Goal: Task Accomplishment & Management: Use online tool/utility

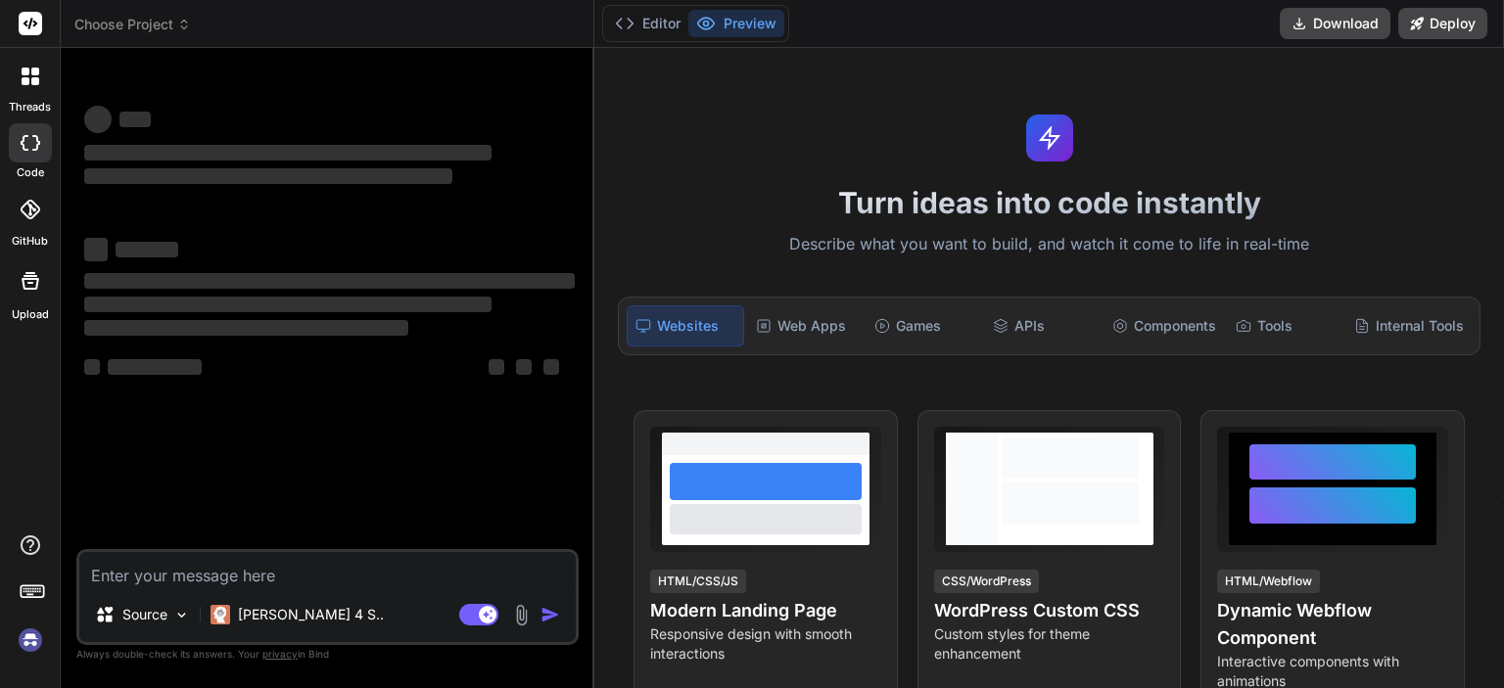
type textarea "x"
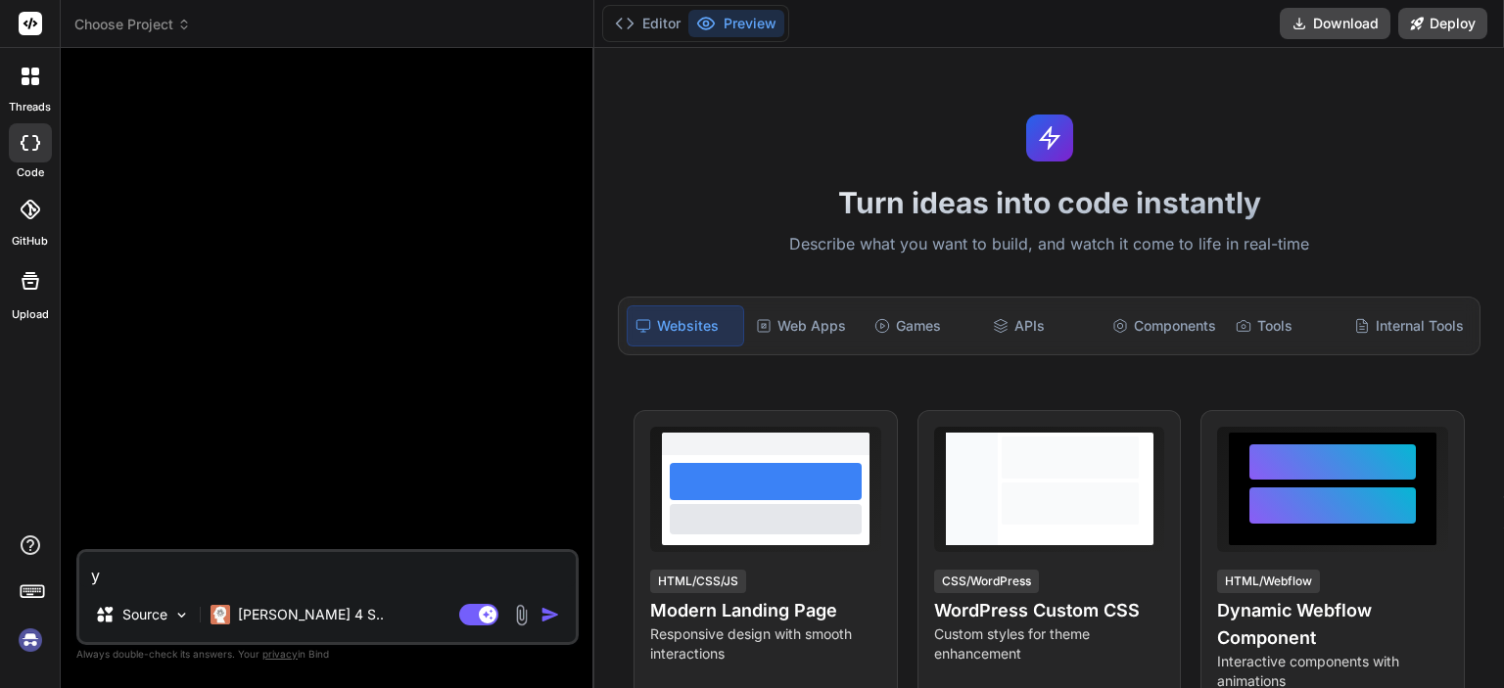
type textarea "у"
type textarea "x"
type textarea "у"
type textarea "x"
type textarea "у м"
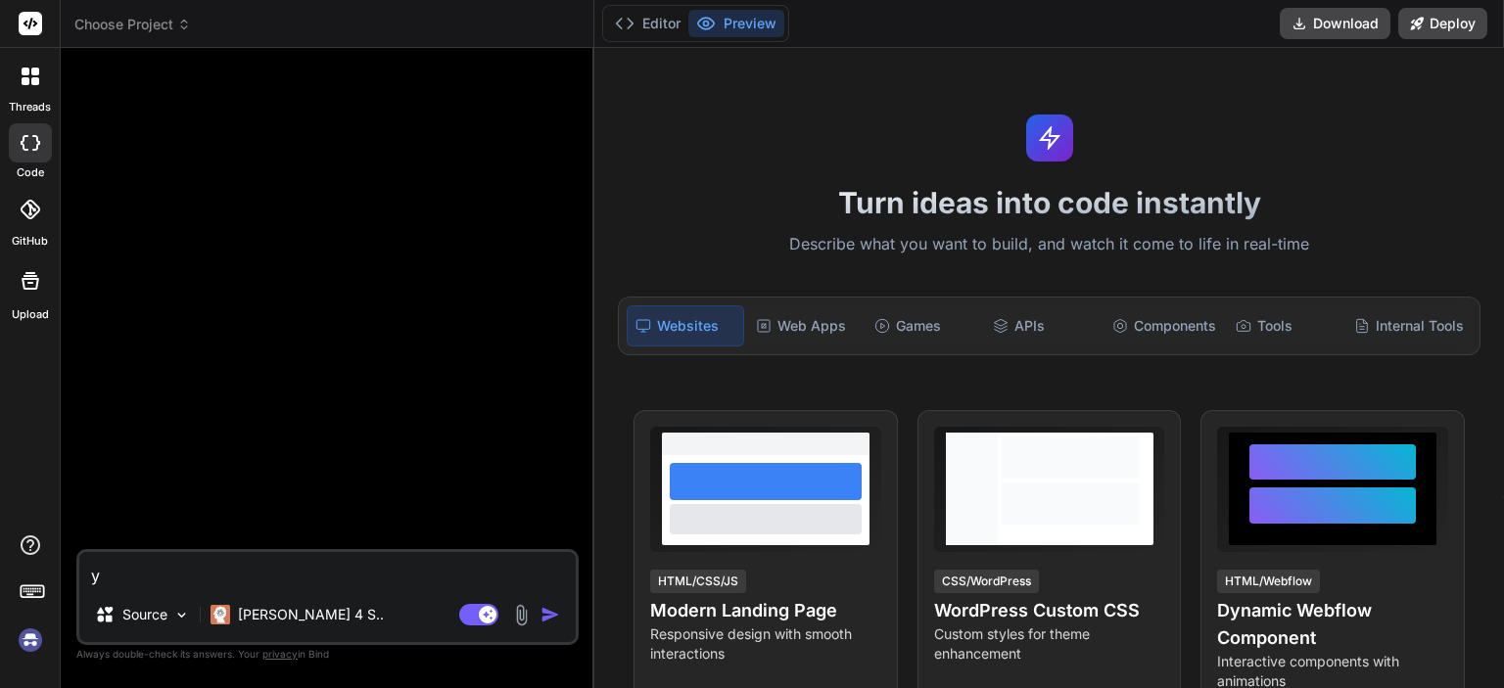
type textarea "x"
type textarea "у [GEOGRAPHIC_DATA]"
type textarea "x"
type textarea "у мен"
type textarea "x"
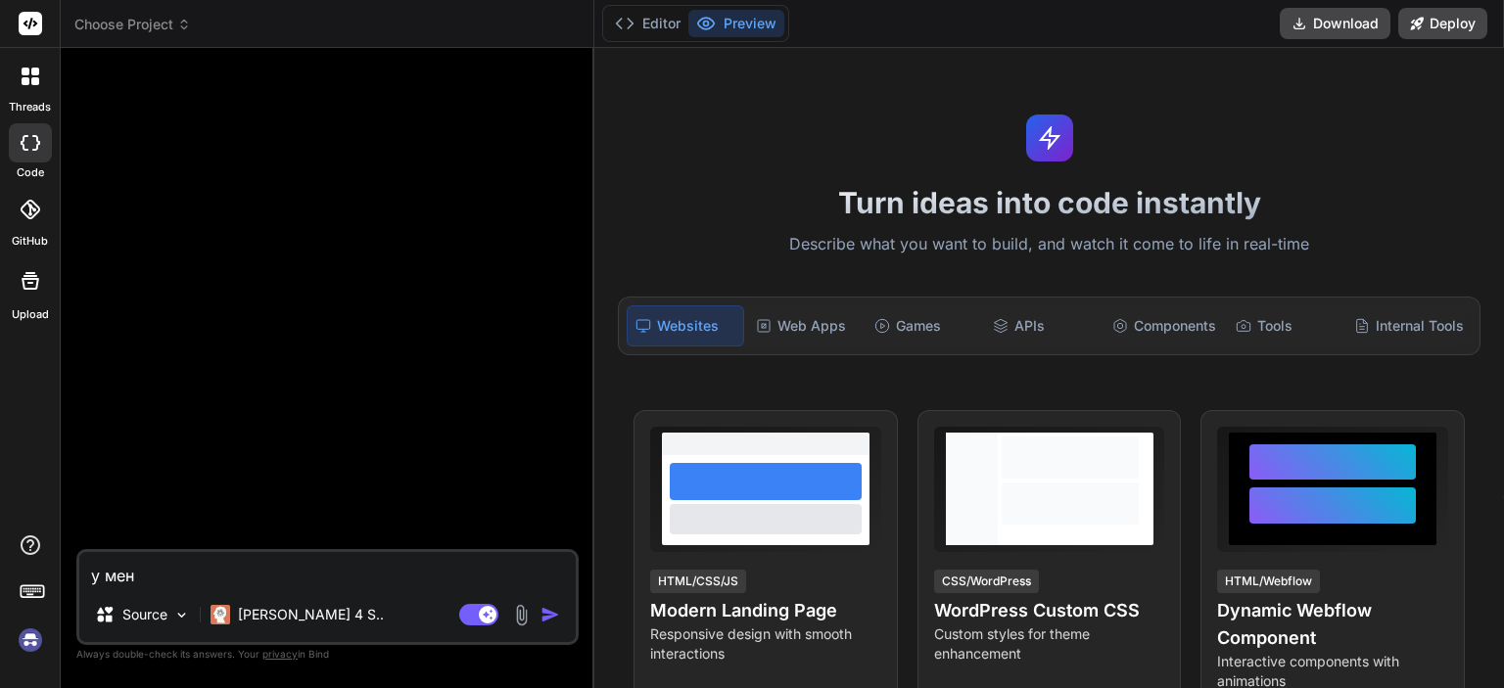
type textarea "у меня"
type textarea "x"
type textarea "у меня"
type textarea "x"
type textarea "у меня [PERSON_NAME]"
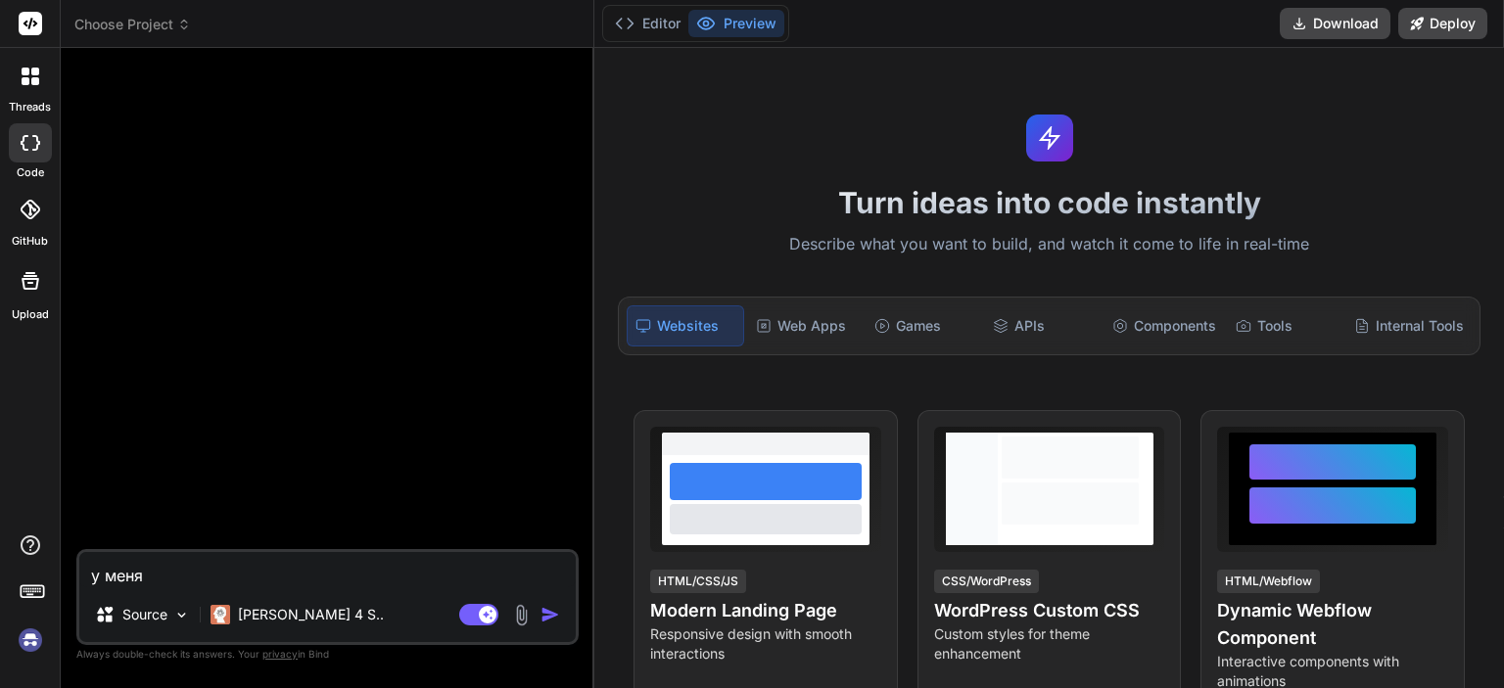
type textarea "x"
type textarea "у меня ес"
type textarea "x"
type textarea "у меня ест"
type textarea "x"
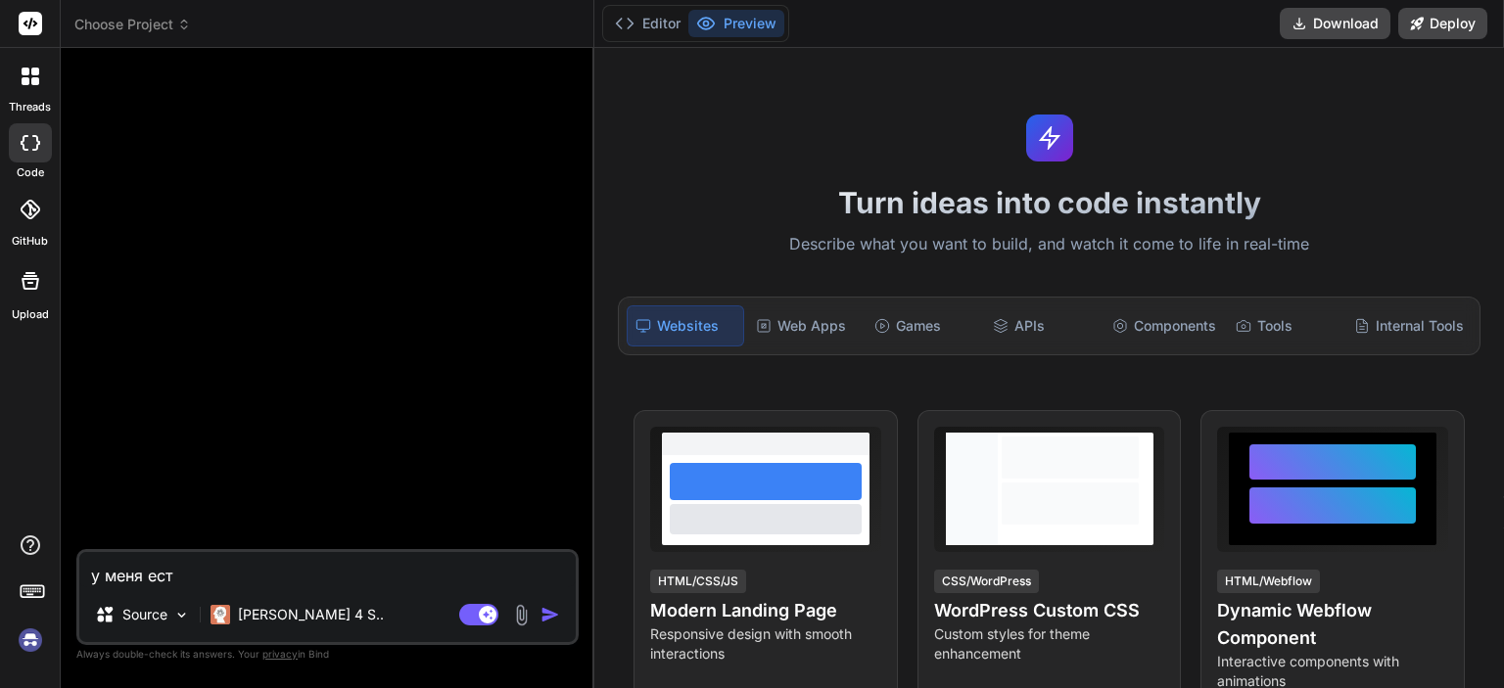
type textarea "у меня есть"
type textarea "x"
type textarea "у меня есть"
type textarea "x"
type textarea "у меня есть с"
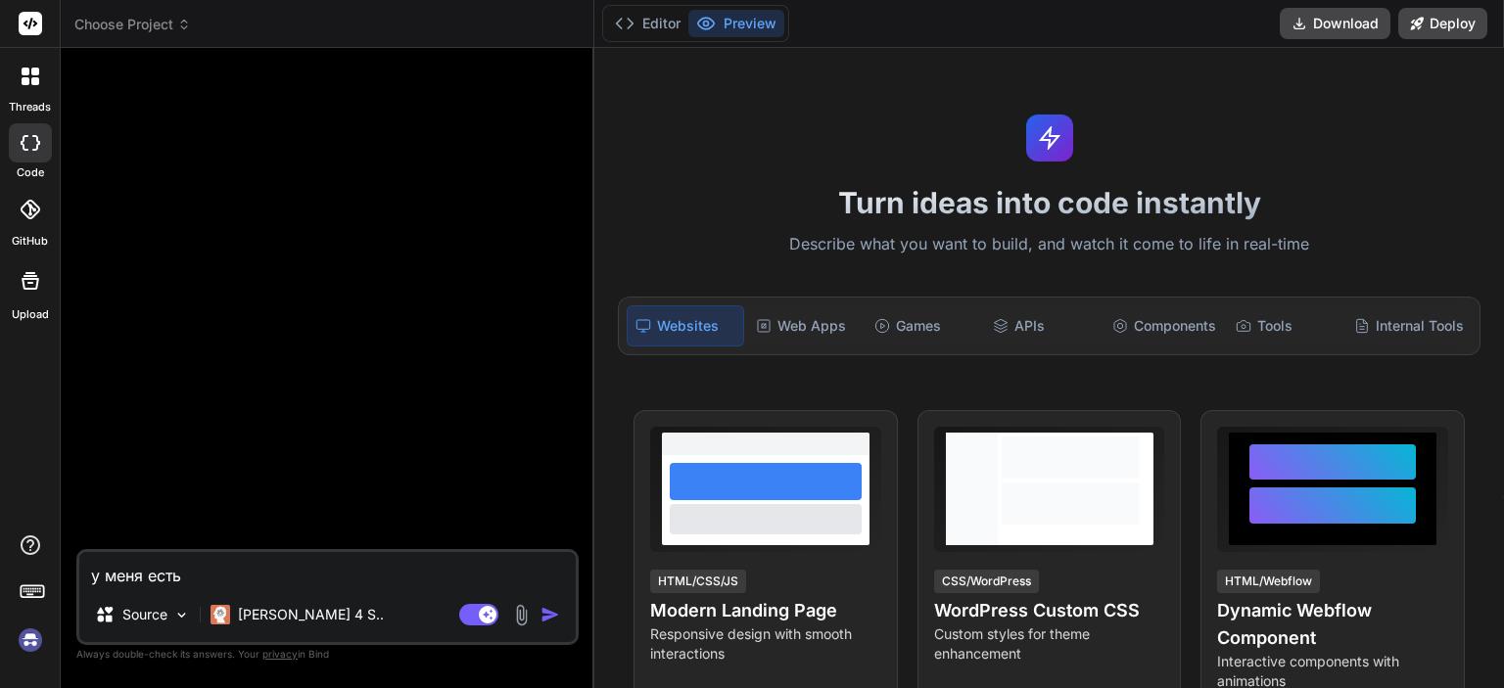
type textarea "x"
type textarea "у меня есть са"
type textarea "x"
type textarea "у меня есть са2"
type textarea "x"
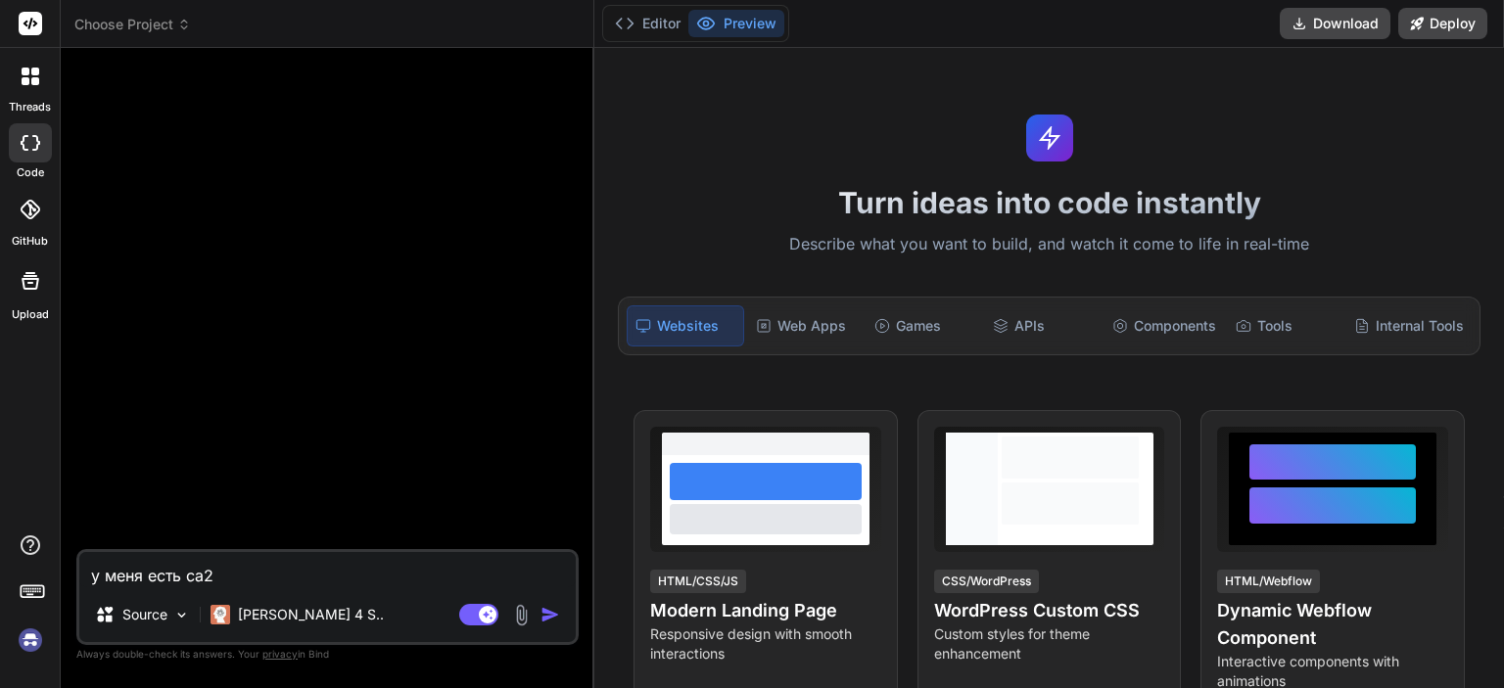
type textarea "у меня есть са"
type textarea "x"
type textarea "у меня есть сай"
type textarea "x"
type textarea "у меня есть сайт"
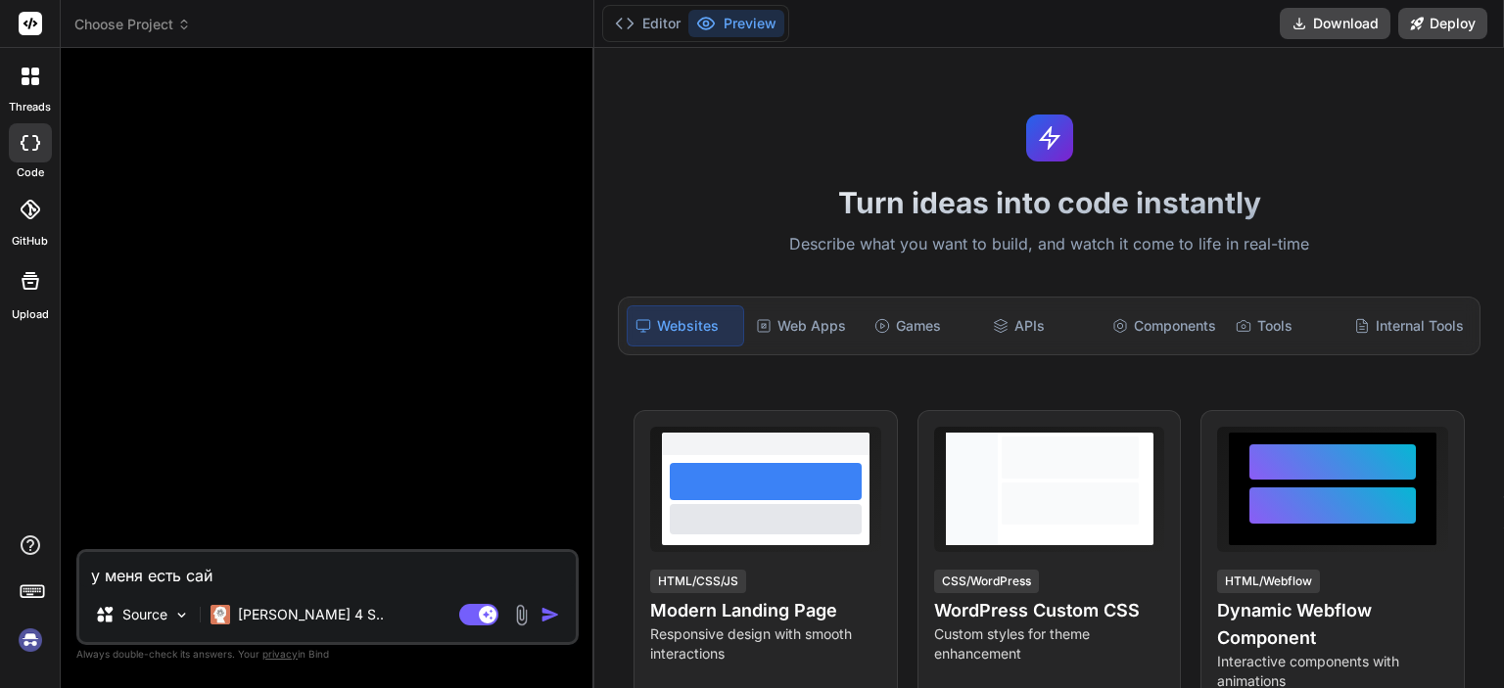
type textarea "x"
type textarea "у меня есть сайт"
type textarea "x"
type textarea "у меня есть сайт х"
type textarea "x"
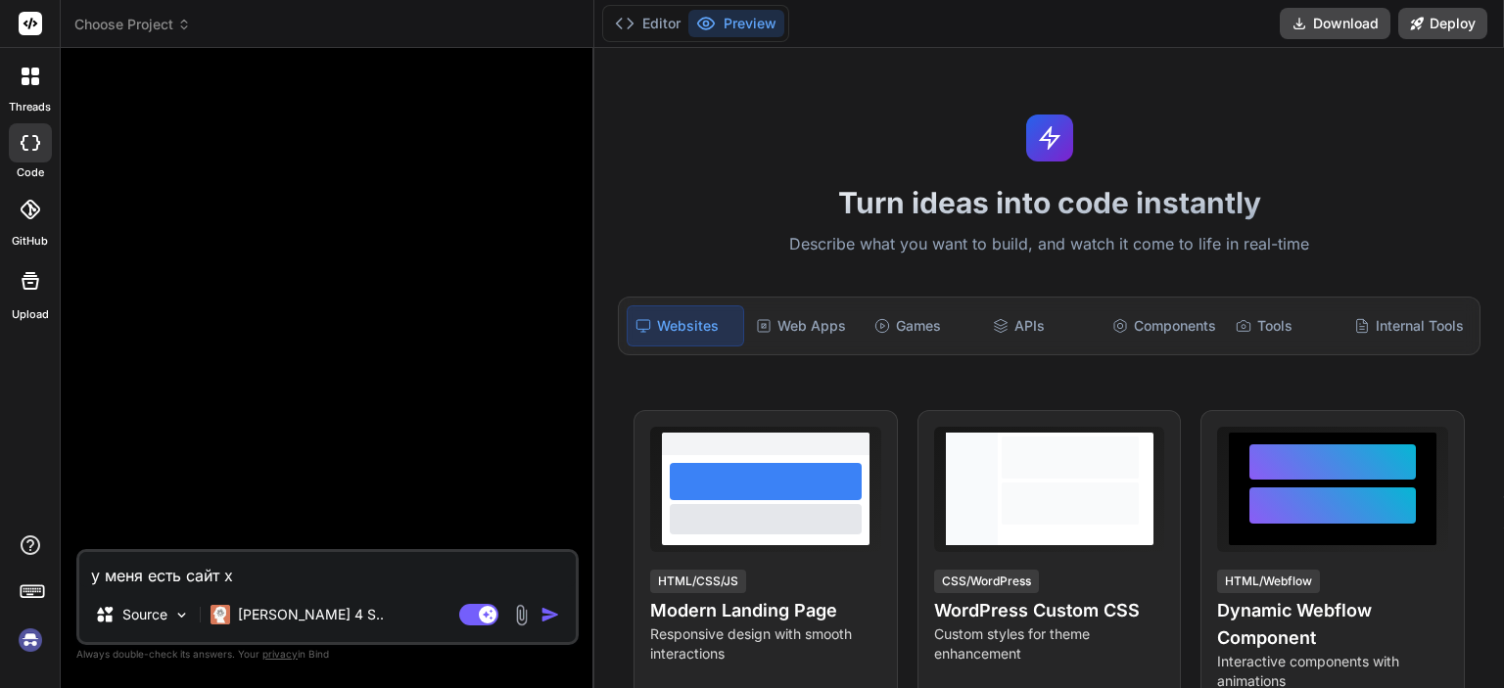
type textarea "у меня есть сайт хо"
type textarea "x"
type textarea "у меня есть сайт хоч"
type textarea "x"
type textarea "у меня есть сайт хочу"
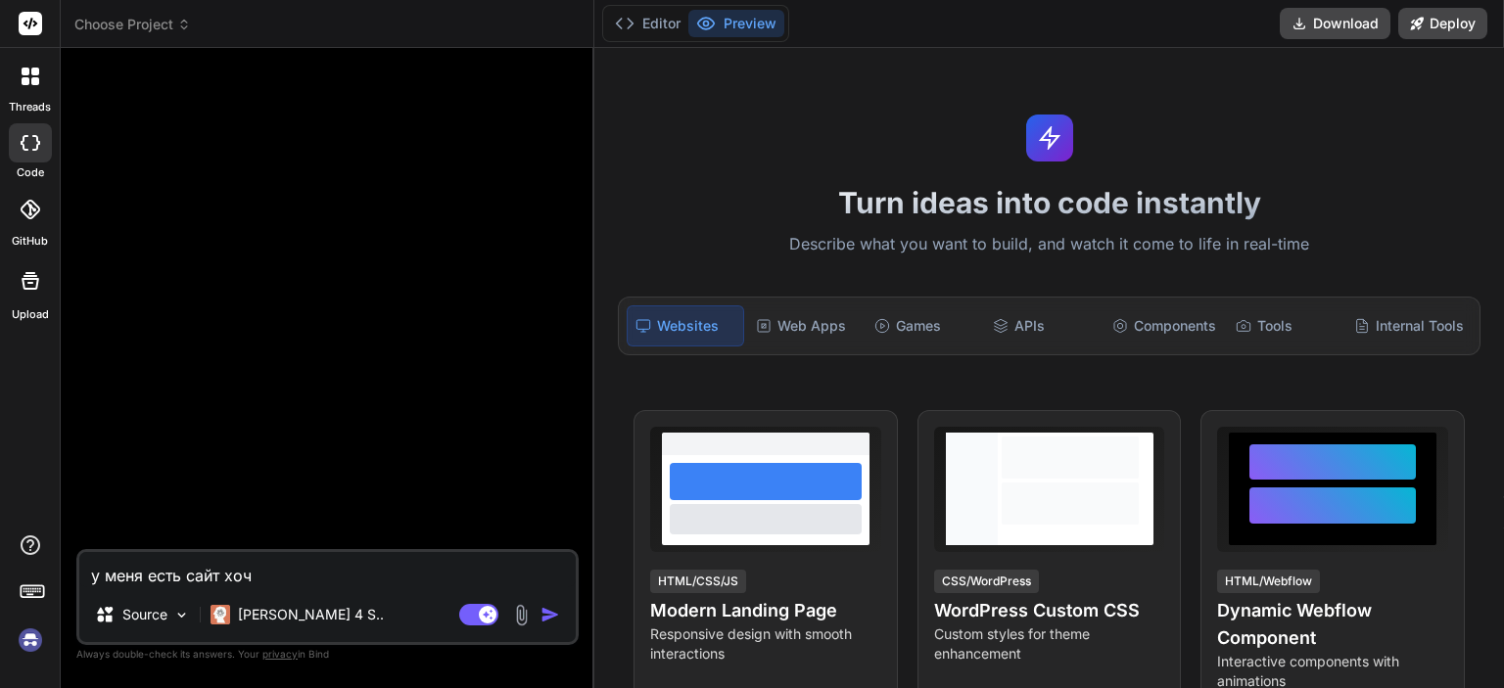
type textarea "x"
type textarea "у меня есть сайт хочу"
type textarea "x"
type textarea "у меня есть сайт хочу [PERSON_NAME]"
type textarea "x"
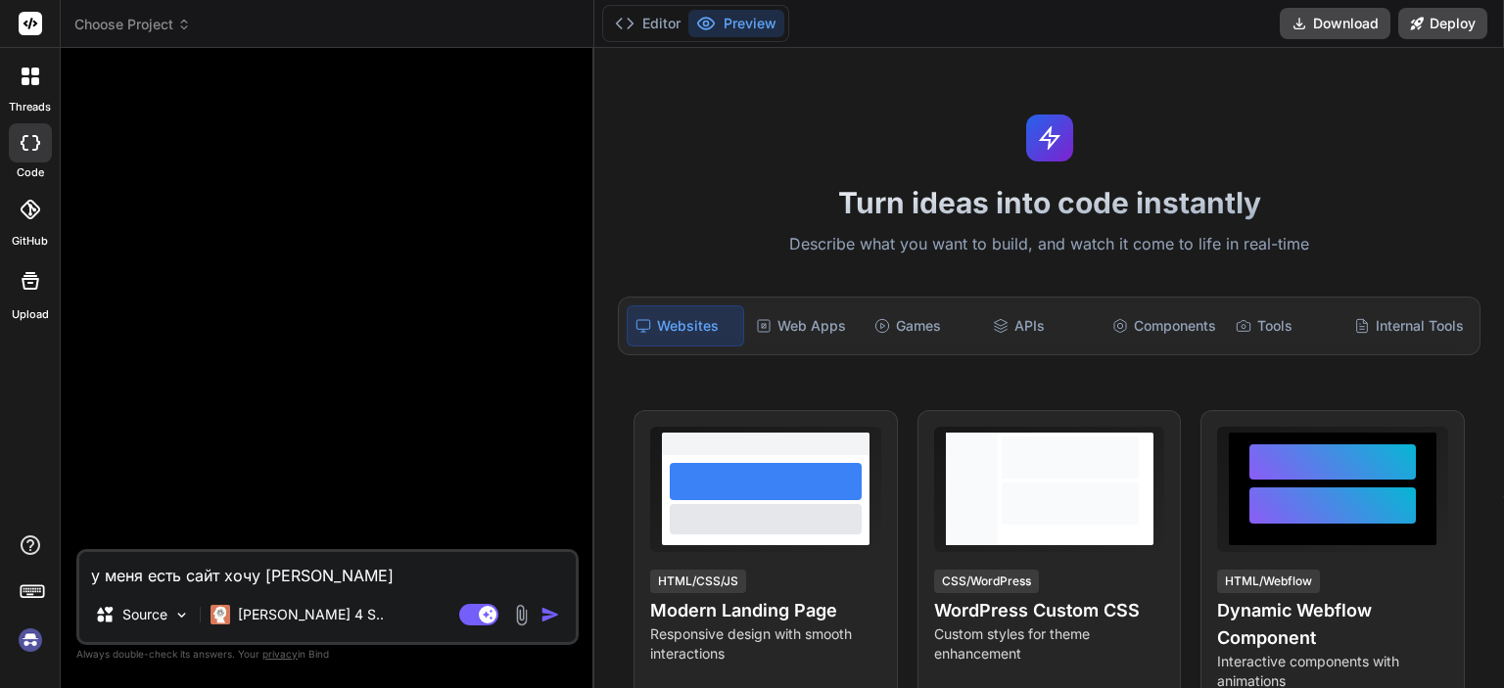
type textarea "у меня есть сайт хочу вн"
type textarea "x"
type textarea "у меня есть сайт хочу вне"
type textarea "x"
type textarea "у меня есть сайт хочу внет"
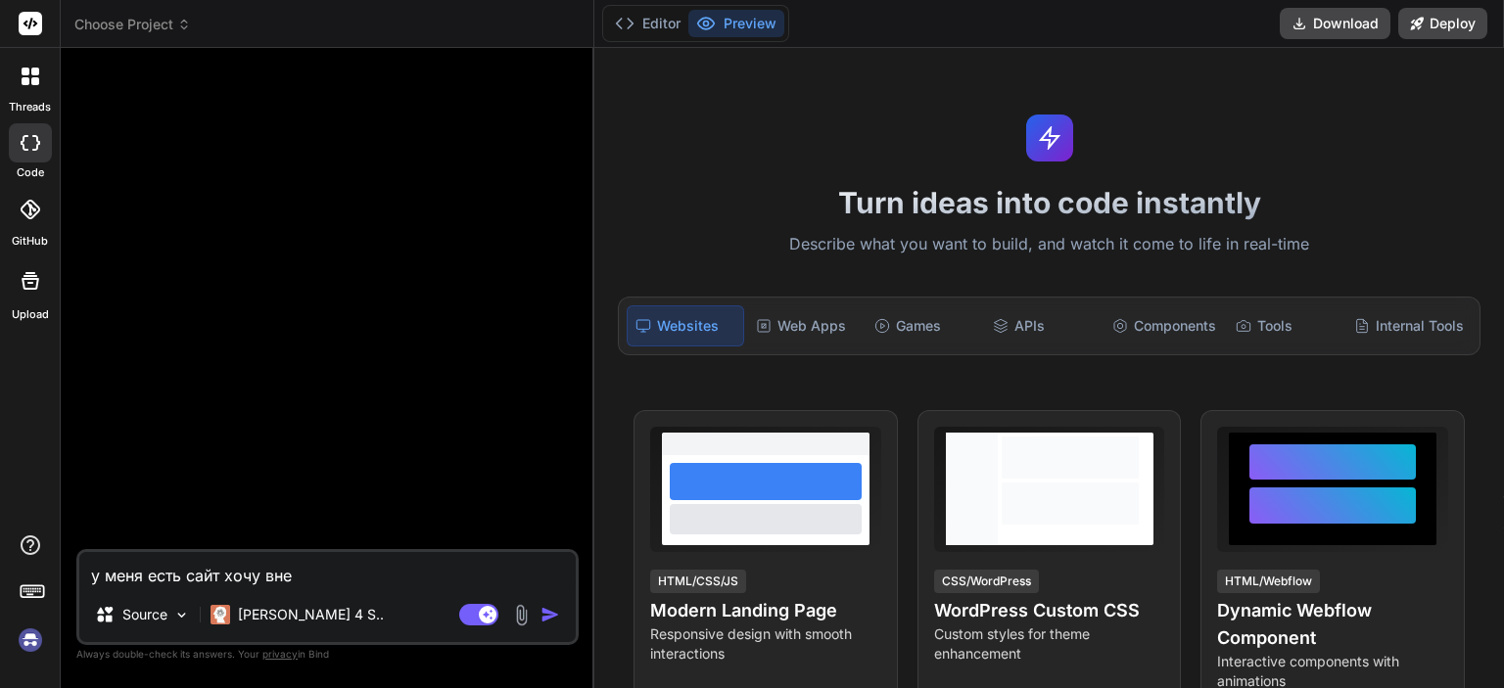
type textarea "x"
type textarea "у меня есть сайт хочу внети"
type textarea "x"
type textarea "у меня есть сайт хочу внети"
type textarea "x"
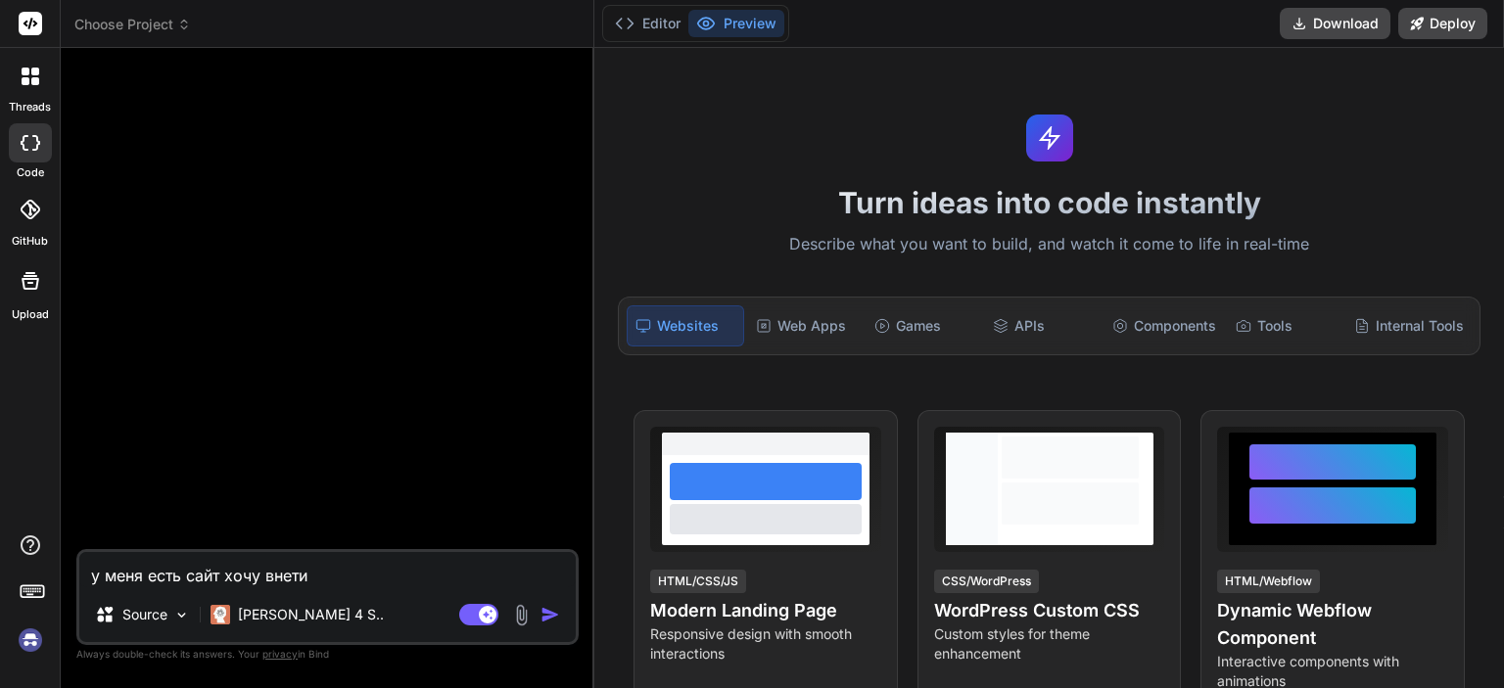
type textarea "у меня есть сайт хочу внети [PERSON_NAME]"
type textarea "x"
type textarea "у меня есть сайт хочу внети из"
type textarea "x"
type textarea "у меня есть сайт хочу внети изм"
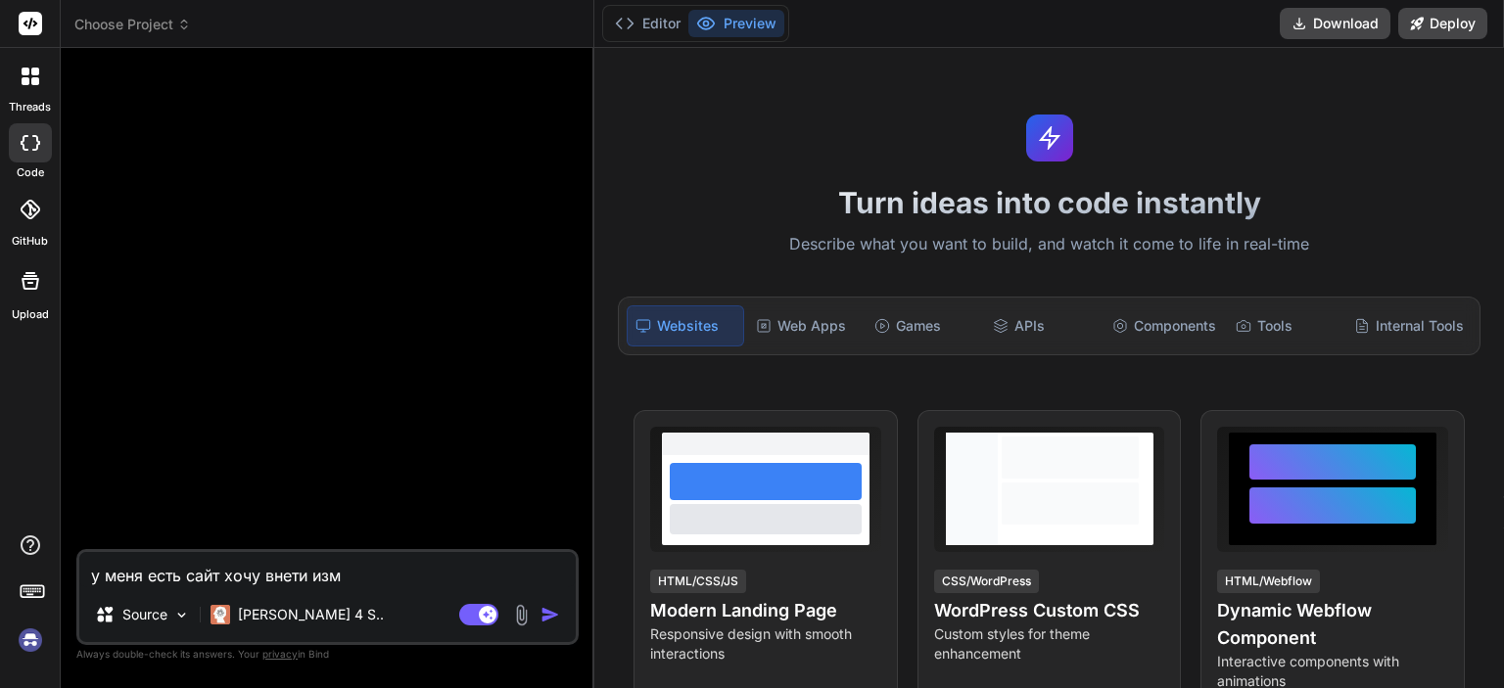
type textarea "x"
type textarea "у меня есть сайт хочу внети изме"
type textarea "x"
type textarea "у меня есть сайт хочу внети измен"
type textarea "x"
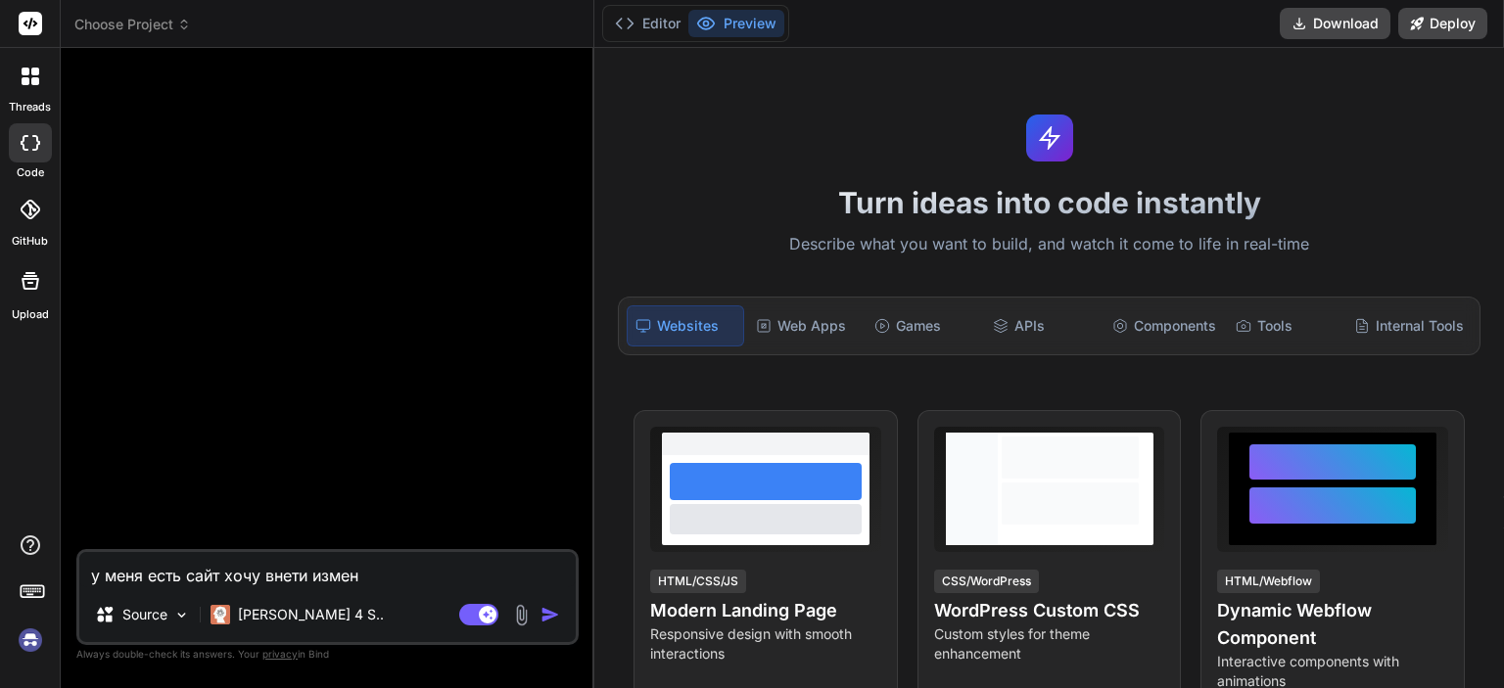
type textarea "у меня есть сайт хочу внети измене"
type textarea "x"
type textarea "у меня есть сайт хочу внети изменен"
type textarea "x"
type textarea "у меня есть сайт хочу внети изменени"
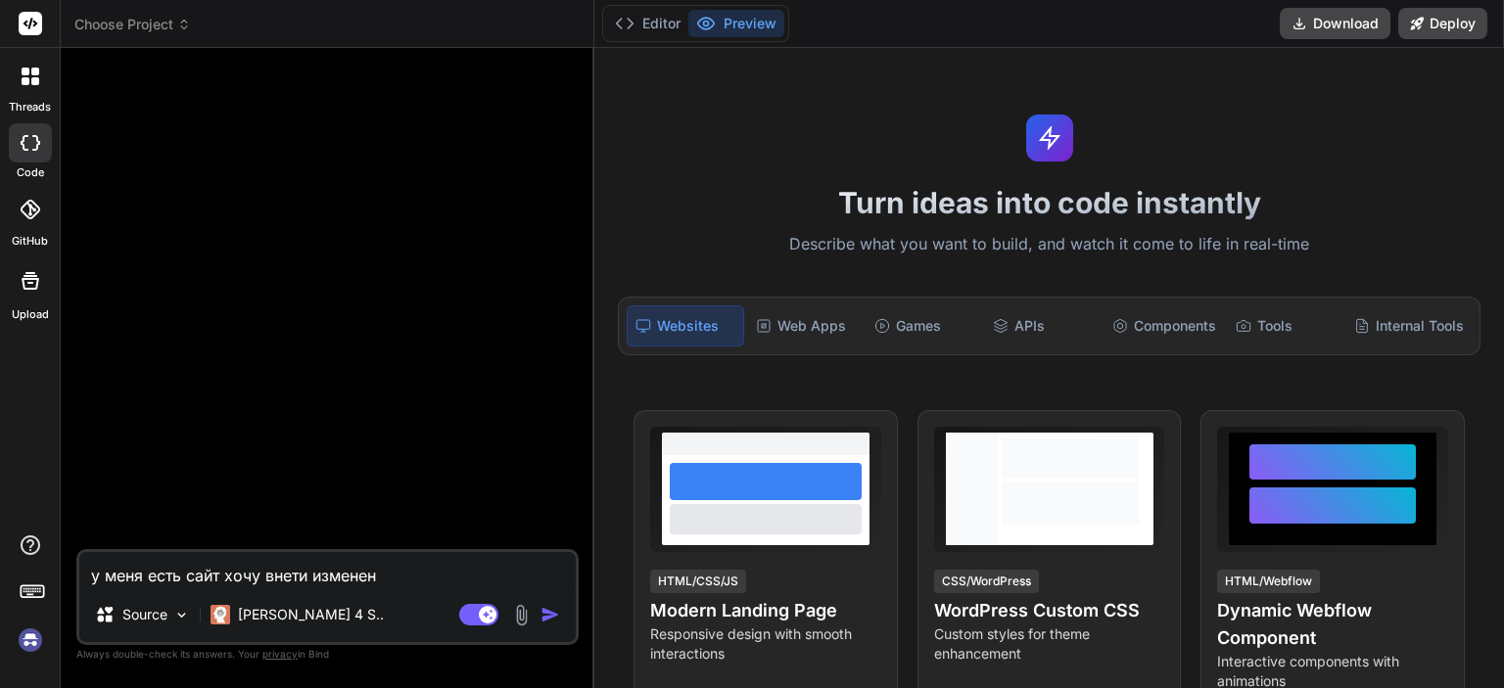
type textarea "x"
type textarea "у меня есть сайт хочу внети изменения"
type textarea "x"
type textarea "у меня есть сайт хочу внети изменения"
type textarea "x"
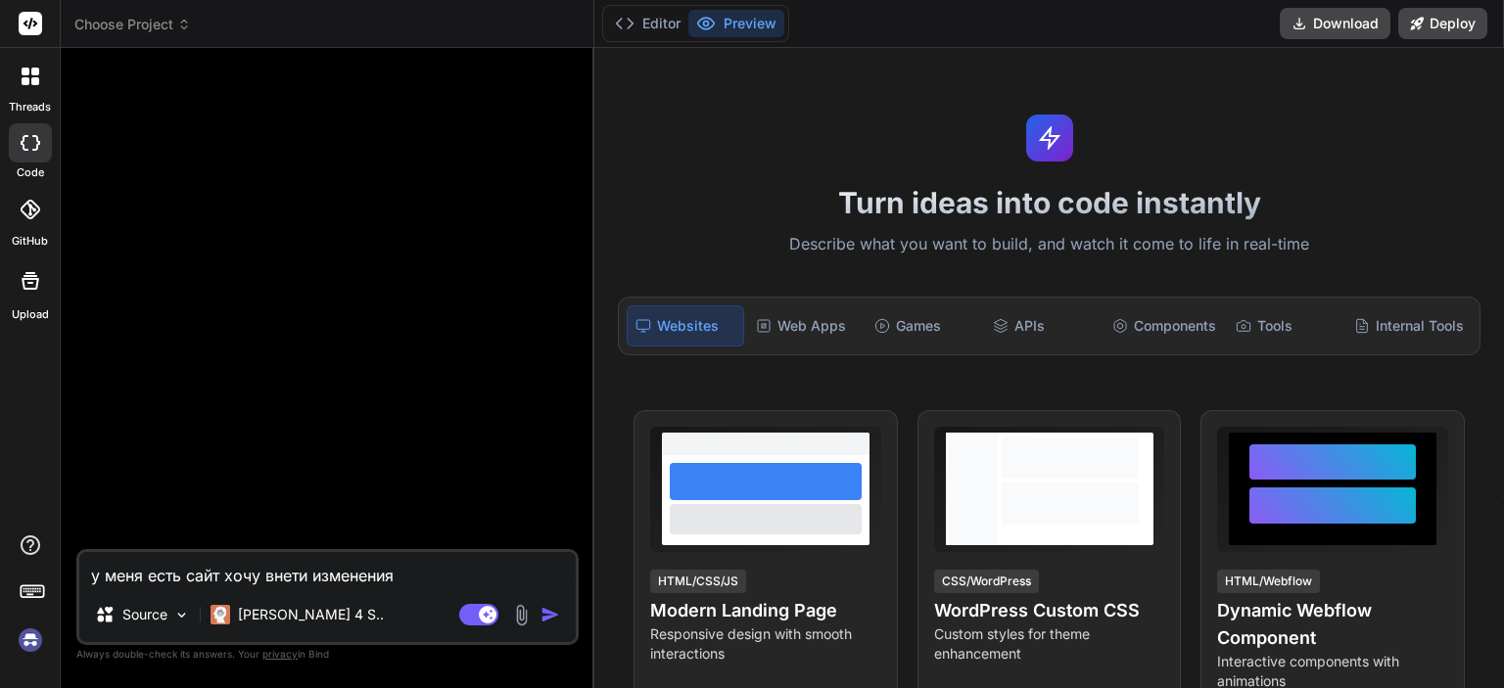
type textarea "у меня есть сайт хочу внети изменения д"
type textarea "x"
type textarea "у меня есть сайт хочу внети изменения да"
type textarea "x"
type textarea "у меня есть сайт хочу внети изменения дав"
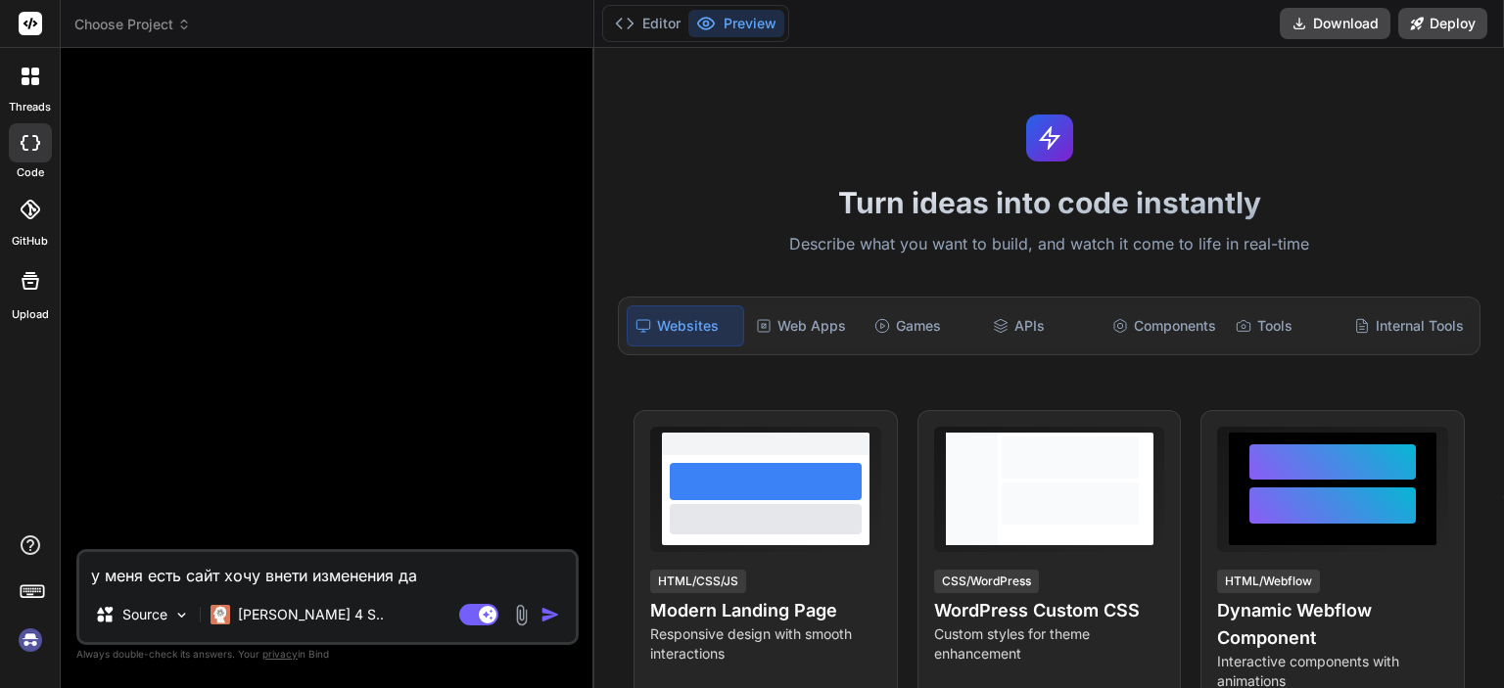
type textarea "x"
type textarea "у меня есть сайт хочу внети изменения дава"
type textarea "x"
type textarea "у меня есть сайт хочу внети изменения давай"
type textarea "x"
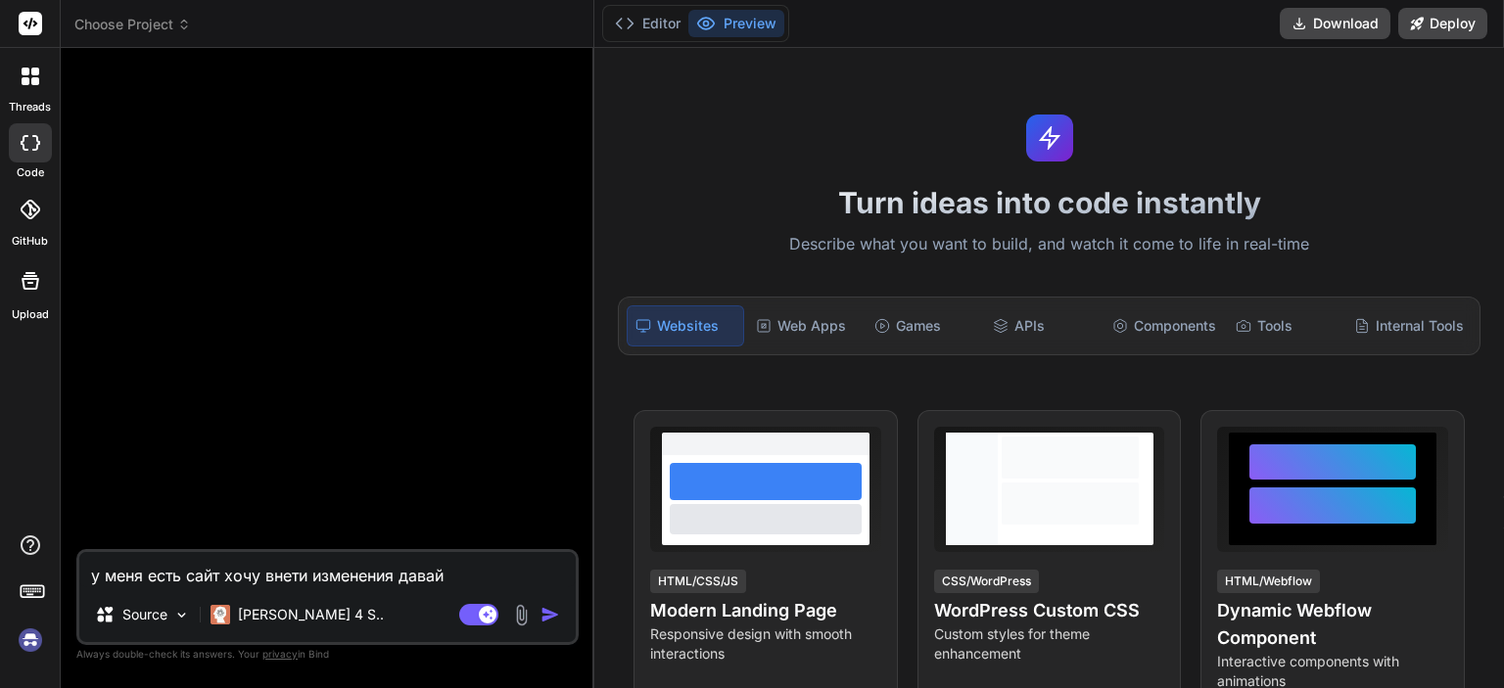
type textarea "у меня есть сайт хочу внети изменения давай"
type textarea "x"
type textarea "у меня есть сайт хочу внети изменения давай я"
type textarea "x"
type textarea "у меня есть сайт хочу внети изменения давай я"
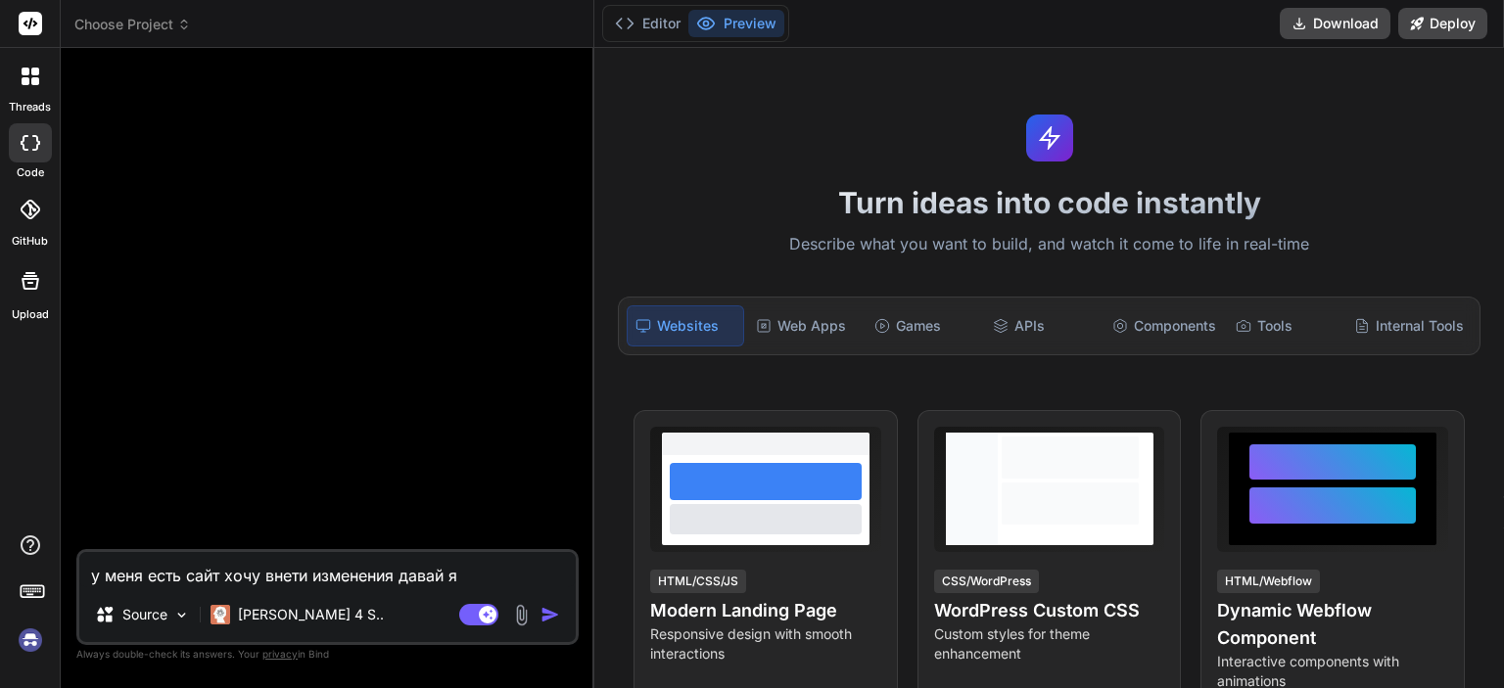
type textarea "x"
type textarea "у меня есть сайт хочу внети изменения давай я [PERSON_NAME]"
type textarea "x"
type textarea "у меня есть сайт хочу внети изменения давай я ск"
type textarea "x"
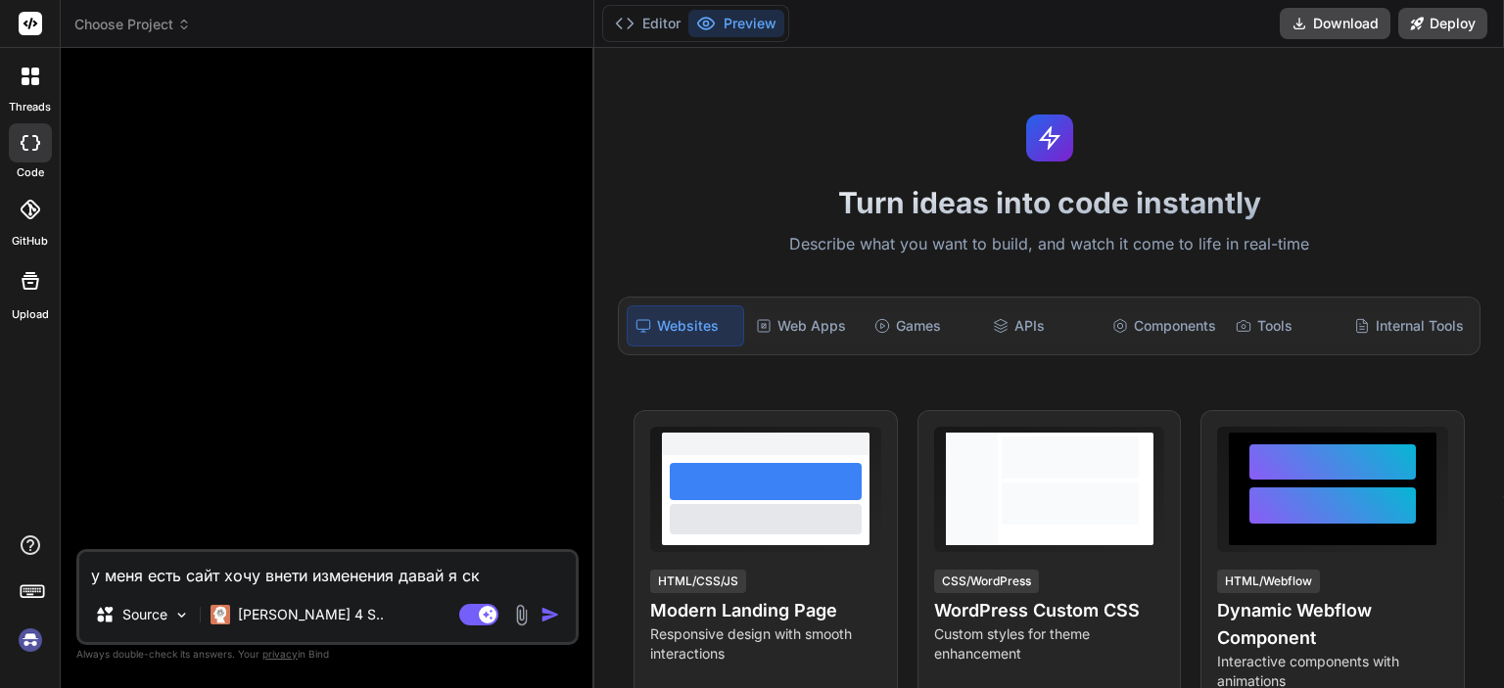
type textarea "у меня есть сайт хочу внети изменения давай я ска"
type textarea "x"
type textarea "у меня есть сайт хочу внети изменения давай я скаж"
type textarea "x"
type textarea "у меня есть сайт хочу внети изменения давай я скажу"
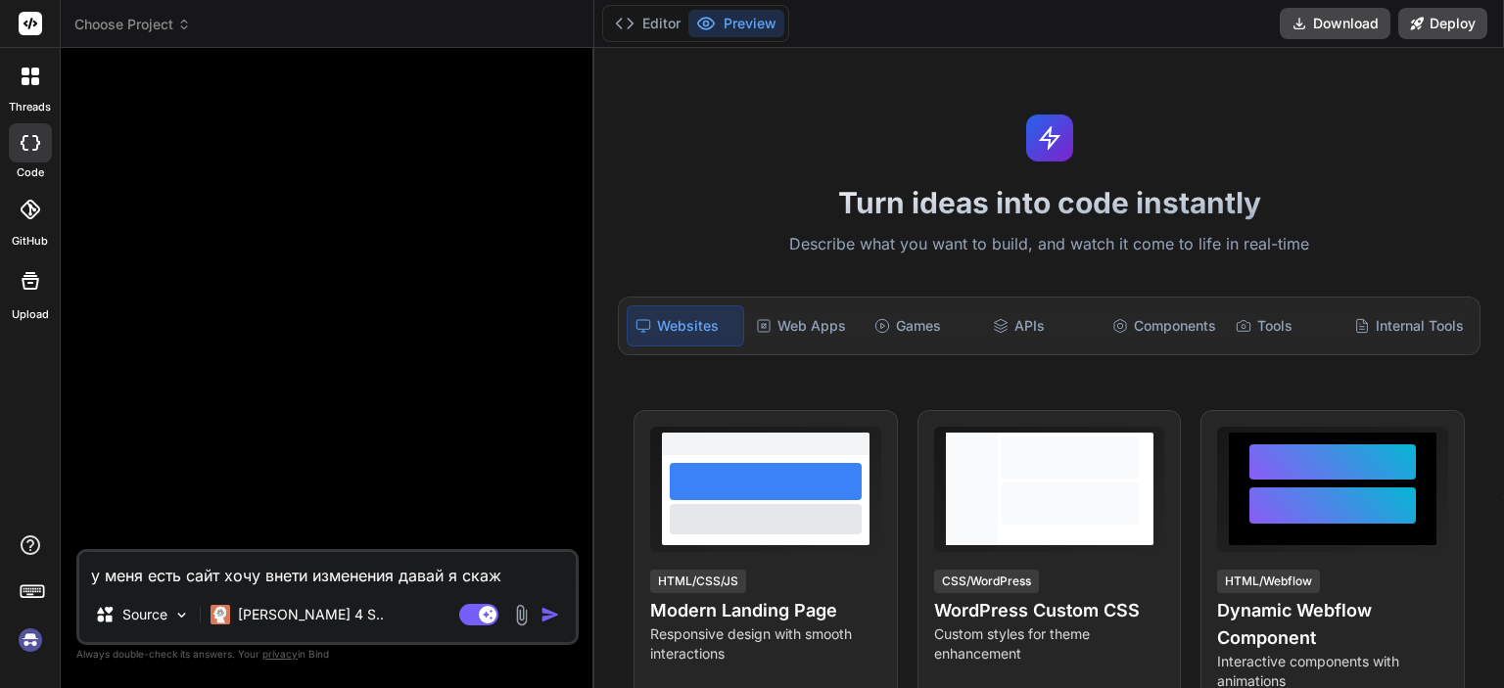
type textarea "x"
type textarea "у меня есть сайт хочу внети изменения давай я скажу"
type textarea "x"
type textarea "у меня есть сайт хочу внети изменения давай я скажу ч"
type textarea "x"
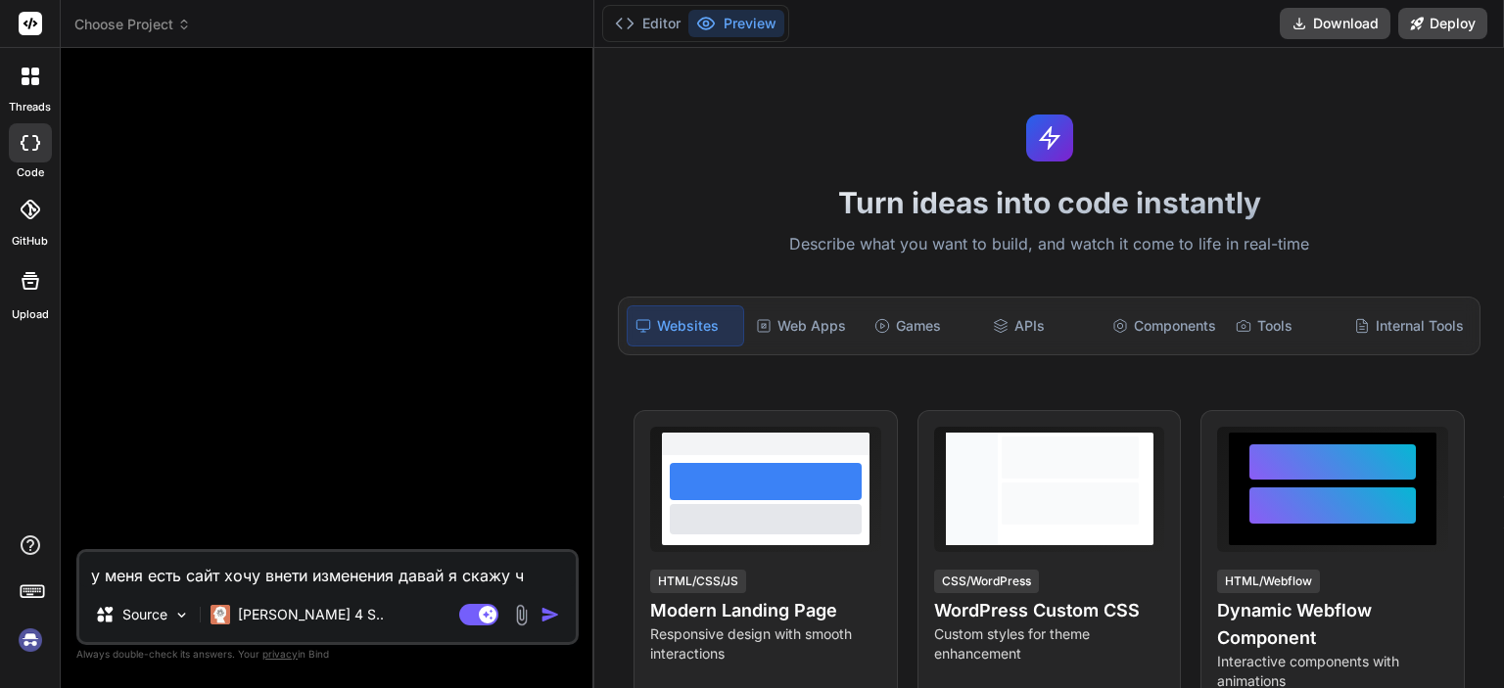
type textarea "у меня есть сайт хочу внети изменения давай я скажу чт"
type textarea "x"
type textarea "у меня есть сайт хочу внети изменения давай я скажу что"
type textarea "x"
type textarea "у меня есть сайт хочу внети изменения давай я скажу что"
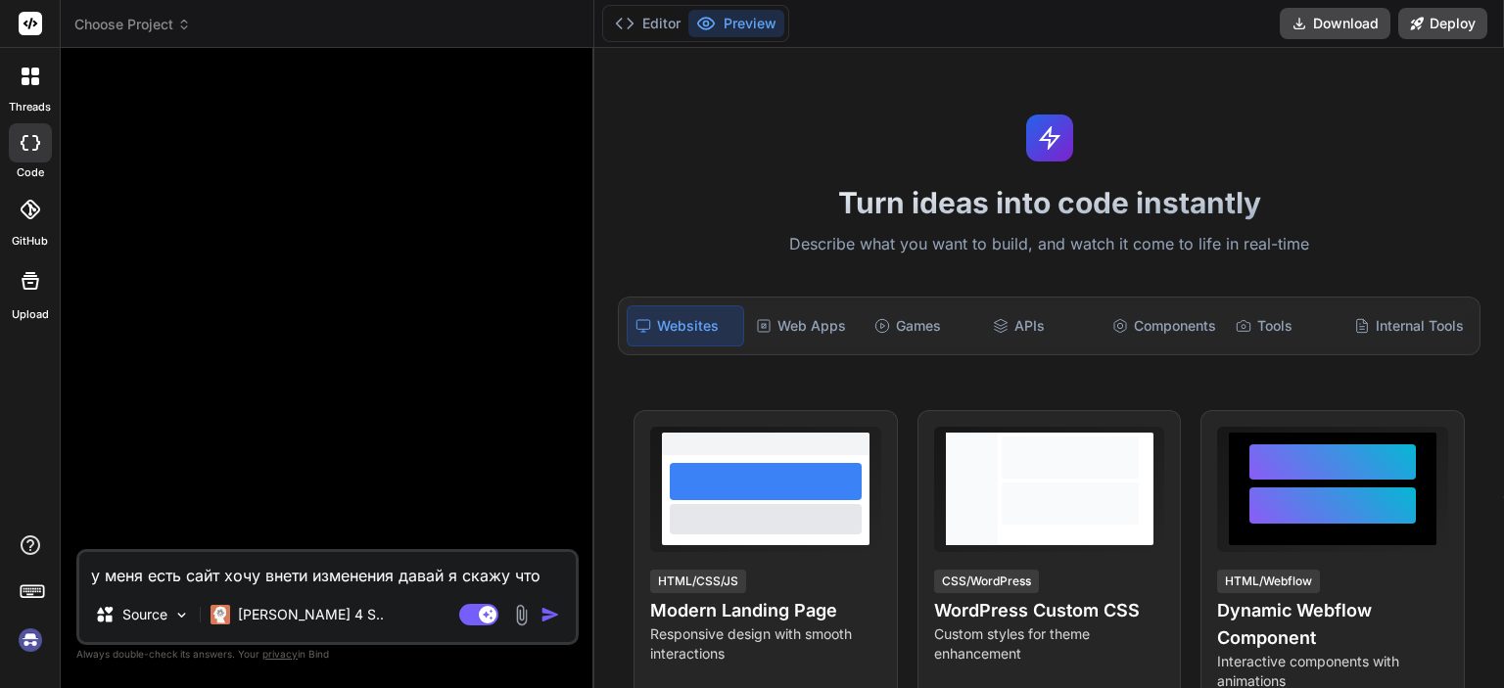
type textarea "x"
type textarea "у меня есть сайт хочу внети изменения давай я скажу что [PERSON_NAME]"
type textarea "x"
type textarea "у меня есть сайт хочу внети изменения давай я скажу что [PERSON_NAME]"
type textarea "x"
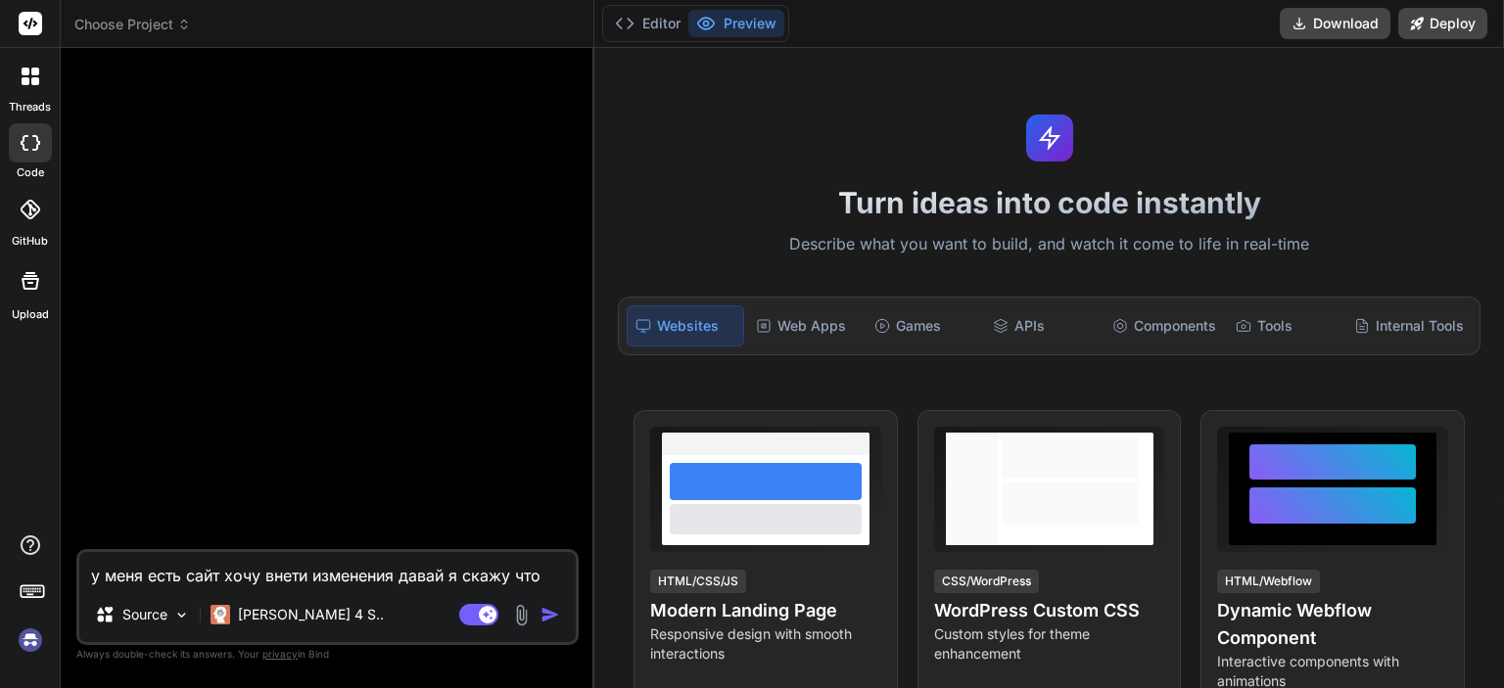
type textarea "у меня есть сайт хочу внети изменения давай я скажу что а т"
type textarea "x"
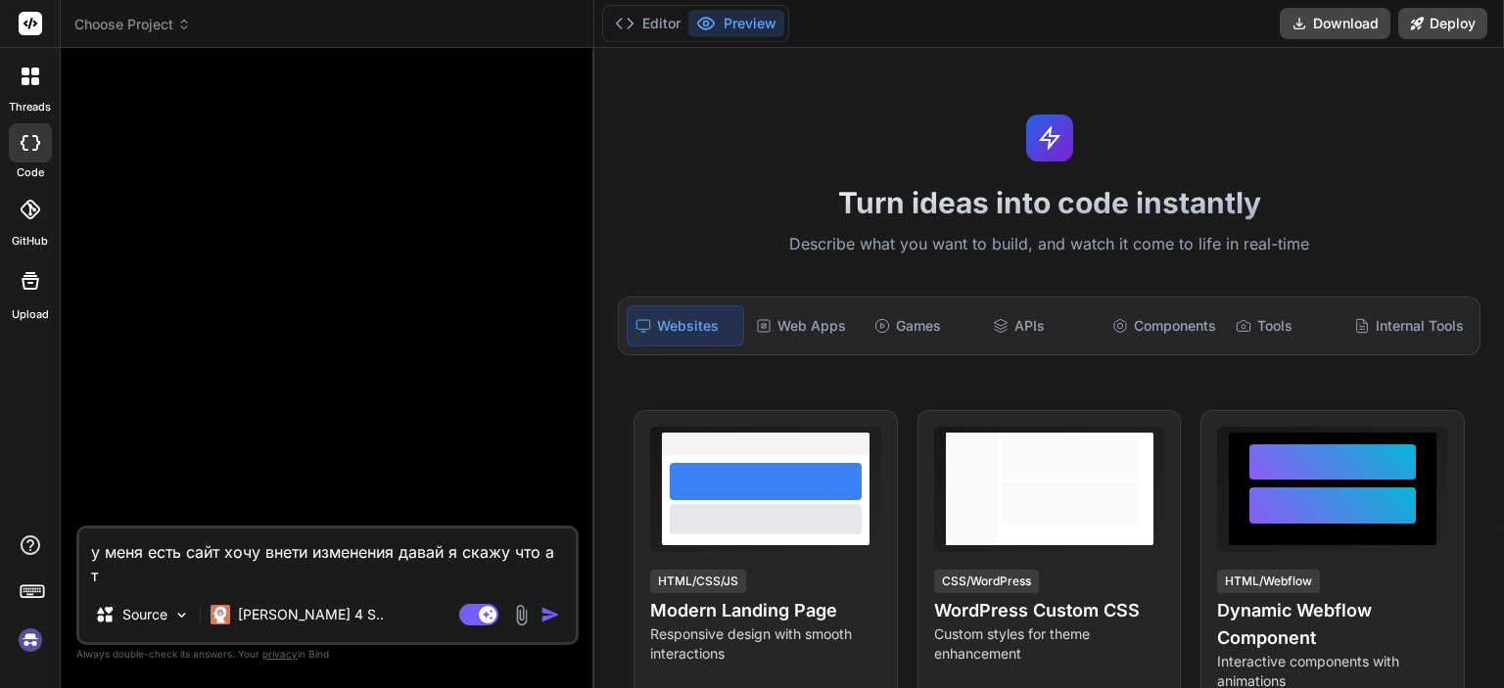
type textarea "у меня есть сайт хочу внети изменения давай я скажу что а ты"
type textarea "x"
type textarea "у меня есть сайт хочу внети изменения давай я скажу что а ты"
type textarea "x"
type textarea "у меня есть сайт хочу внети изменения давай я скажу что а ты с"
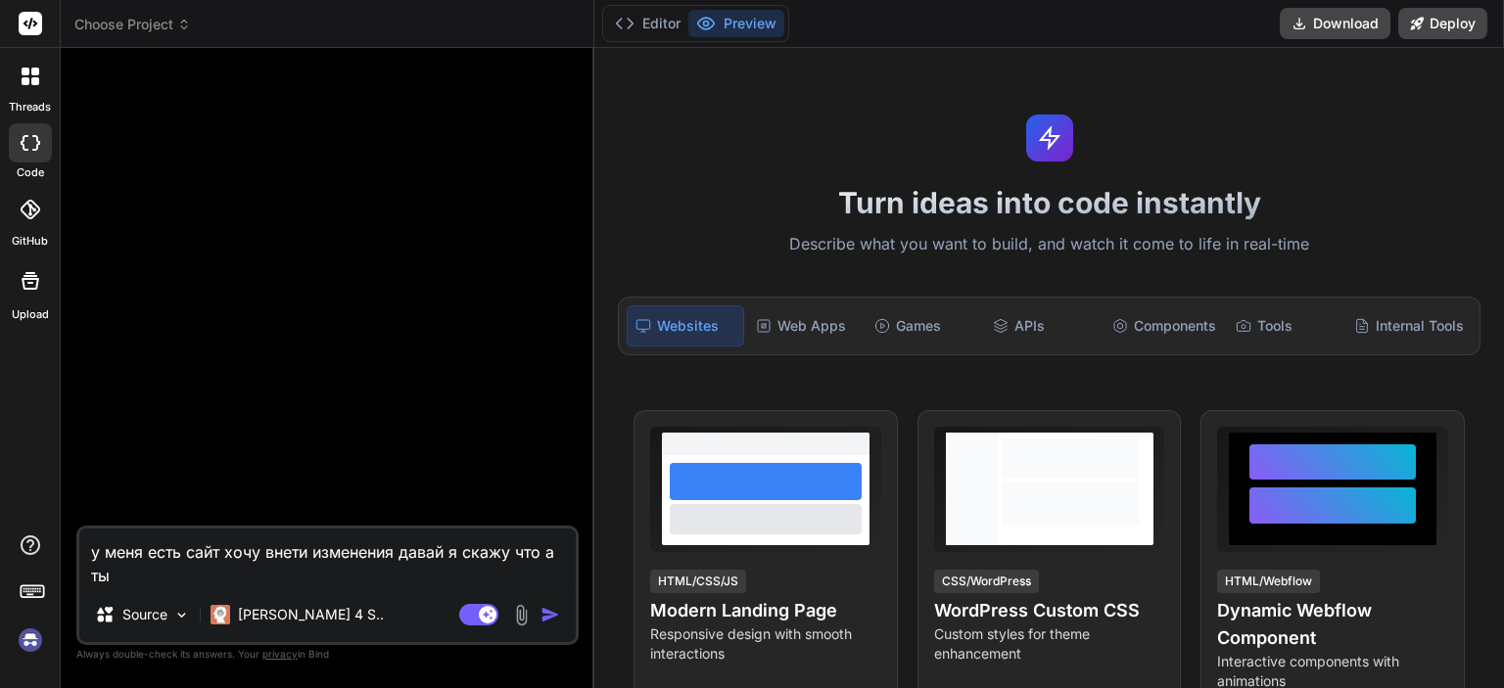
type textarea "x"
type textarea "у меня есть сайт хочу внети изменения давай я скажу что а ты ск"
type textarea "x"
type textarea "у меня есть сайт хочу внети изменения давай я скажу что а ты ска"
type textarea "x"
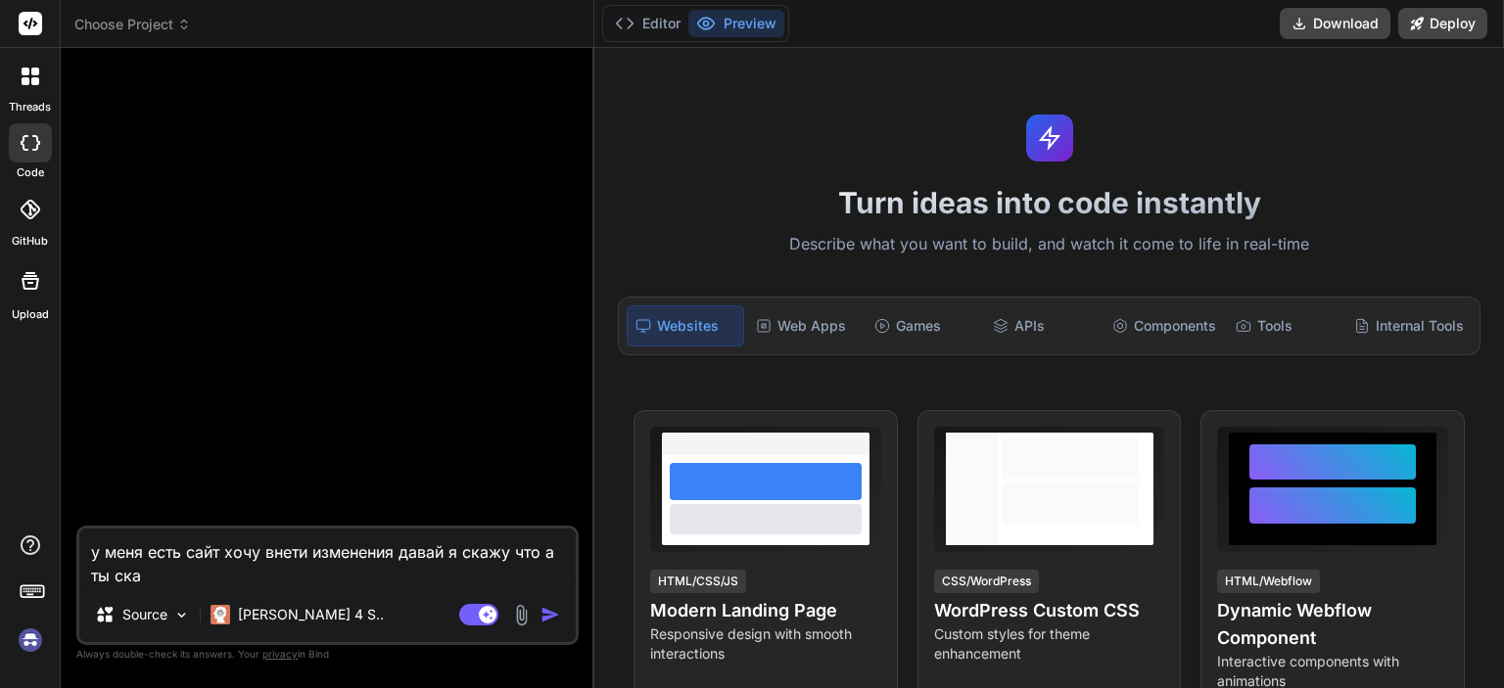
type textarea "у меня есть сайт хочу внети изменения давай я скажу что а ты скаж"
type textarea "x"
type textarea "у меня есть сайт хочу внети изменения давай я скажу что а ты скаже"
type textarea "x"
type textarea "у меня есть сайт хочу внети изменения давай я скажу что а ты скажеш"
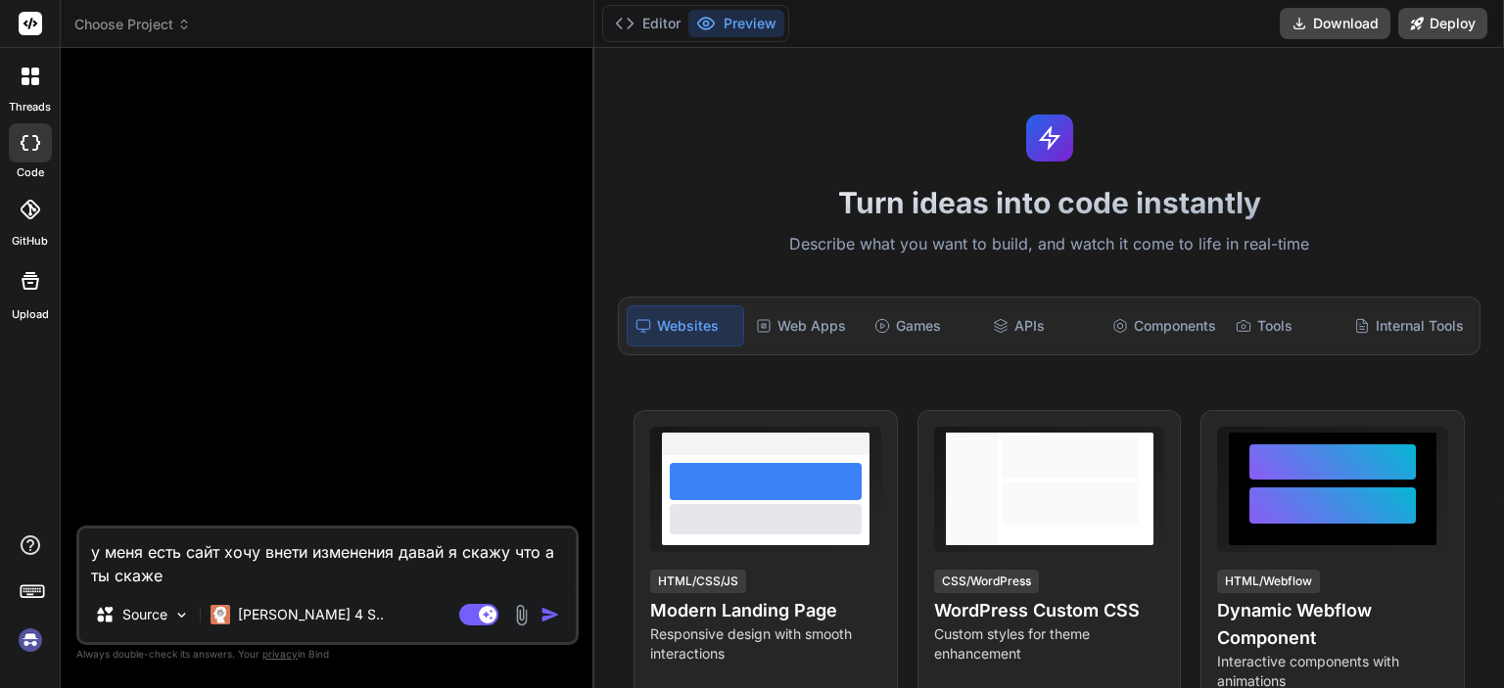
type textarea "x"
type textarea "у меня есть сайт хочу внети изменения давай я скажу что а ты скажешь"
type textarea "x"
type textarea "у меня есть сайт хочу внети изменения давай я скажу что а ты скажешь"
type textarea "x"
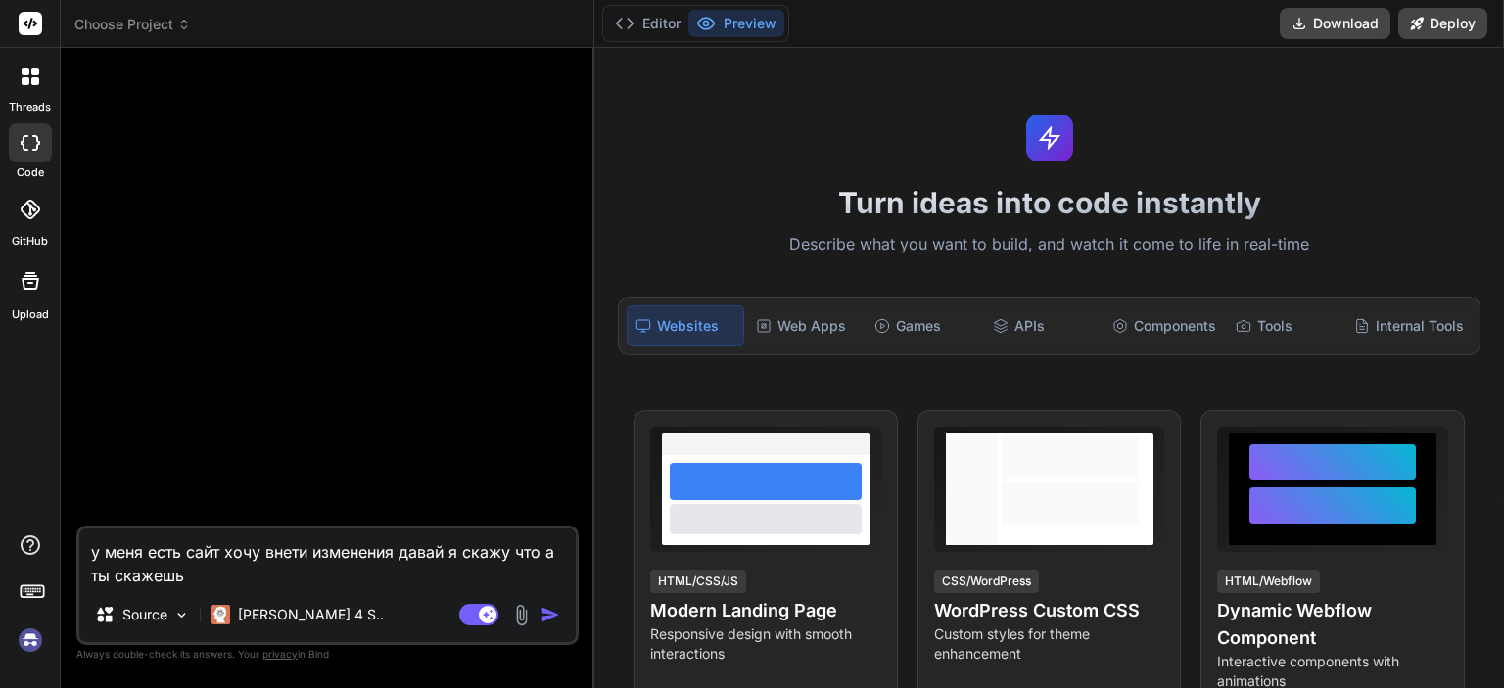
type textarea "у меня есть сайт хочу внети изменения давай я скажу что а ты скажешь к"
type textarea "x"
type textarea "у меня есть сайт хочу внети изменения давай я скажу что а ты скажешь ка"
type textarea "x"
type textarea "у меня есть сайт хочу внети изменения давай я скажу что а ты скажешь как"
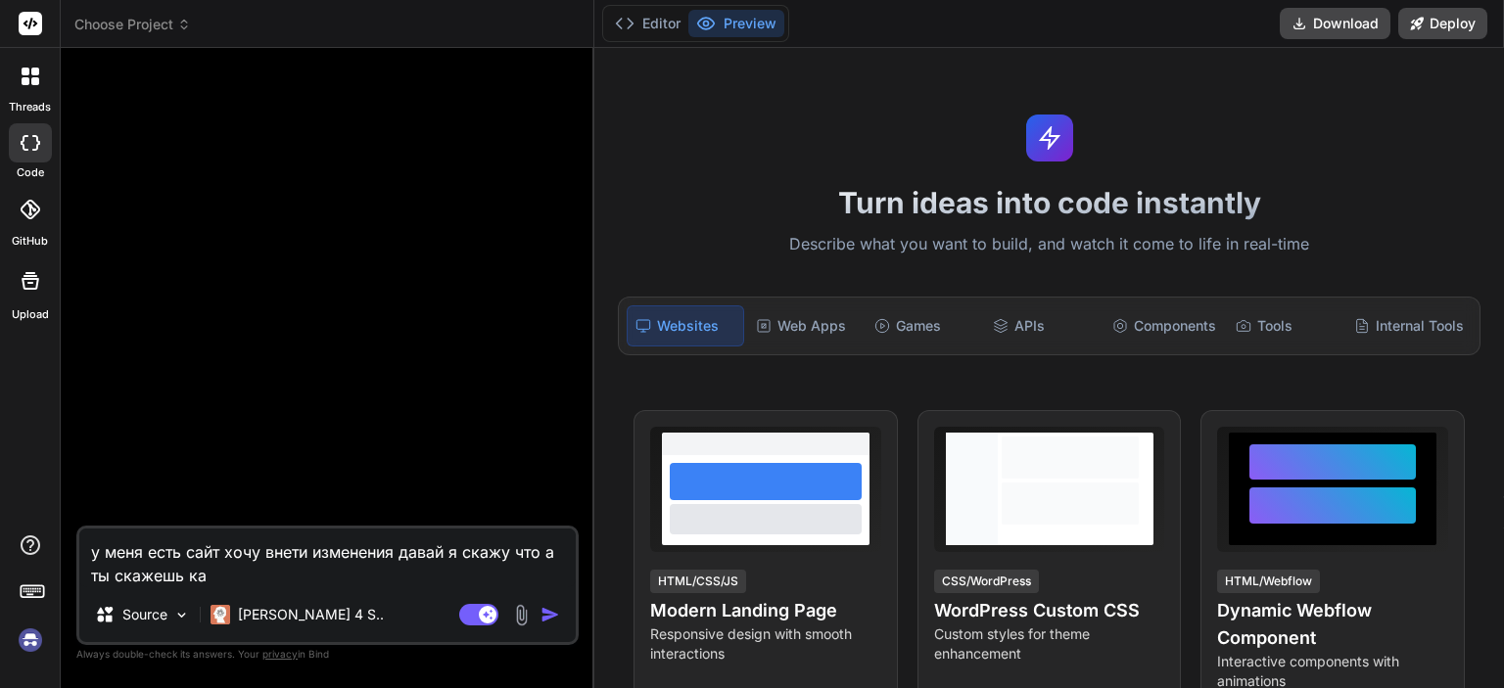
type textarea "x"
type textarea "у меня есть сайт хочу внети изменения давай я скажу что а ты скажешь како"
type textarea "x"
type textarea "у меня есть сайт хочу внети изменения давай я скажу что а ты скажешь какой"
type textarea "x"
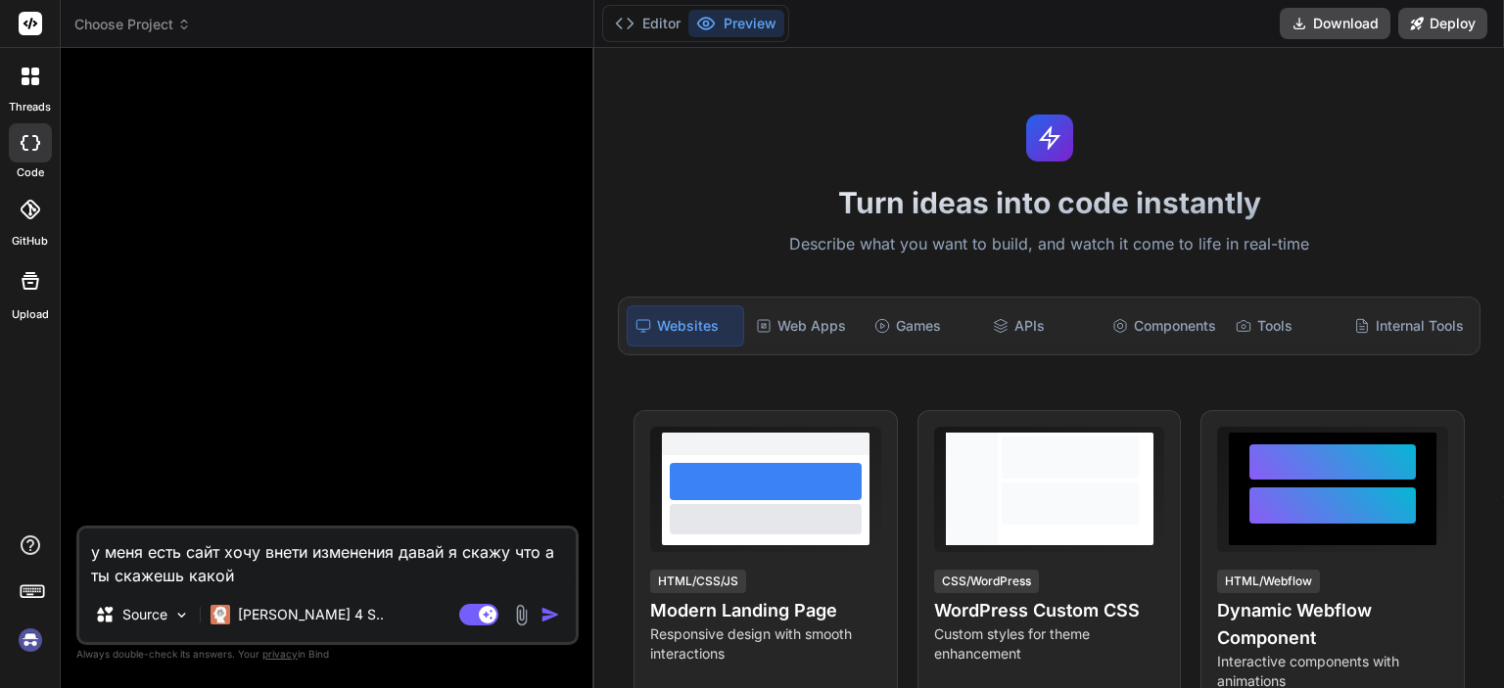
type textarea "у меня есть сайт хочу внети изменения давай я скажу что а ты скажешь какой"
type textarea "x"
type textarea "у меня есть сайт хочу внети изменения давай я скажу что а ты скажешь какой к"
type textarea "x"
type textarea "у меня есть сайт хочу внети изменения давай я скажу что а ты скажешь какой ко"
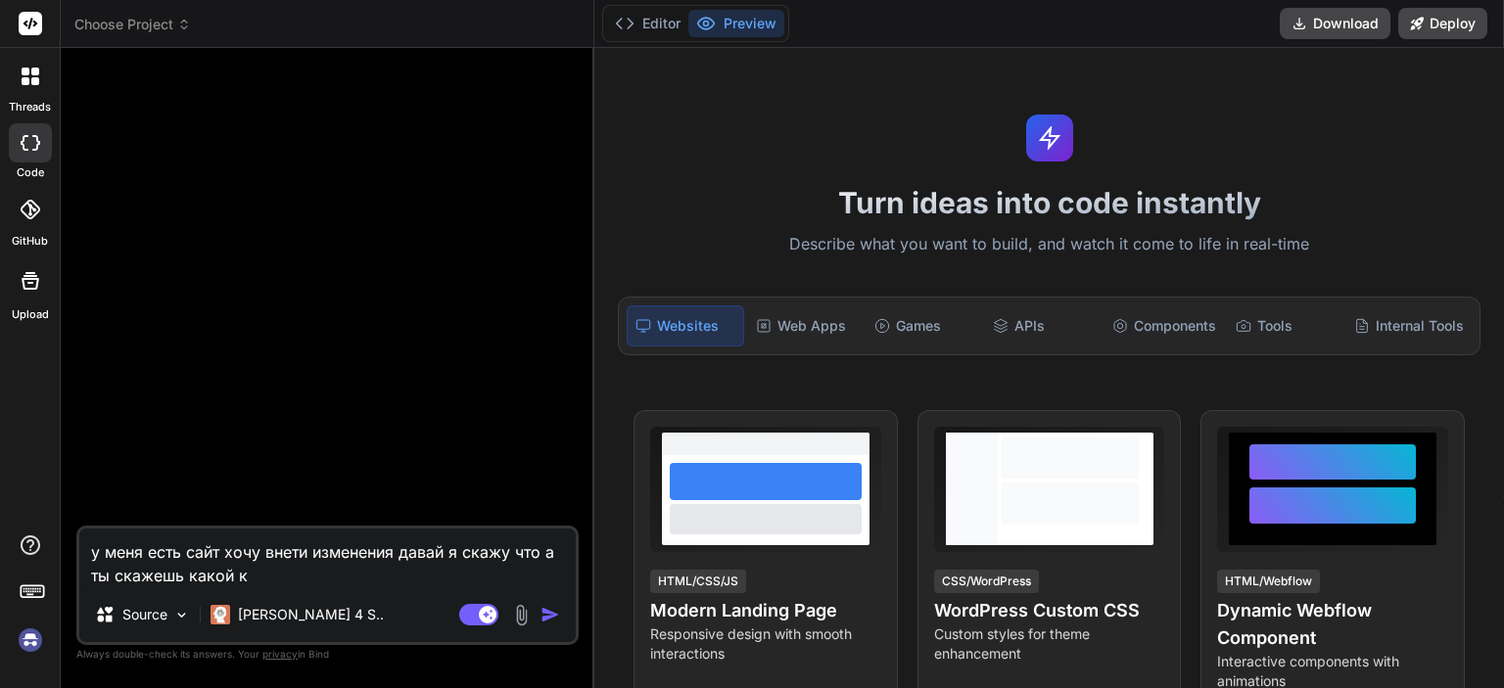
type textarea "x"
type textarea "у меня есть сайт хочу внети изменения давай я скажу что а ты скажешь какой код"
type textarea "x"
type textarea "у меня есть сайт хочу внети изменения давай я скажу что а ты скажешь какой код"
type textarea "x"
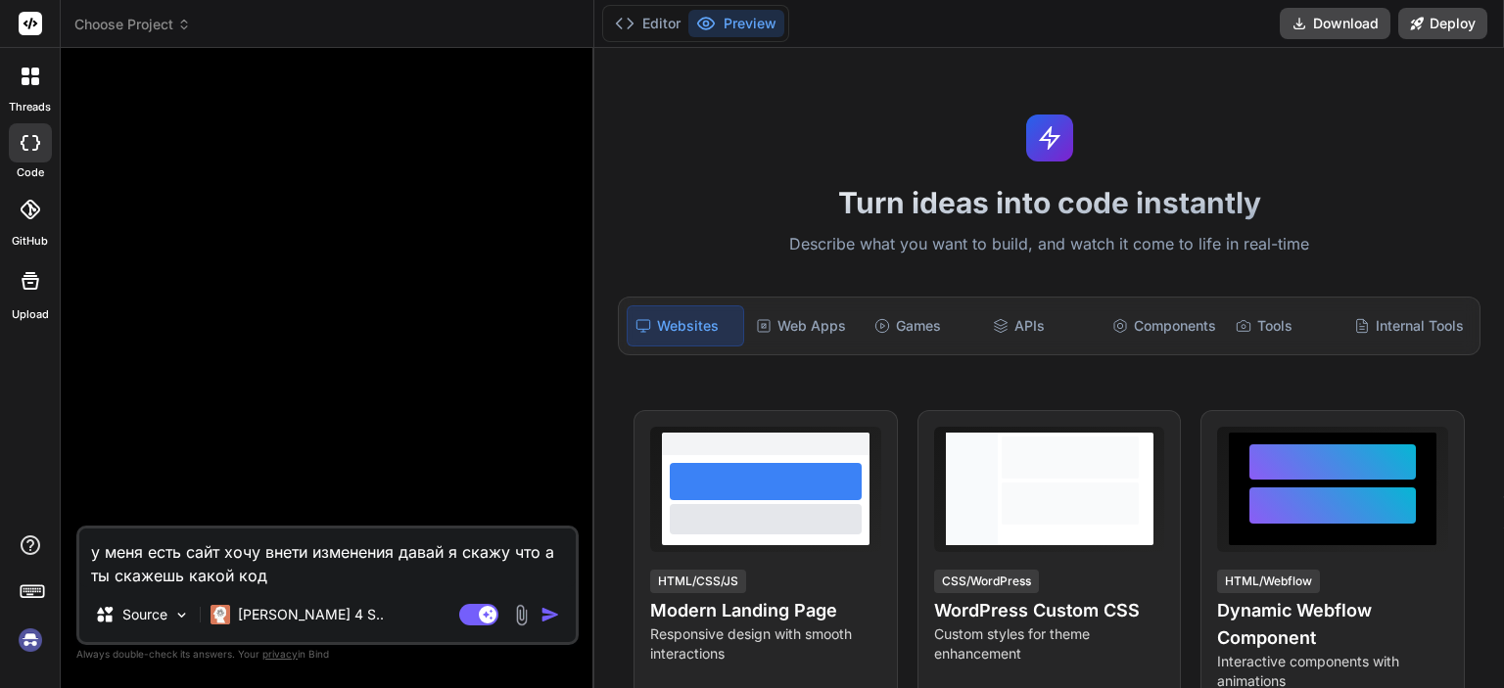
type textarea "у меня есть сайт хочу внети изменения давай я скажу что а ты скажешь какой код т"
type textarea "x"
type textarea "у меня есть сайт хочу внети изменения давай я скажу что а ты скажешь какой код …"
type textarea "x"
type textarea "у меня есть сайт хочу внети изменения давай я скажу что а ты скажешь какой код …"
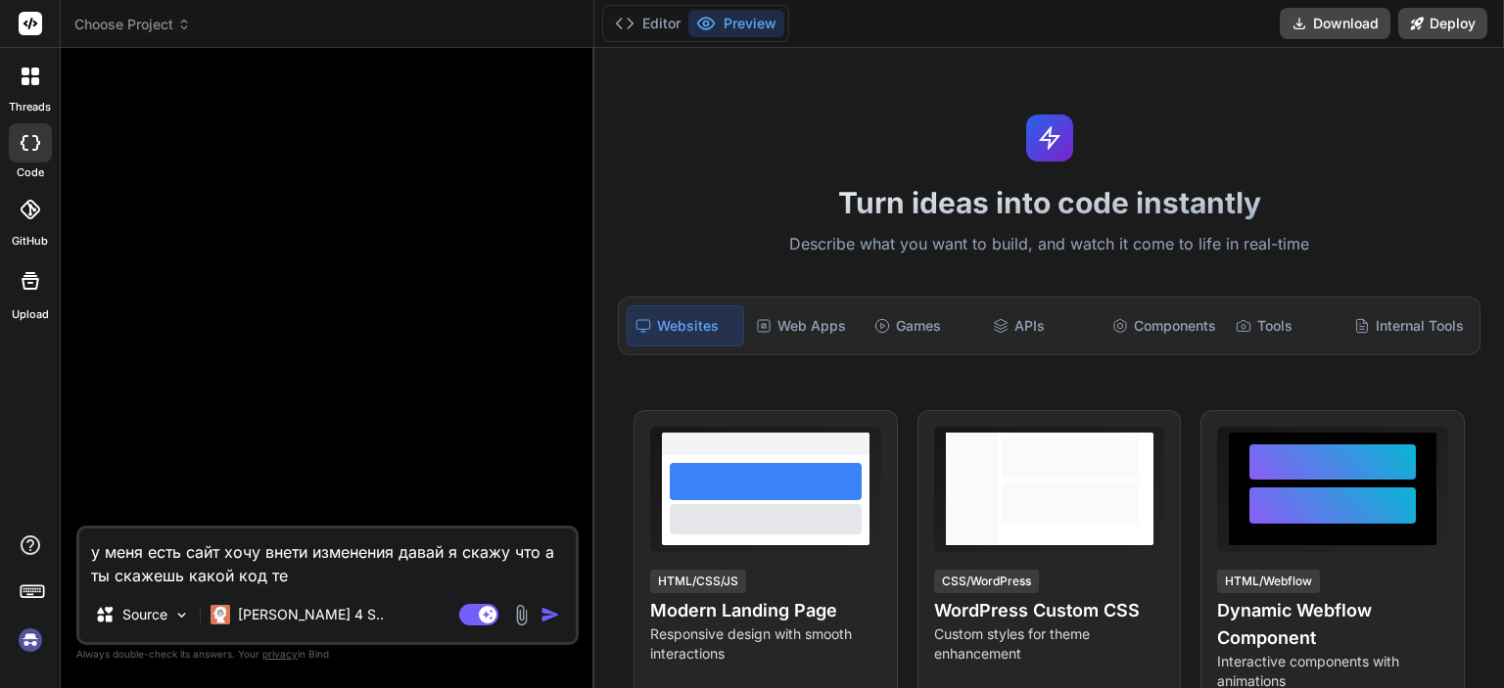
type textarea "x"
type textarea "у меня есть сайт хочу внети изменения давай я скажу что а ты скажешь какой код …"
type textarea "x"
type textarea "у меня есть сайт хочу внети изменения давай я скажу что а ты скажешь какой код …"
type textarea "x"
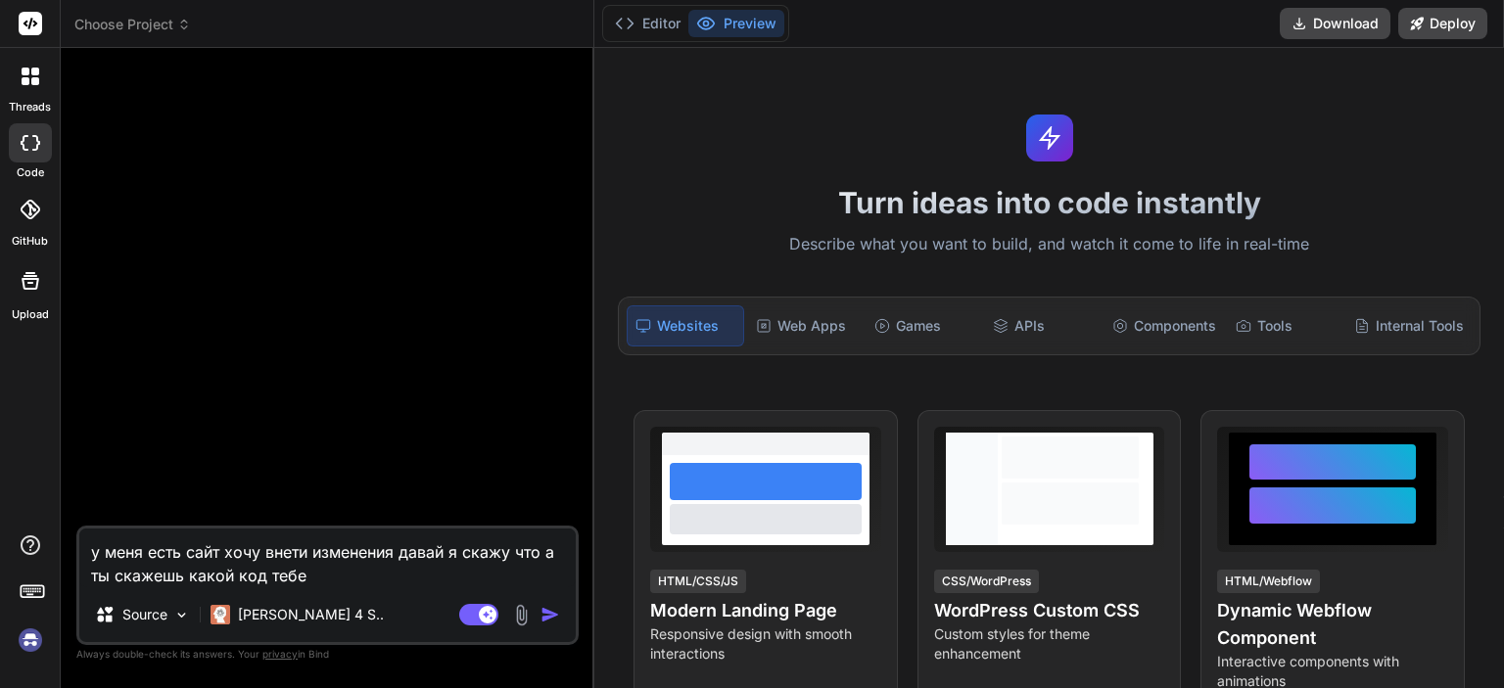
type textarea "у меня есть сайт хочу внети изменения давай я скажу что а ты скажешь какой код …"
type textarea "x"
type textarea "у меня есть сайт хочу внети изменения давай я скажу что а ты скажешь какой код …"
type textarea "x"
type textarea "у меня есть сайт хочу внети изменения давай я скажу что а ты скажешь какой код …"
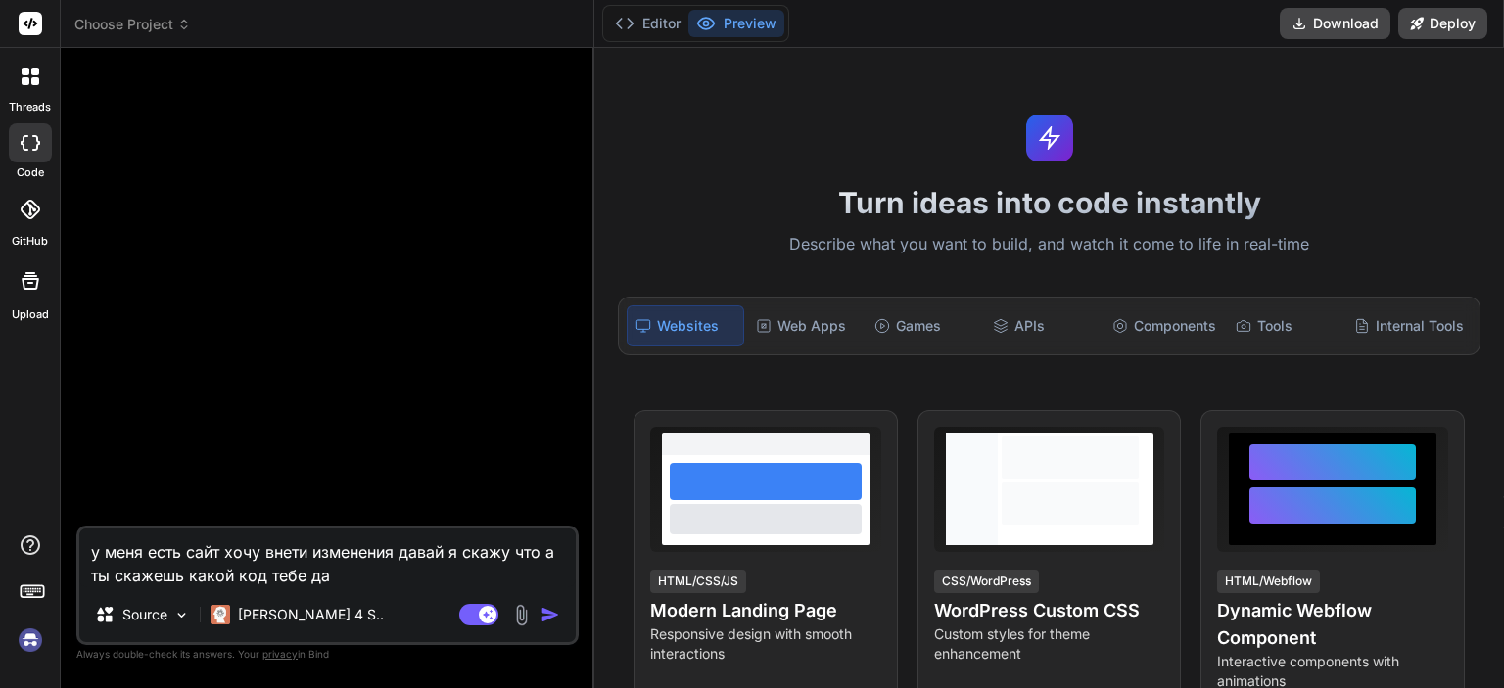
type textarea "x"
type textarea "у меня есть сайт хочу внети изменения давай я скажу что а ты скажешь какой код …"
type textarea "x"
type textarea "у меня есть сайт хочу внети изменения давай я скажу что а ты скажешь какой код …"
type textarea "x"
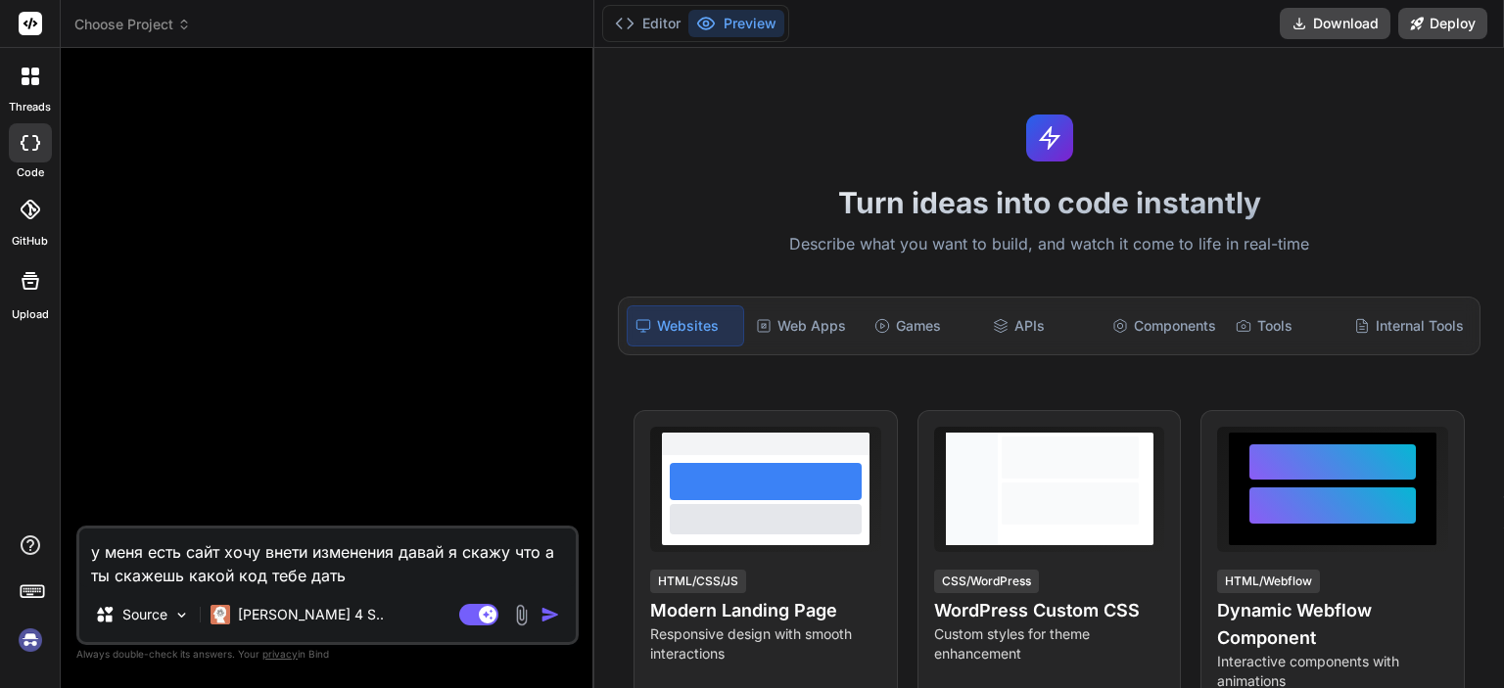
type textarea "у меня есть сайт хочу внети изменения давай я скажу что а ты скажешь какой код …"
click at [549, 614] on img "button" at bounding box center [551, 615] width 20 height 20
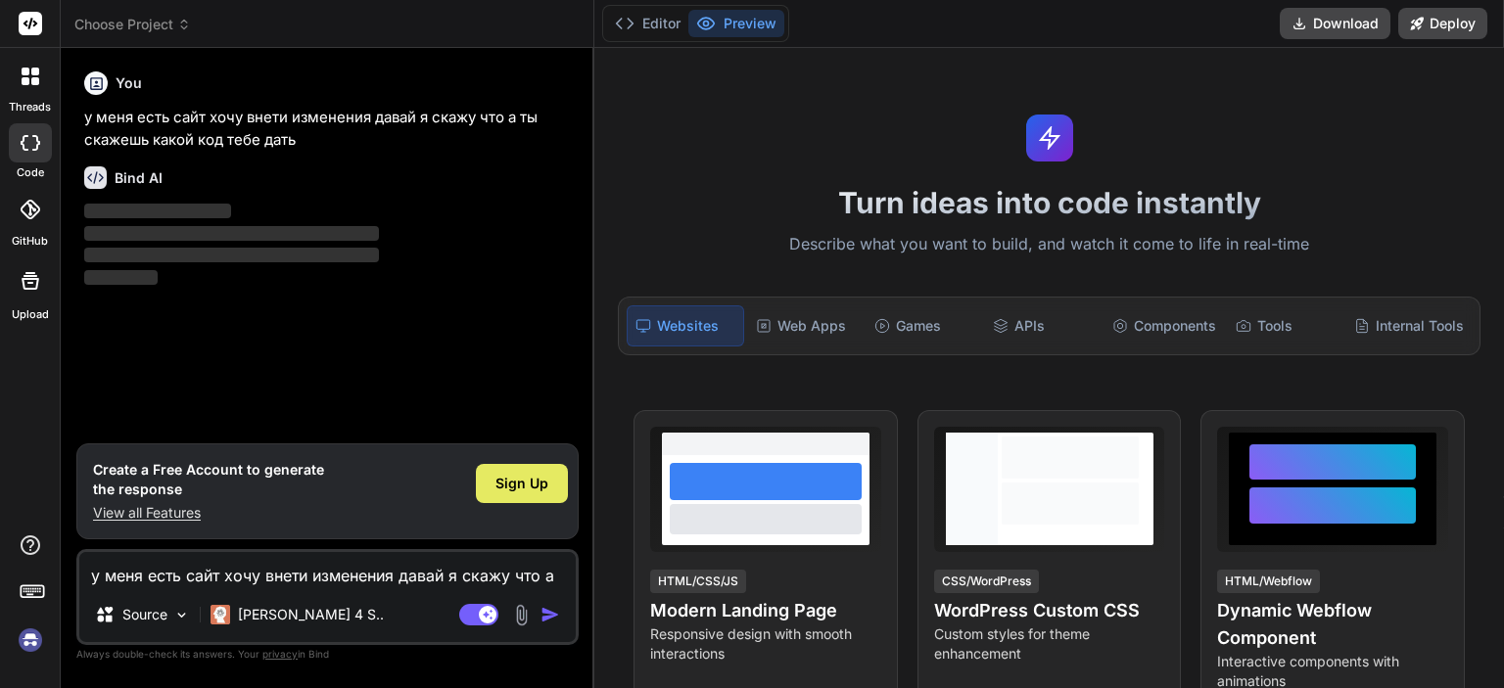
click at [524, 483] on span "Sign Up" at bounding box center [521, 484] width 53 height 20
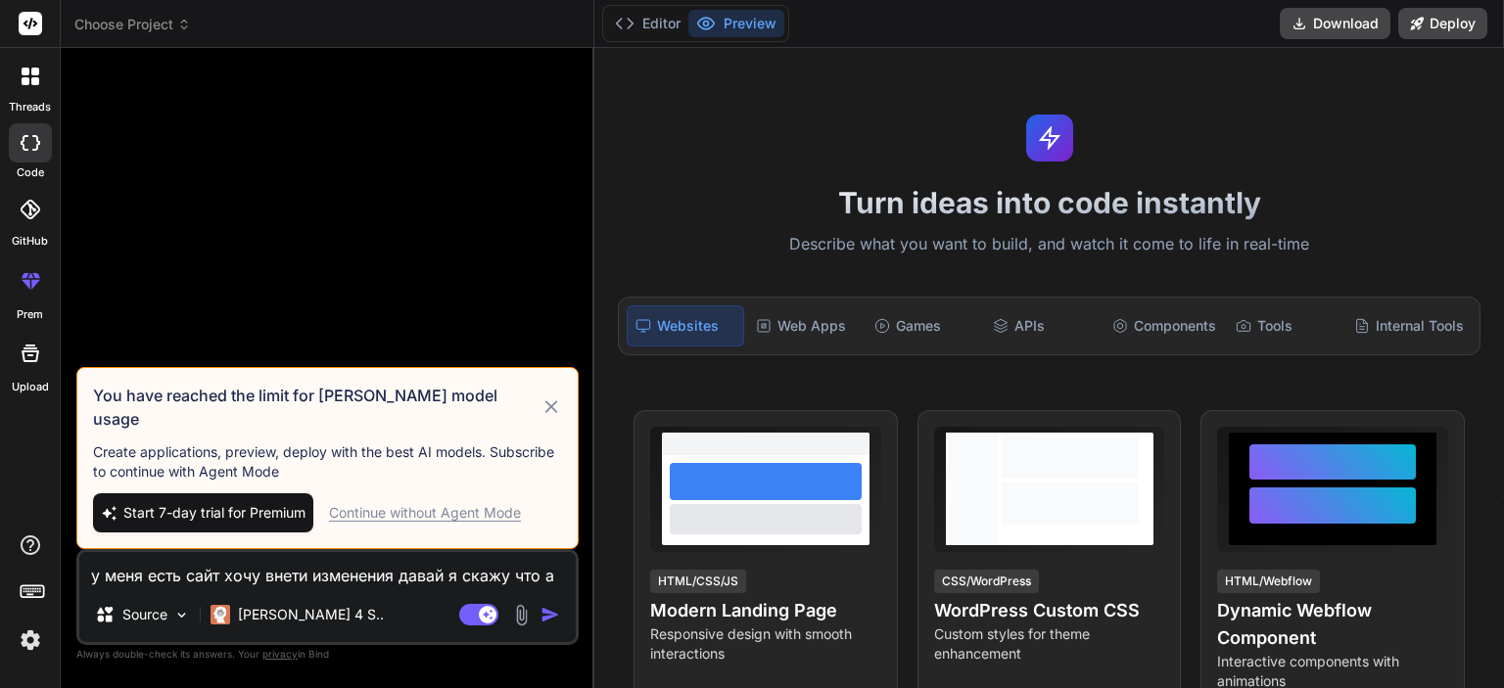
click at [549, 419] on icon at bounding box center [552, 408] width 23 height 24
type textarea "x"
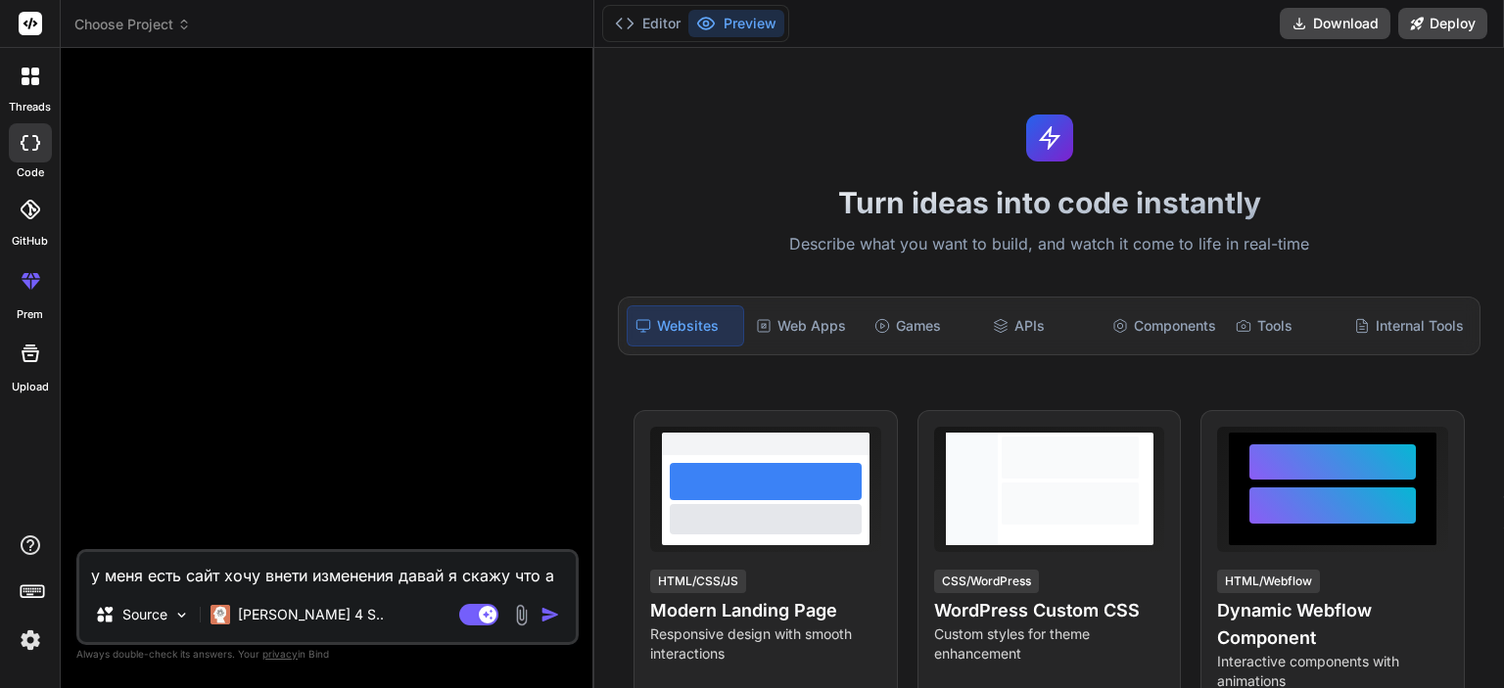
click at [309, 567] on textarea "у меня есть сайт хочу внети изменения давай я скажу что а ты скажешь какой код …" at bounding box center [327, 569] width 496 height 35
paste textarea "у меня есть сайт хочу внети изменения давай я скажу что а ты скажешь какой код …"
type textarea "у меня есть сайт хочу внети изменения давай я скажу что а ты скажешь какой код …"
type textarea "x"
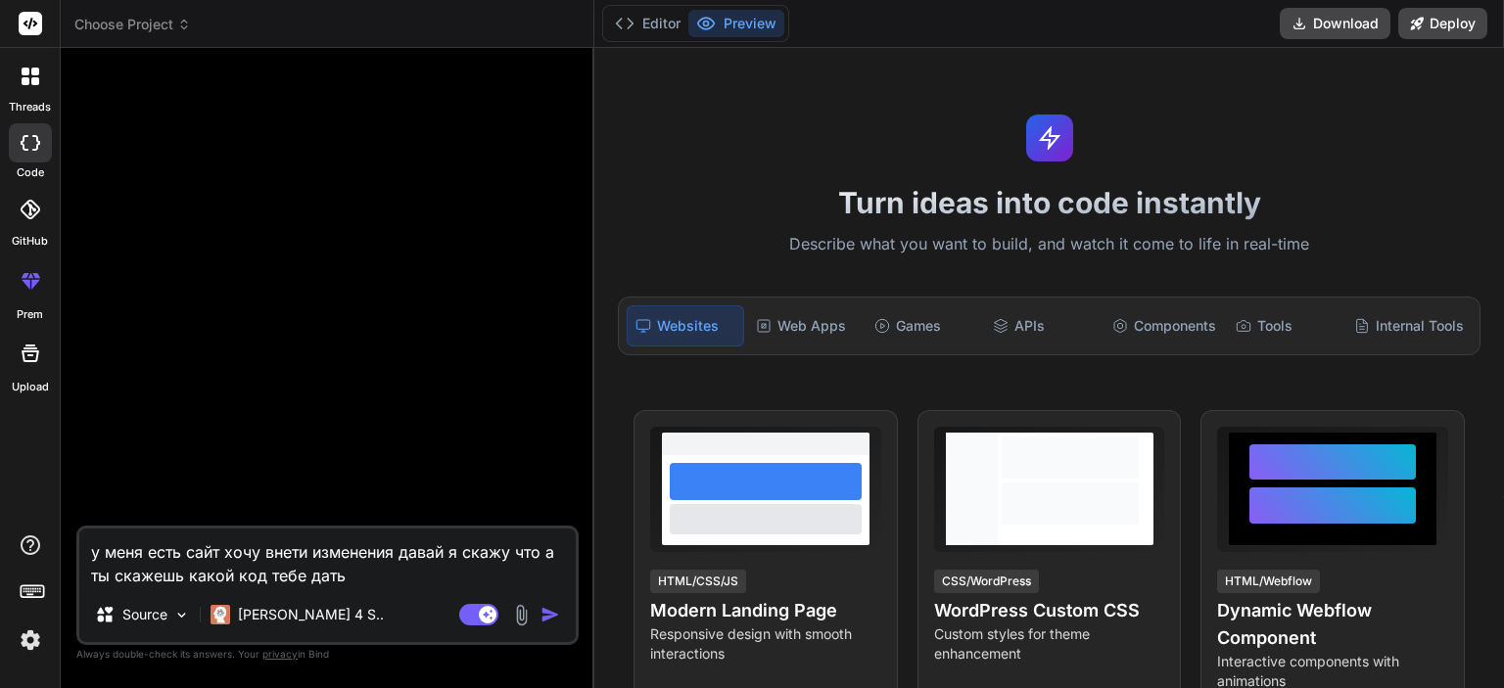
type textarea "у меня есть сайт хочу внети изменения давай я скажу что а ты скажешь какой код …"
click at [545, 622] on img "button" at bounding box center [551, 615] width 20 height 20
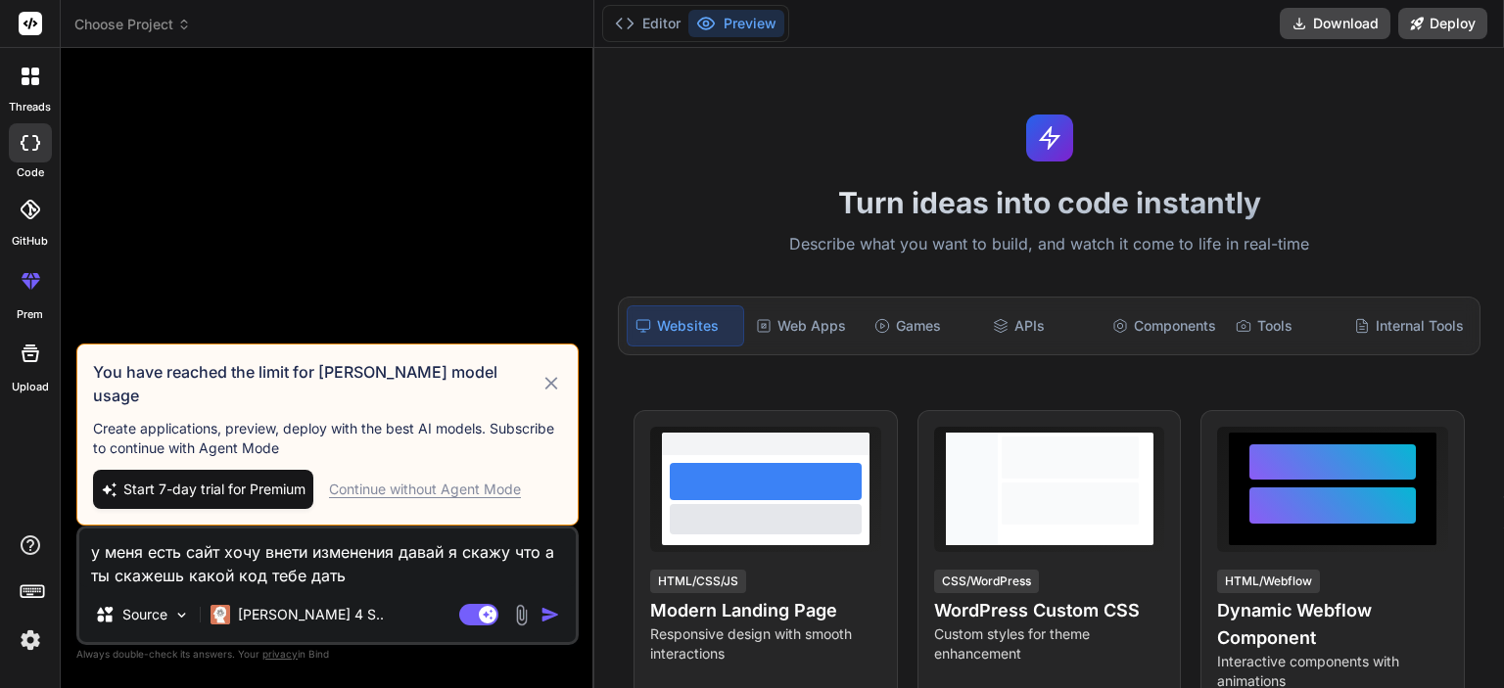
click at [415, 496] on div "Continue without Agent Mode" at bounding box center [425, 490] width 192 height 20
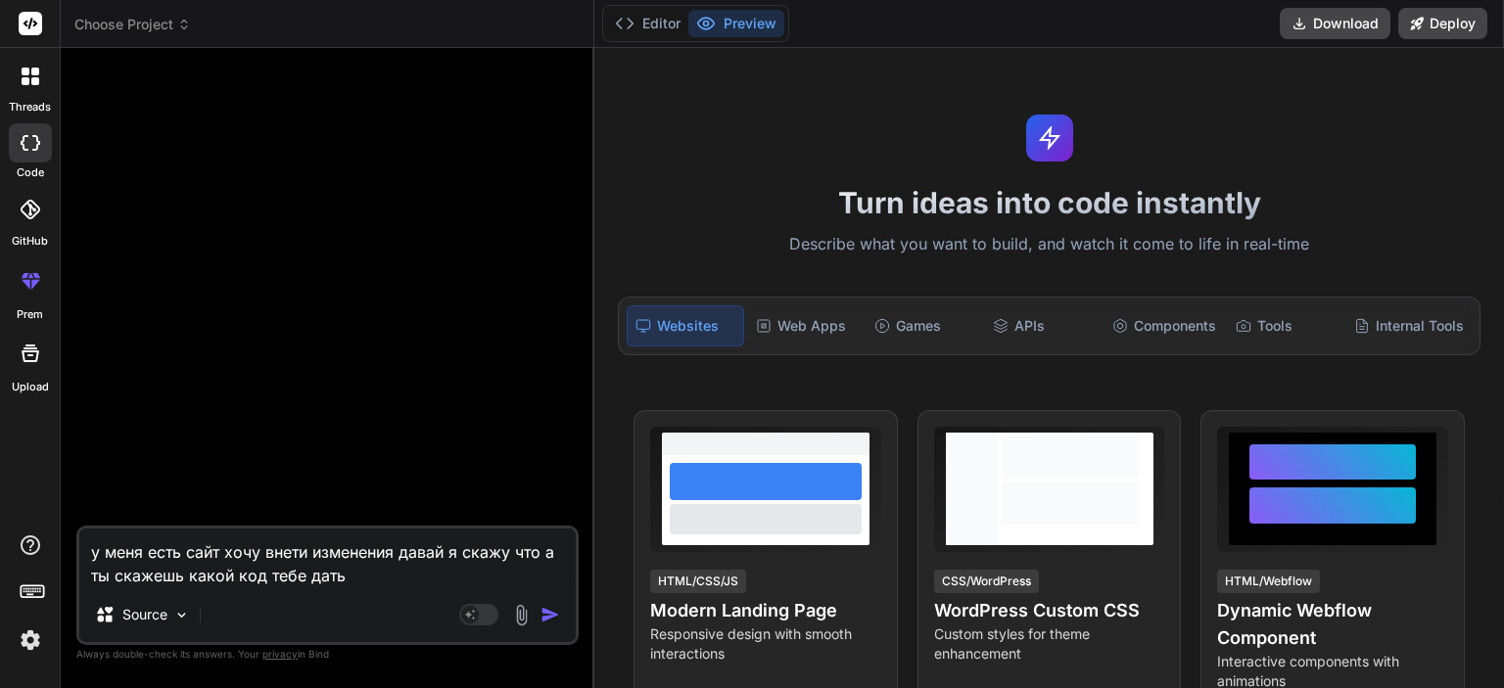
click at [552, 618] on img "button" at bounding box center [551, 615] width 20 height 20
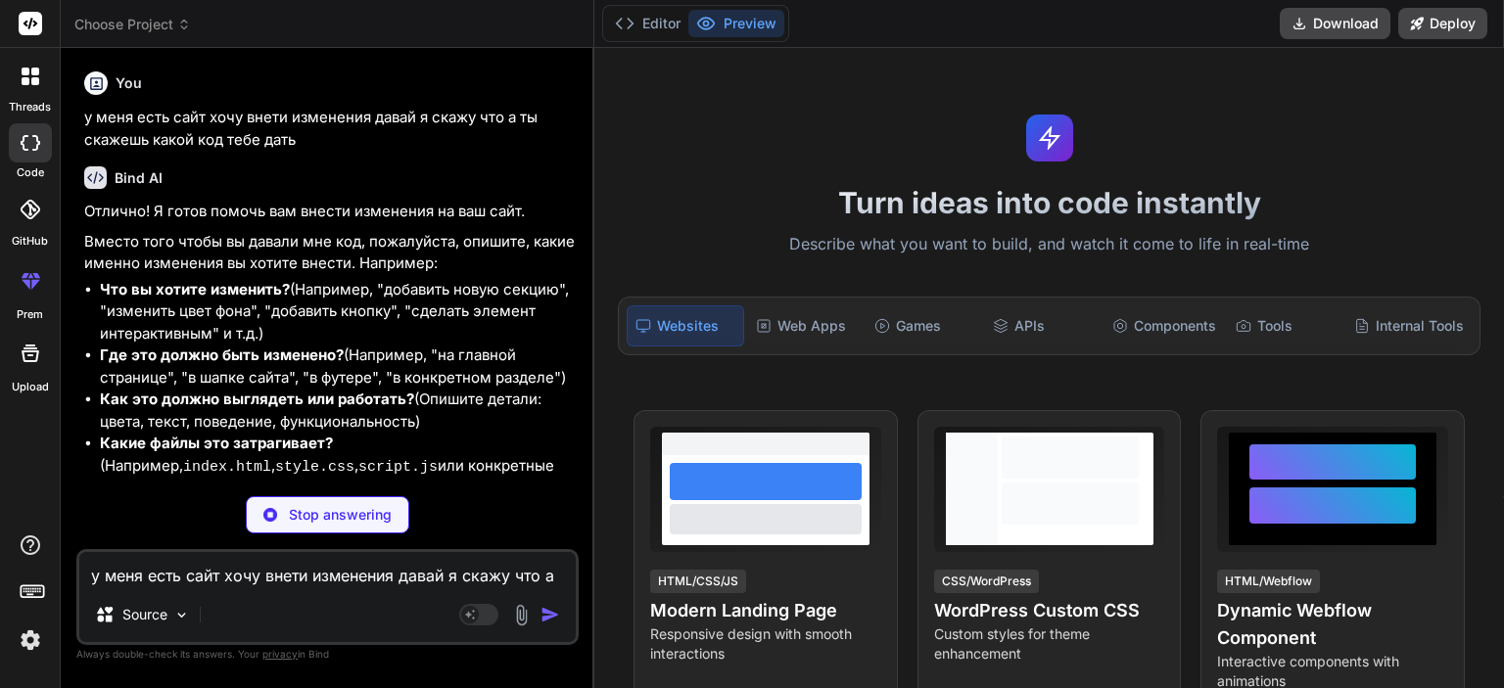
type textarea "x"
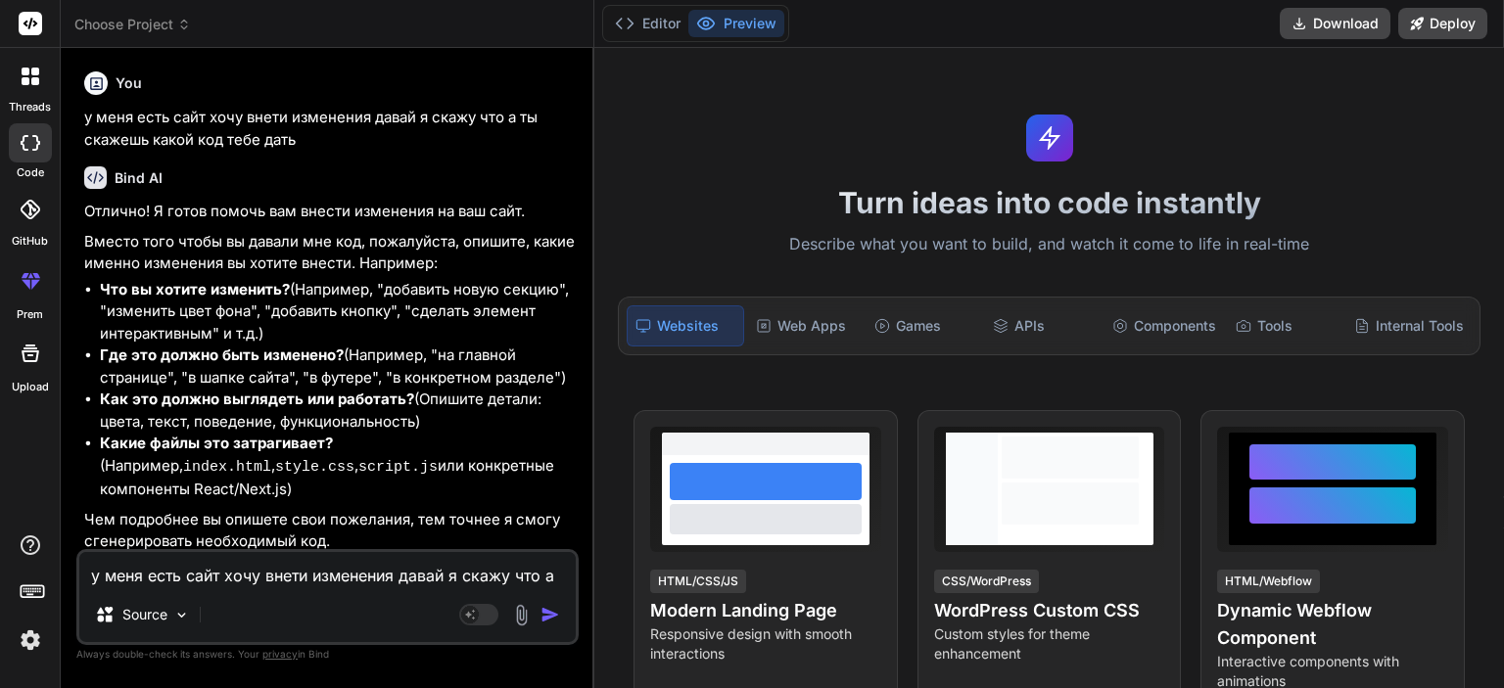
click at [272, 570] on textarea "у меня есть сайт хочу внети изменения давай я скажу что а ты скажешь какой код …" at bounding box center [327, 569] width 496 height 35
paste textarea "Loremipsu dolorsitame consectetura Eli 6 — Seddoeiu temporinci Utlaboreetdo mag…"
type textarea "Loremipsu dolorsitame consectetura Eli 6 — Seddoeiu temporinci Utlaboreetdo mag…"
type textarea "x"
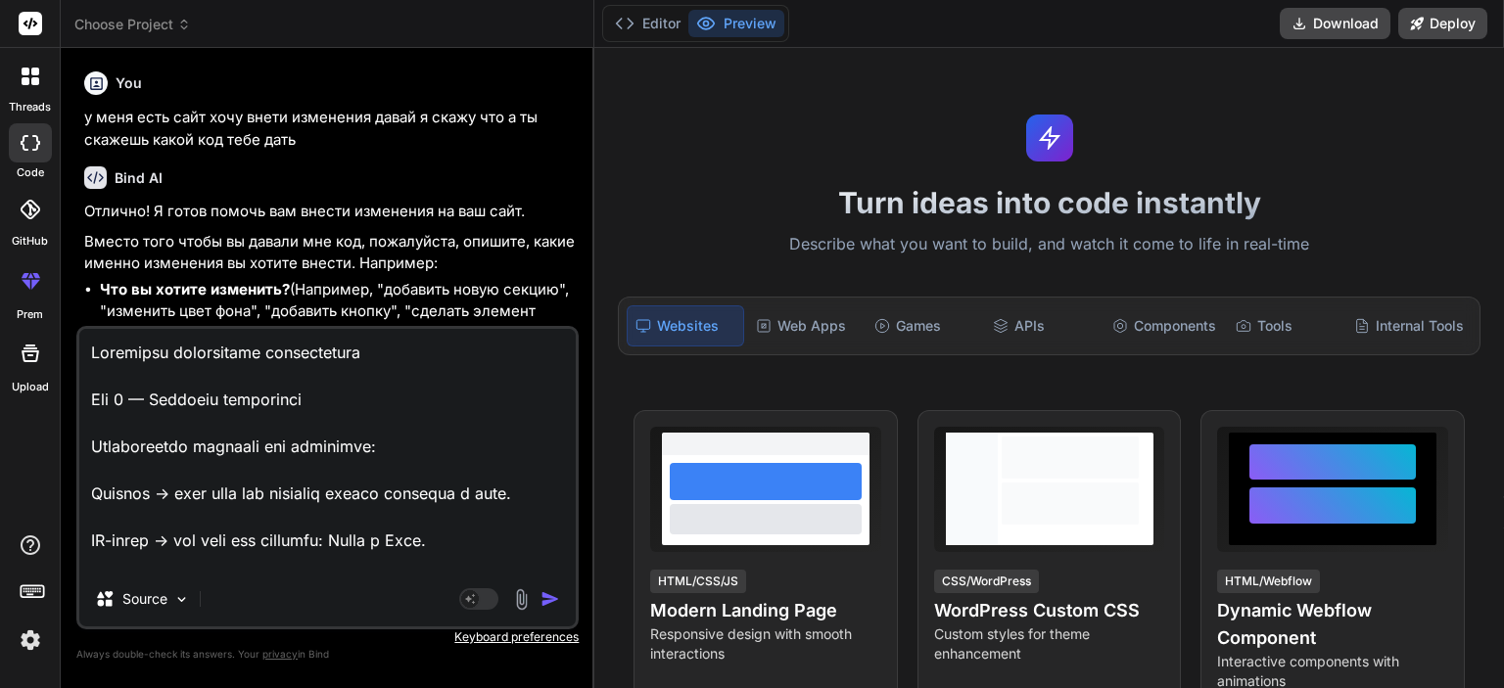
scroll to position [847, 0]
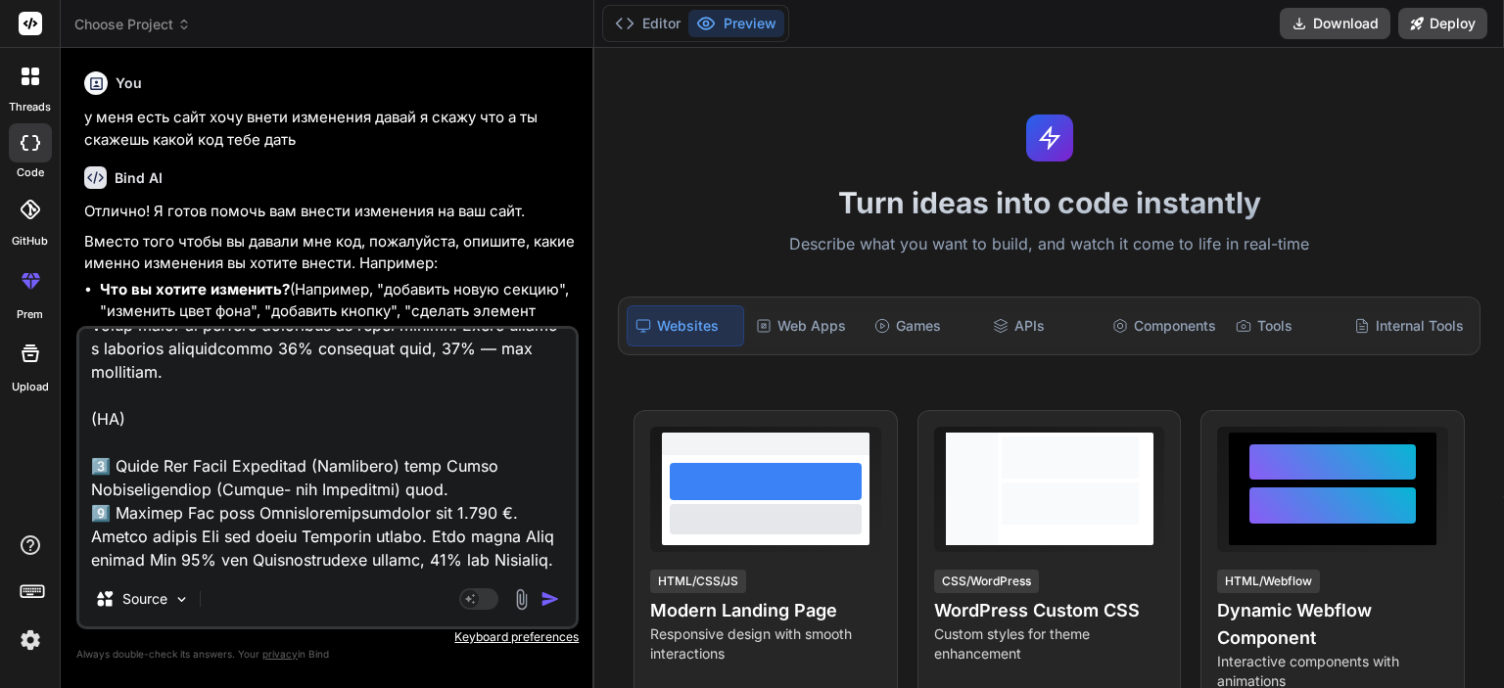
type textarea "Loremipsu dolorsitame consectetura Eli 6 — Seddoeiu temporinci Utlaboreetdo mag…"
type textarea "x"
type textarea "Loremipsu dolorsitame consectetura Eli 6 — Seddoeiu temporinci Utlaboreetdo mag…"
type textarea "x"
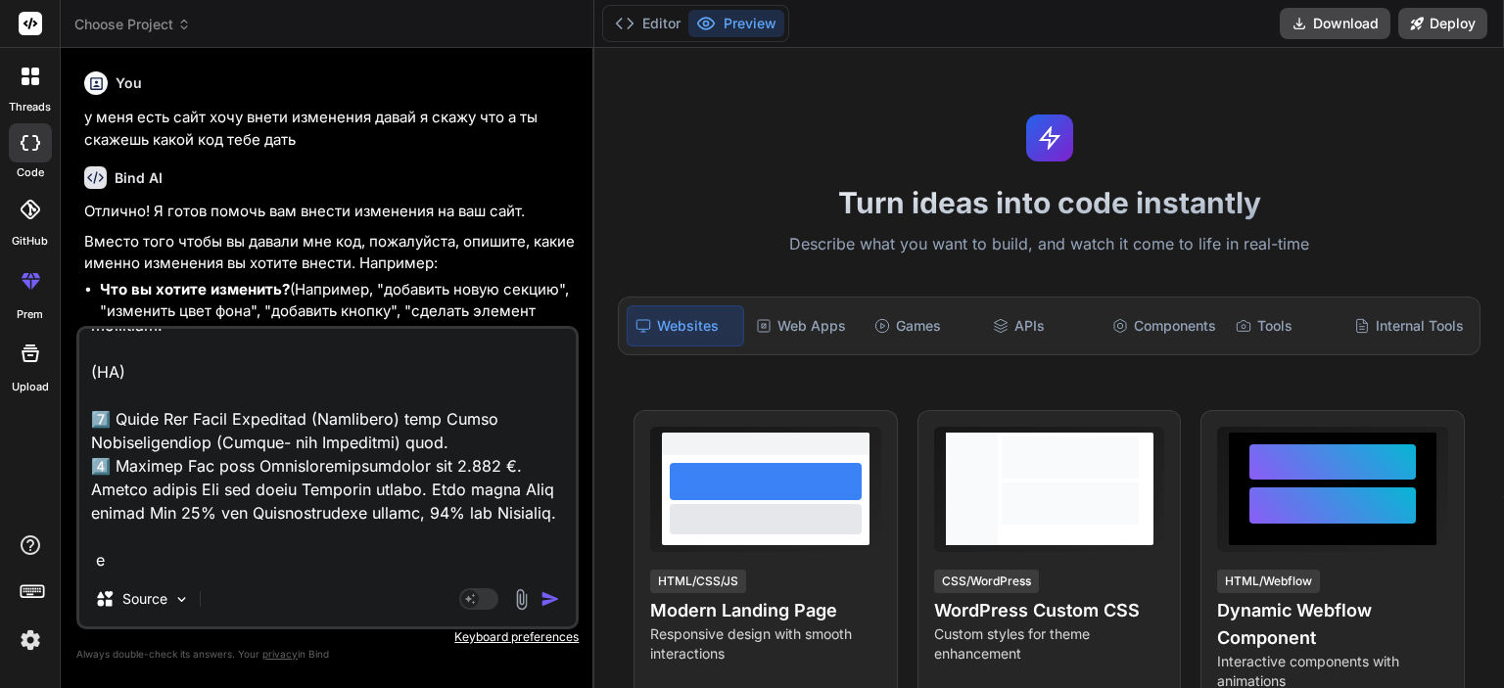
type textarea "Loremipsu dolorsitame consectetura Eli 6 — Seddoeiu temporinci Utlaboreetdo mag…"
type textarea "x"
type textarea "Loremipsu dolorsitame consectetura Eli 6 — Seddoeiu temporinci Utlaboreetdo mag…"
type textarea "x"
type textarea "Loremipsu dolorsitame consectetura Eli 6 — Seddoeiu temporinci Utlaboreetdo mag…"
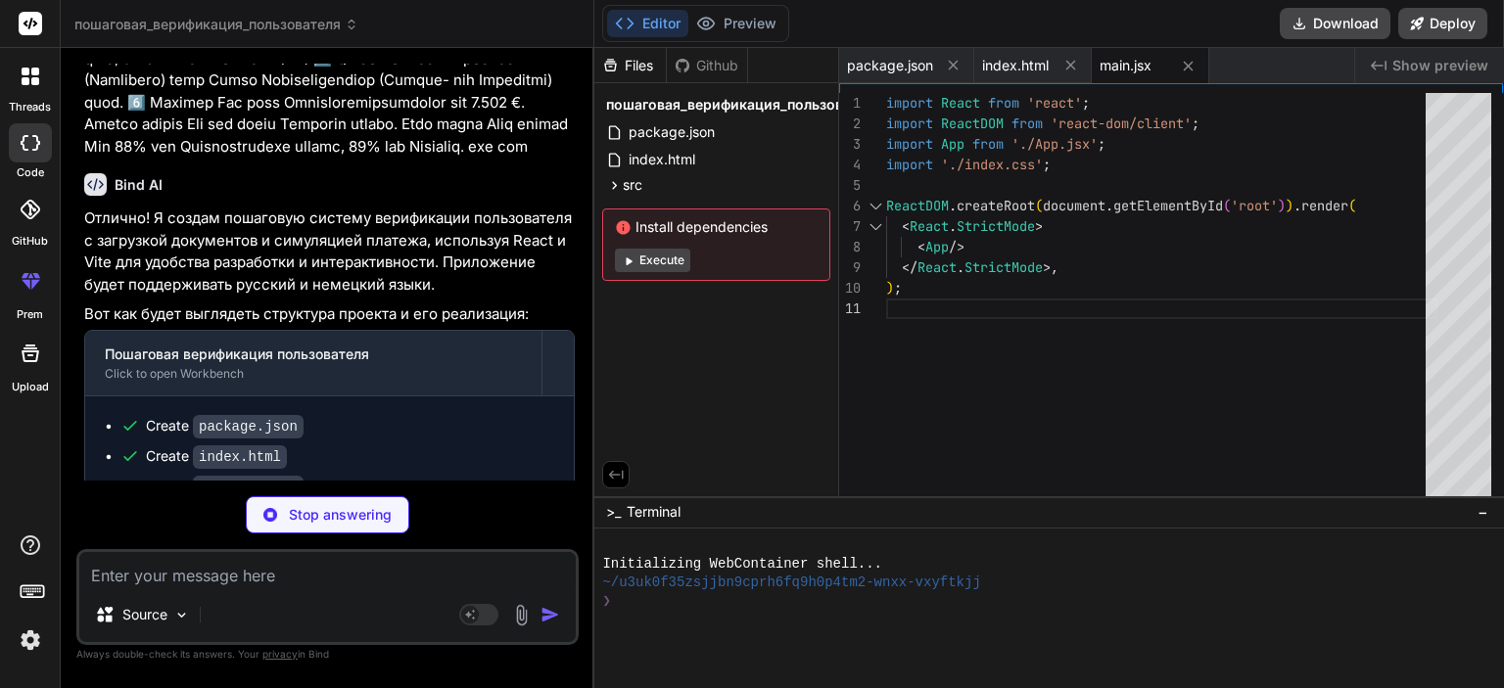
scroll to position [952, 0]
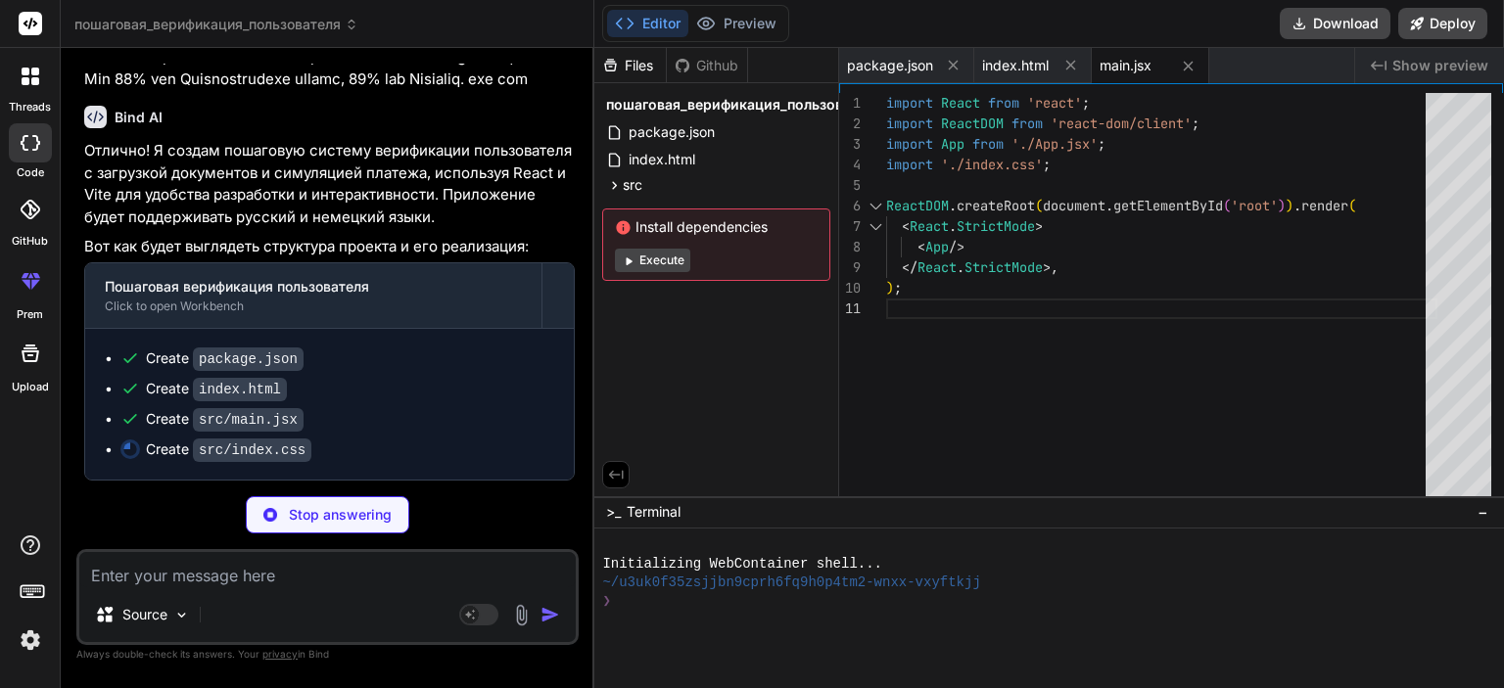
click at [346, 533] on div "Stop answering" at bounding box center [328, 514] width 164 height 37
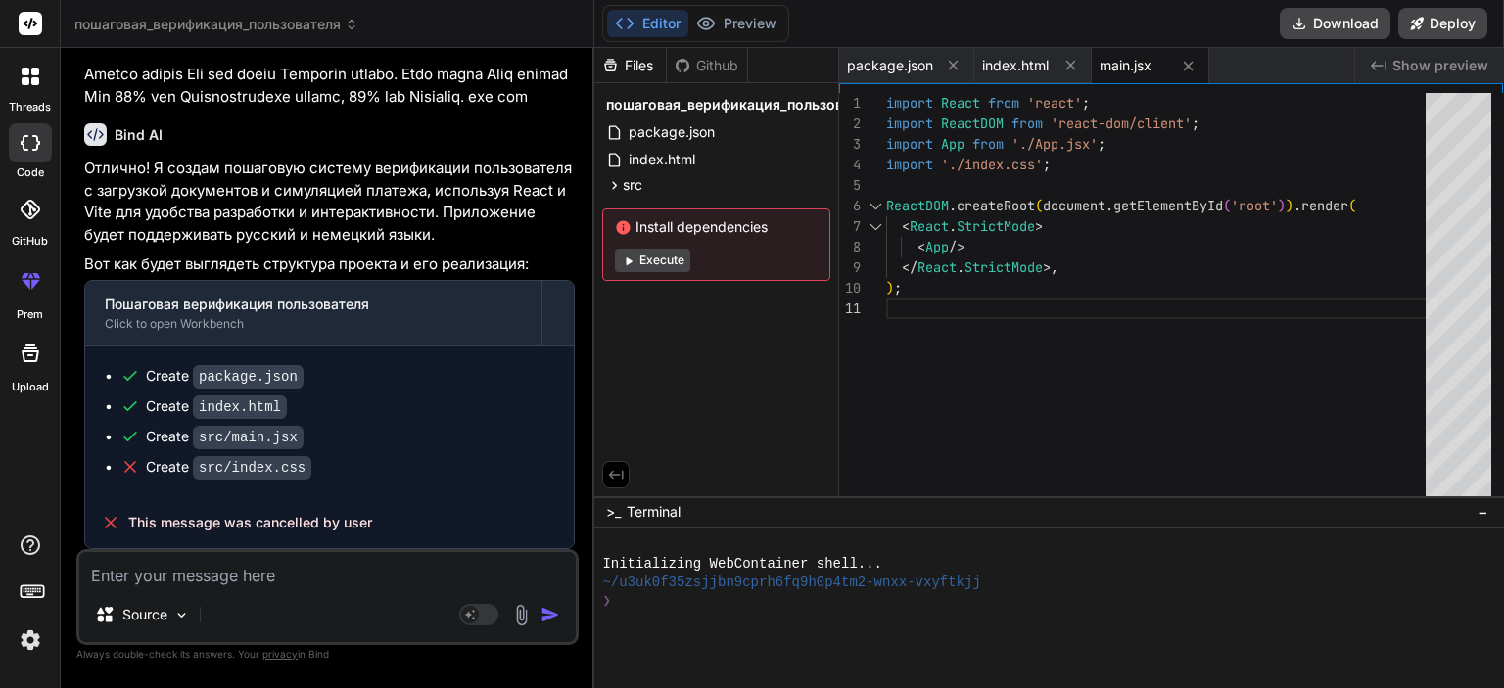
click at [355, 596] on div "Source" at bounding box center [327, 618] width 496 height 47
click at [376, 579] on textarea at bounding box center [327, 569] width 496 height 35
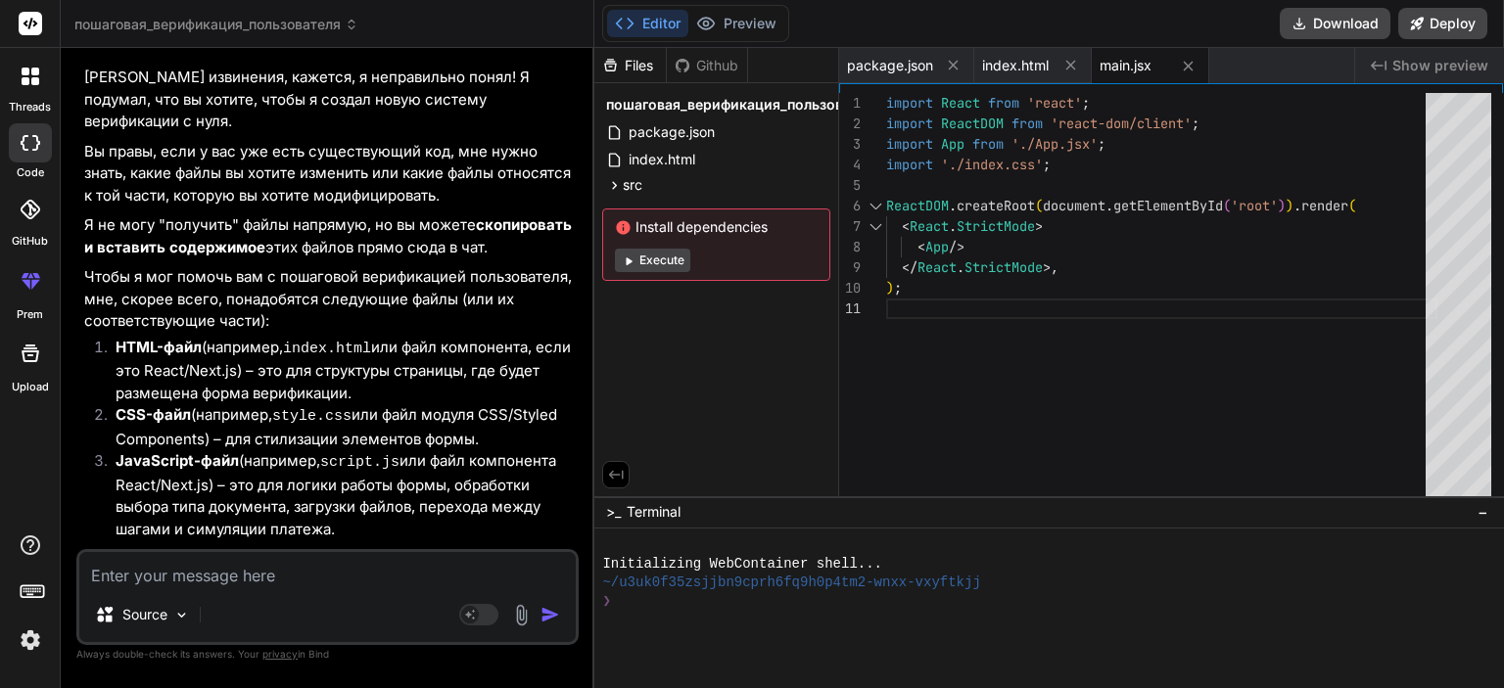
scroll to position [1596, 0]
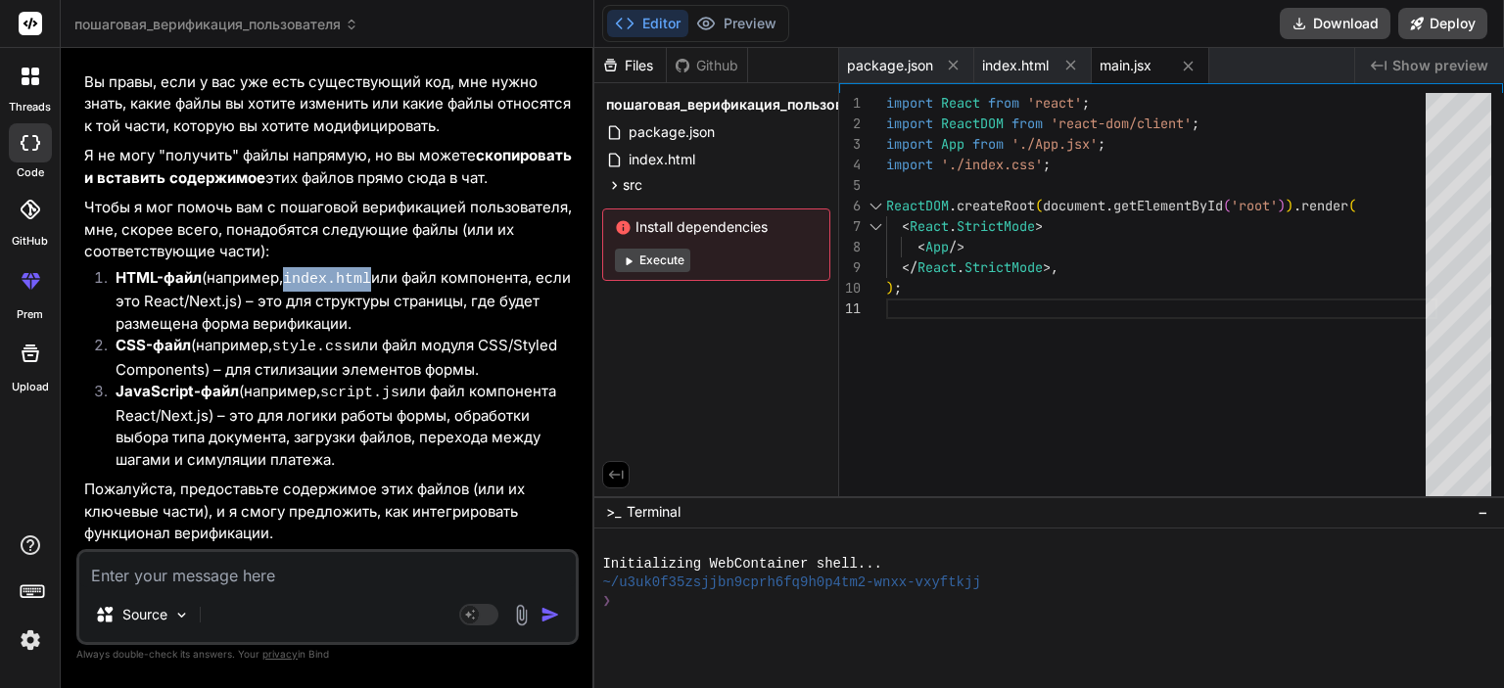
drag, startPoint x: 292, startPoint y: 282, endPoint x: 369, endPoint y: 282, distance: 77.4
click at [369, 282] on code "index.html" at bounding box center [327, 279] width 88 height 17
copy code "index.html"
click at [345, 585] on textarea at bounding box center [327, 569] width 496 height 35
paste textarea "<!doctype html> <html lang="de"> <head> <meta charset="UTF-8" /> <link rel="ico…"
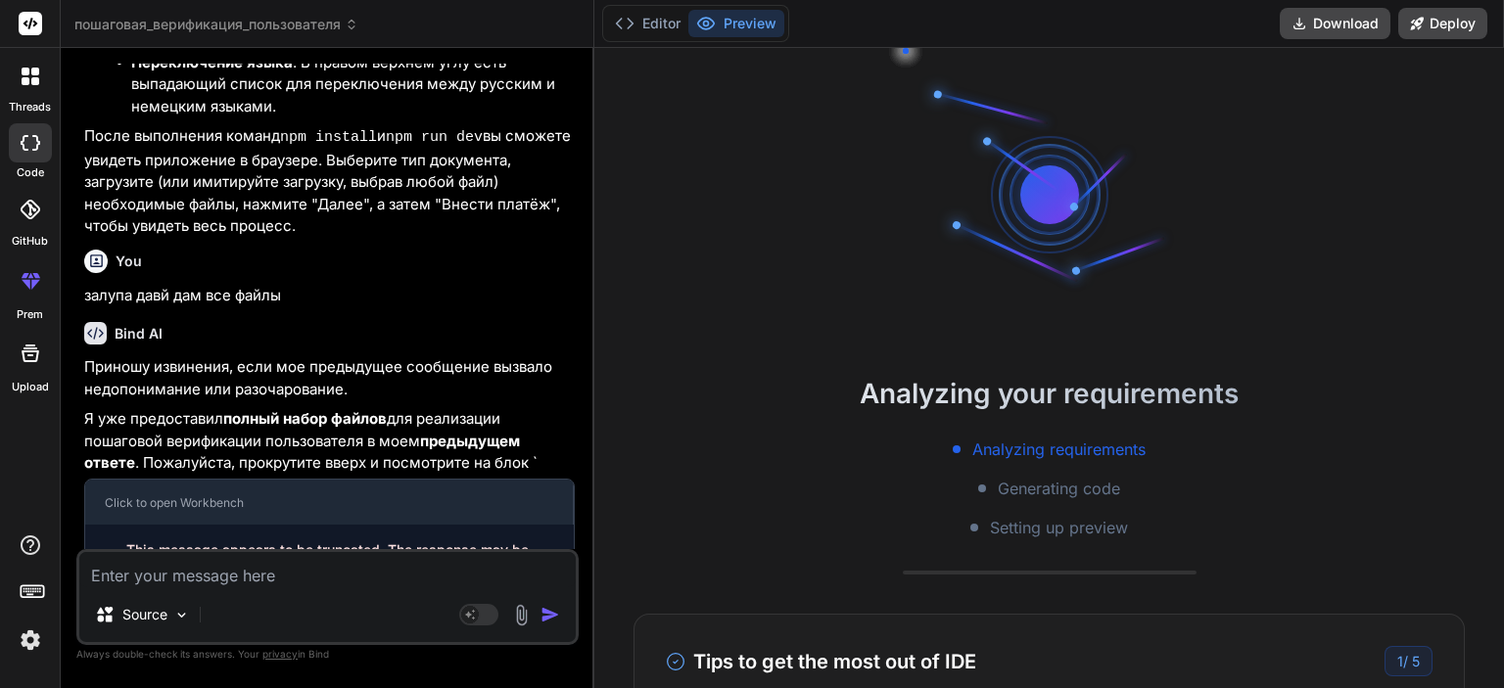
scroll to position [3963, 0]
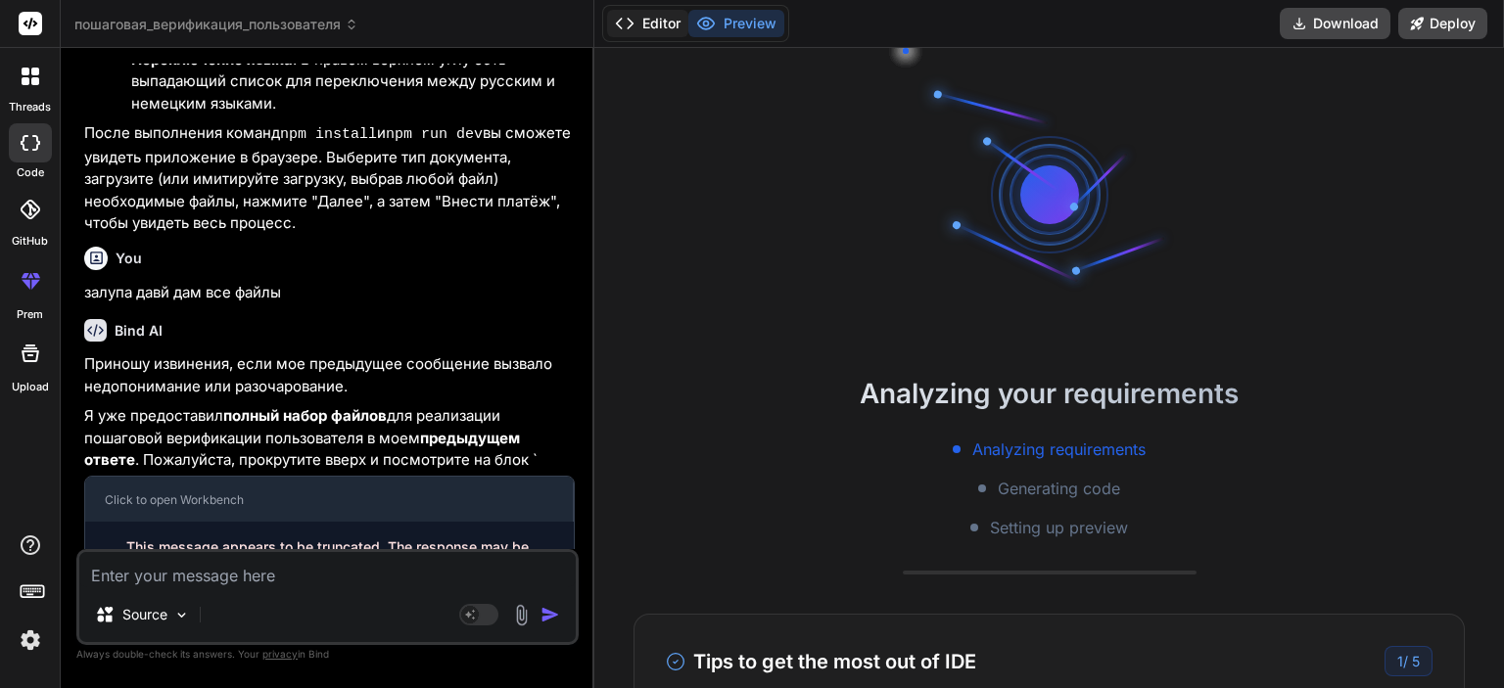
click at [664, 25] on button "Editor" at bounding box center [647, 23] width 81 height 27
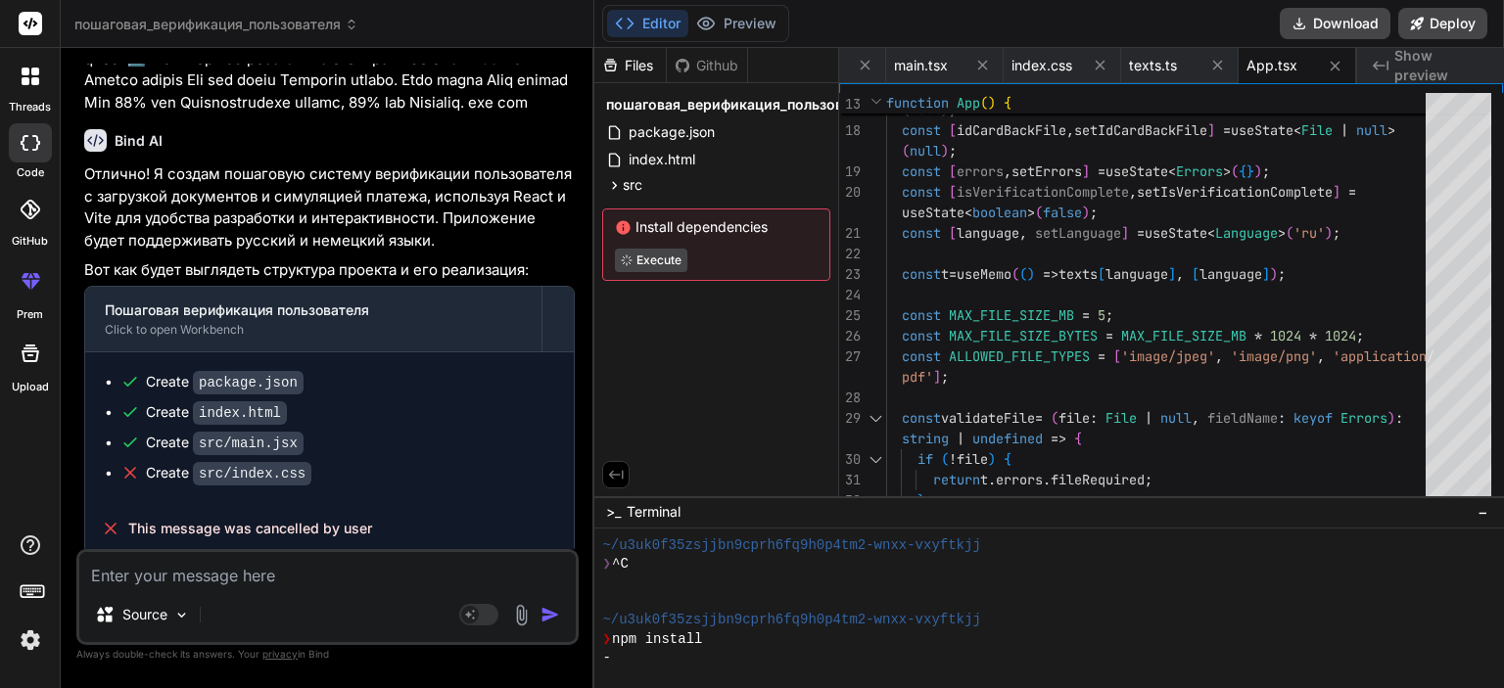
scroll to position [1025, 0]
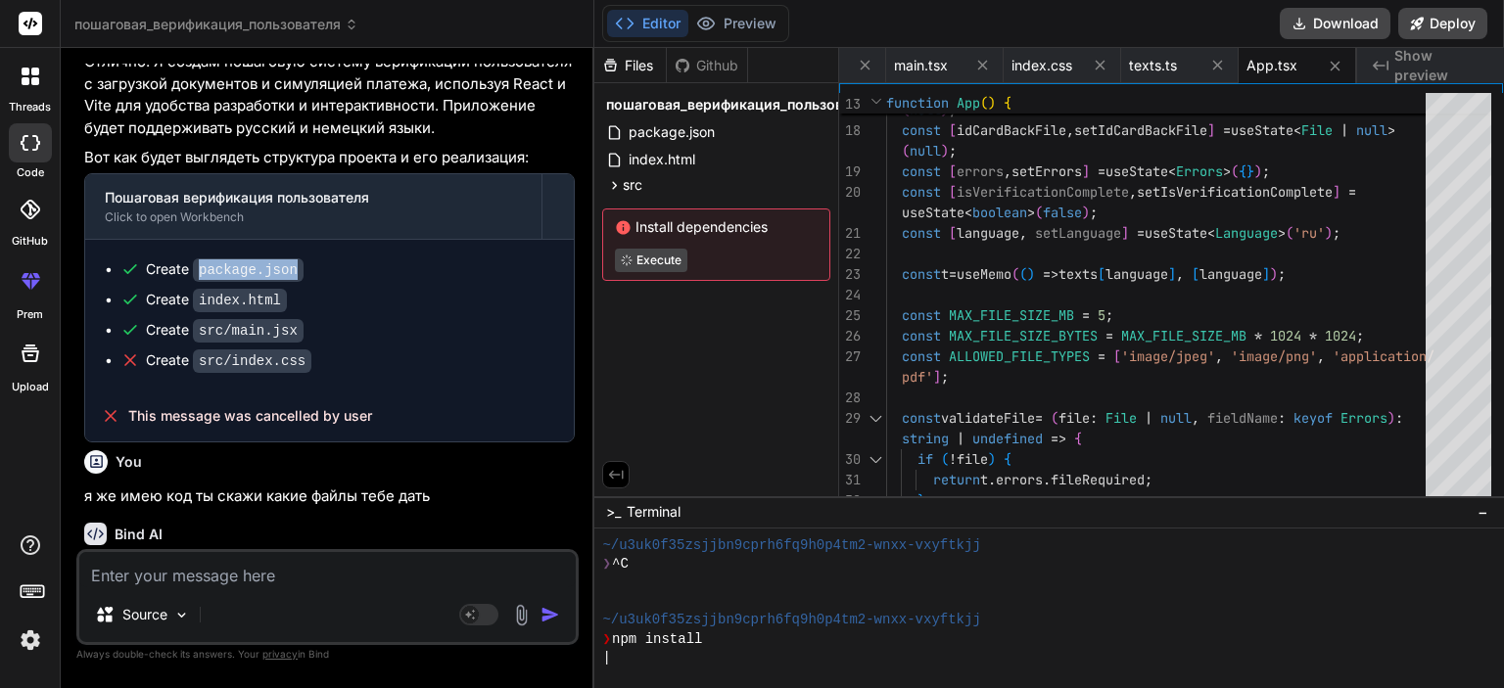
drag, startPoint x: 290, startPoint y: 285, endPoint x: 192, endPoint y: 284, distance: 97.9
click at [193, 282] on code "package.json" at bounding box center [248, 271] width 111 height 24
copy code "package.json"
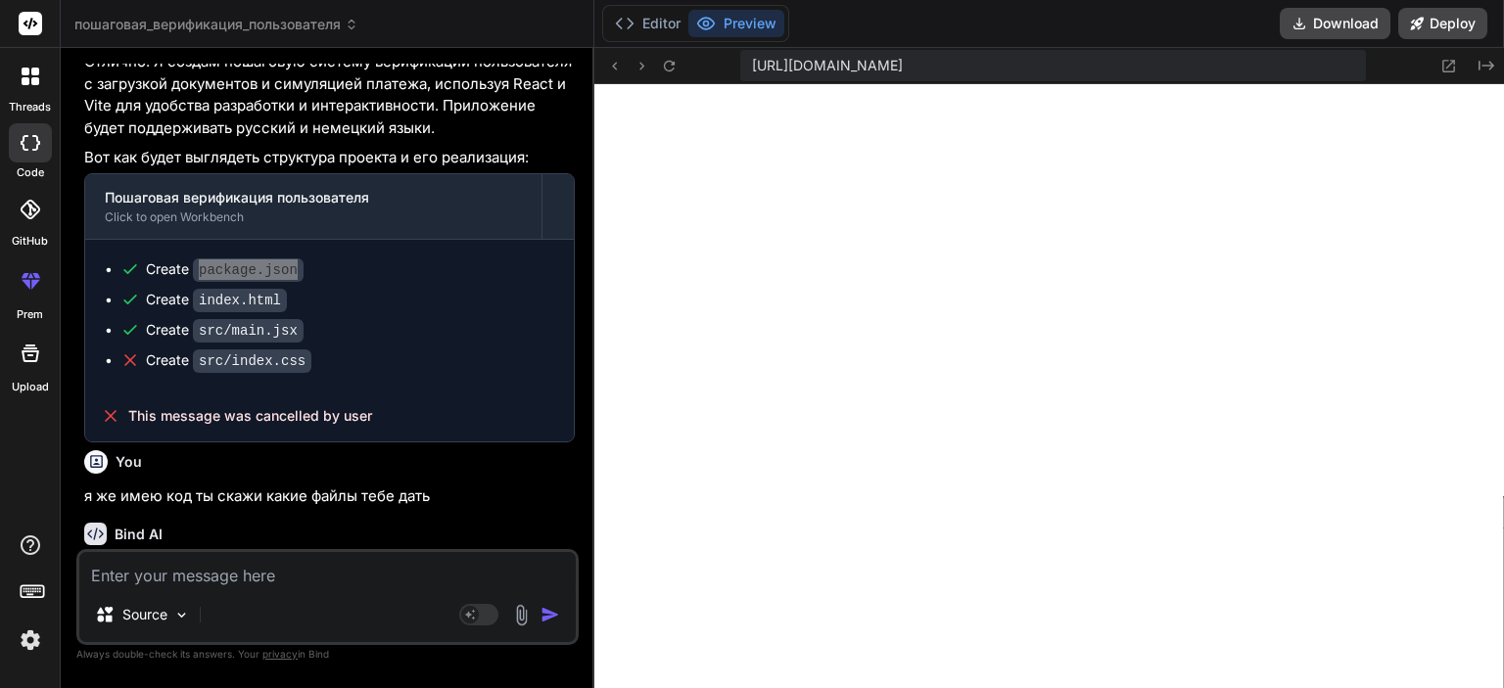
scroll to position [1071, 0]
click at [368, 571] on textarea at bounding box center [327, 569] width 496 height 35
paste textarea "{ "name": "auto-auktion-europa", "private": true, "version": "1.0.0", "type": "…"
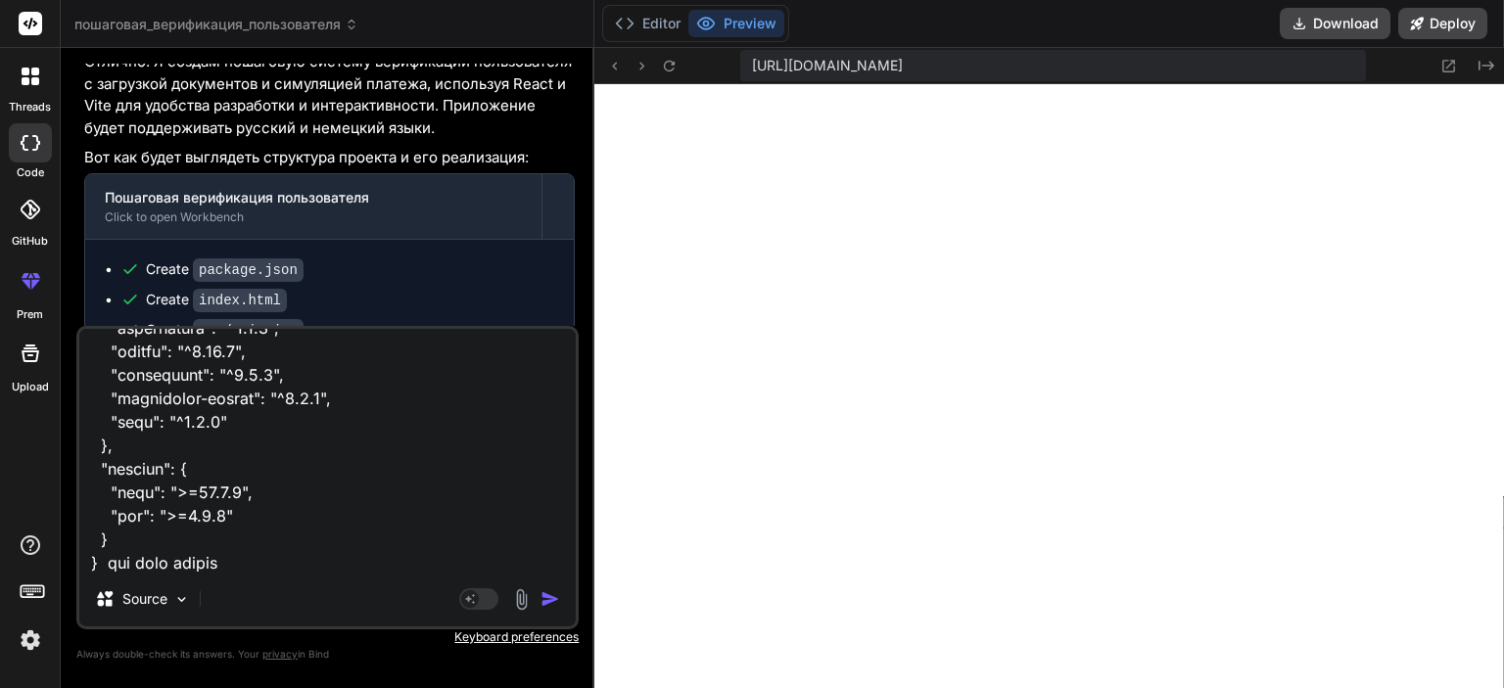
scroll to position [1143, 0]
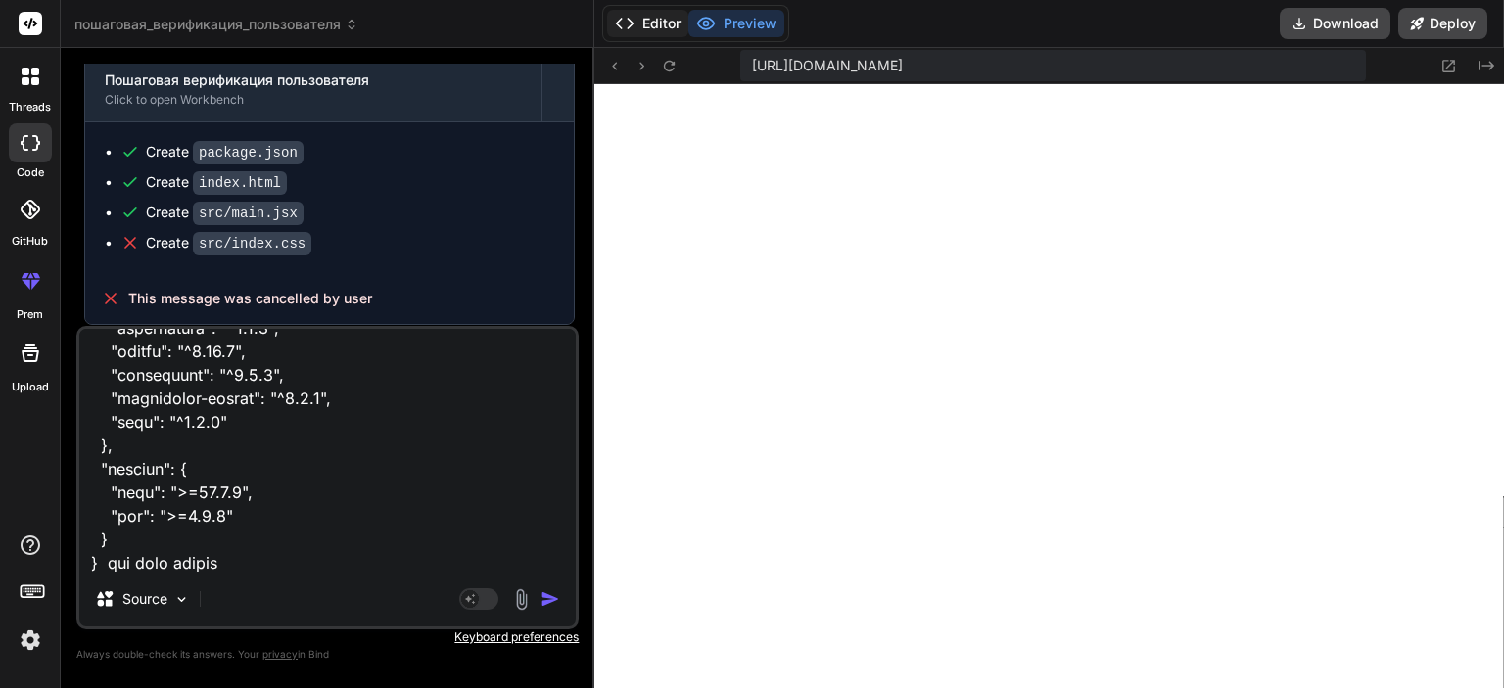
click at [663, 34] on button "Editor" at bounding box center [647, 23] width 81 height 27
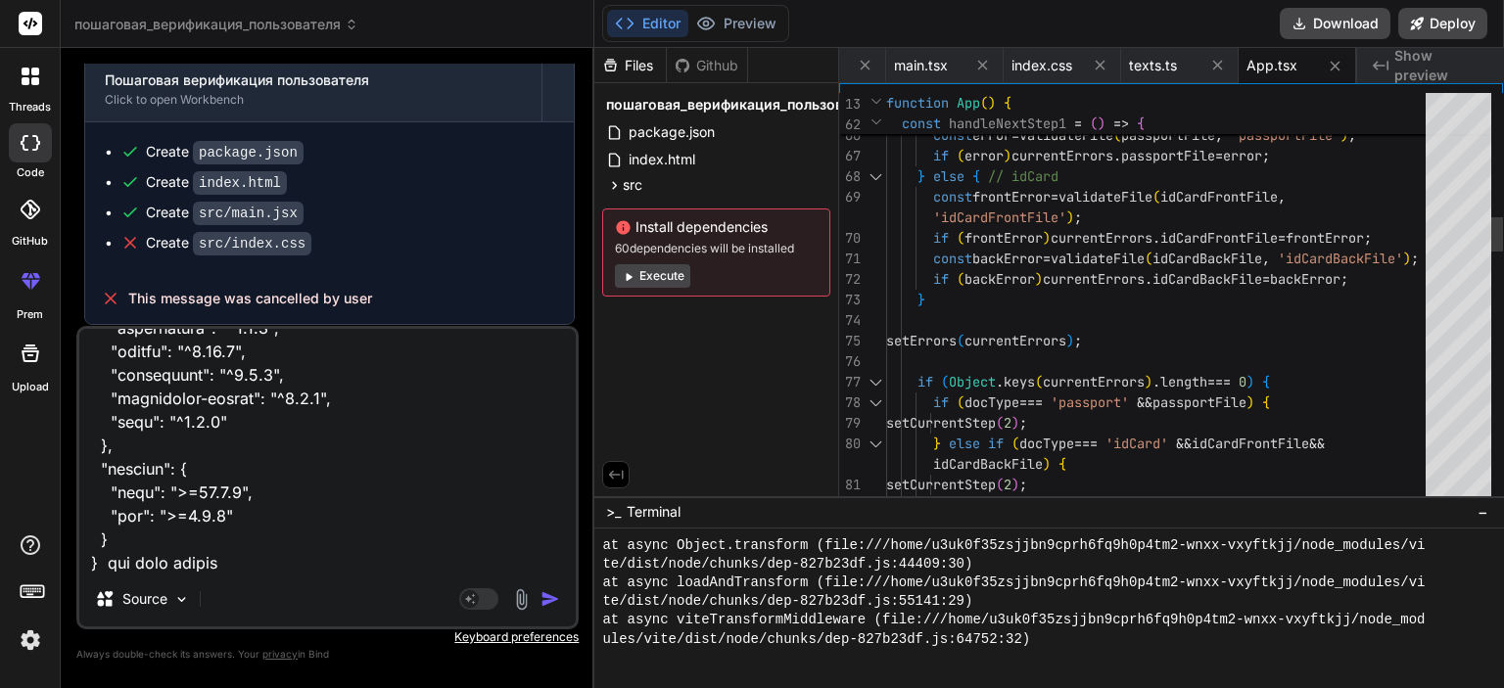
click at [880, 381] on div at bounding box center [875, 382] width 25 height 21
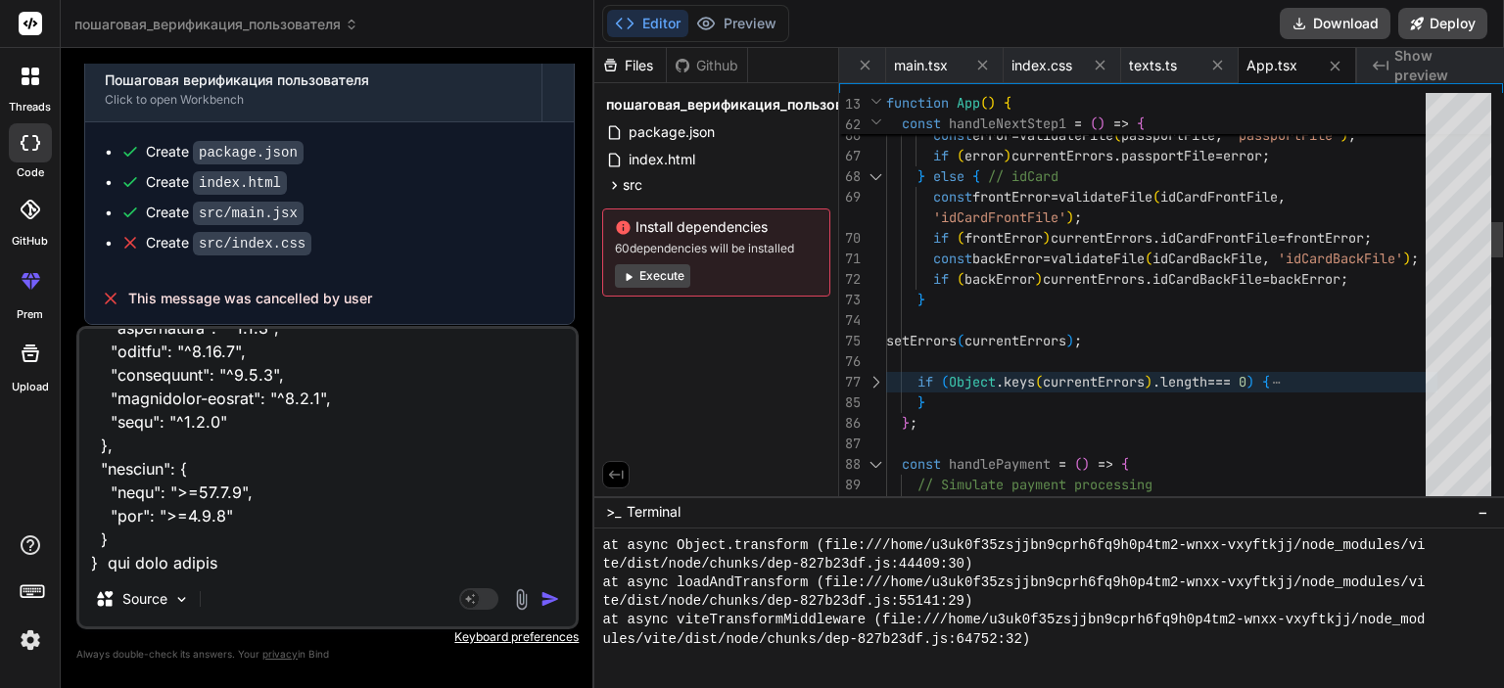
click at [878, 381] on div at bounding box center [875, 382] width 25 height 21
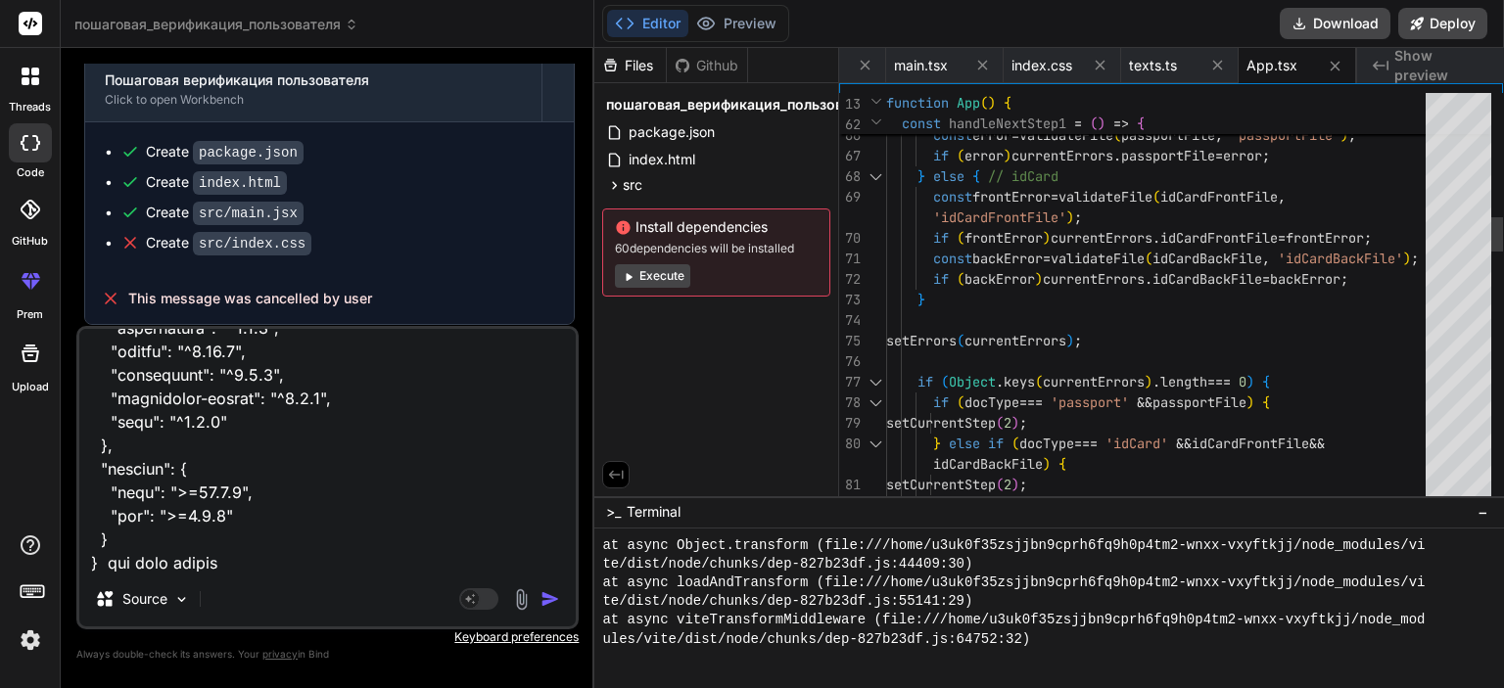
click at [870, 399] on div at bounding box center [875, 403] width 25 height 21
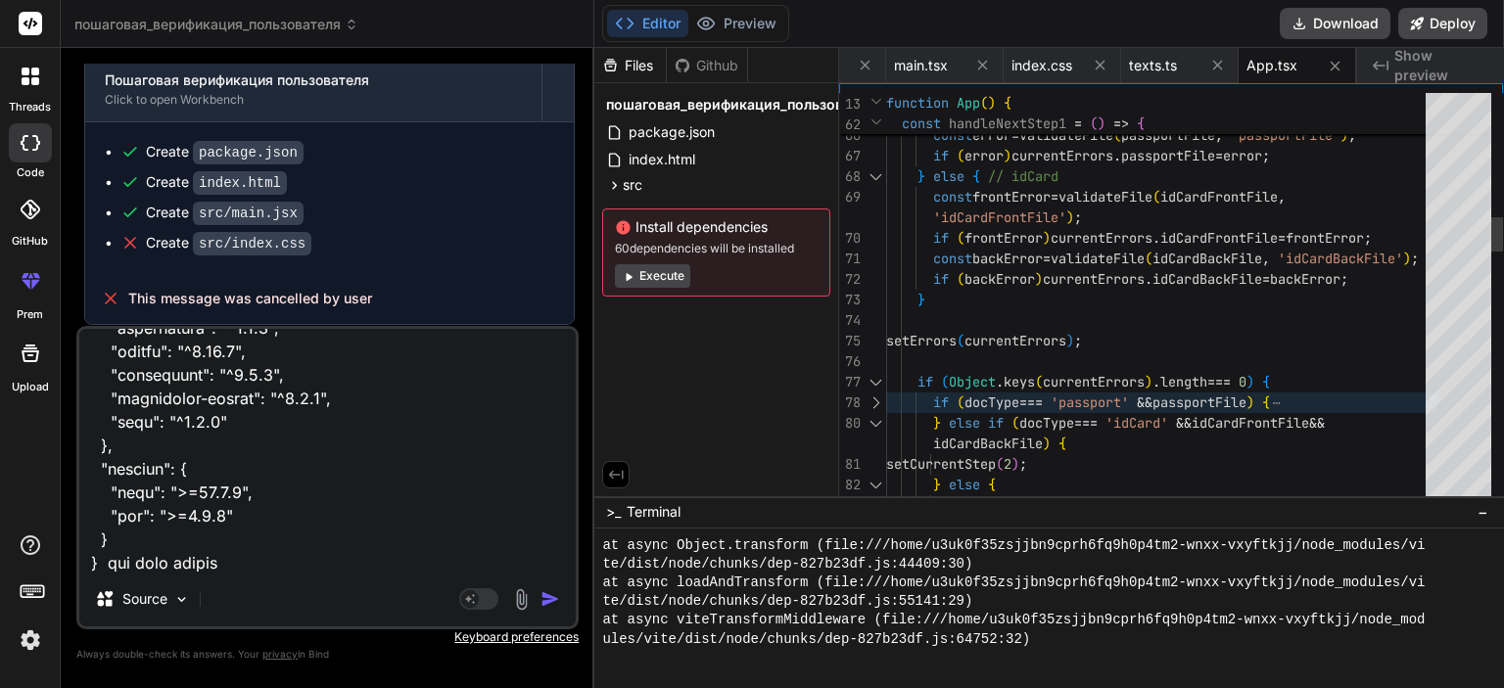
click at [872, 400] on div at bounding box center [875, 403] width 25 height 21
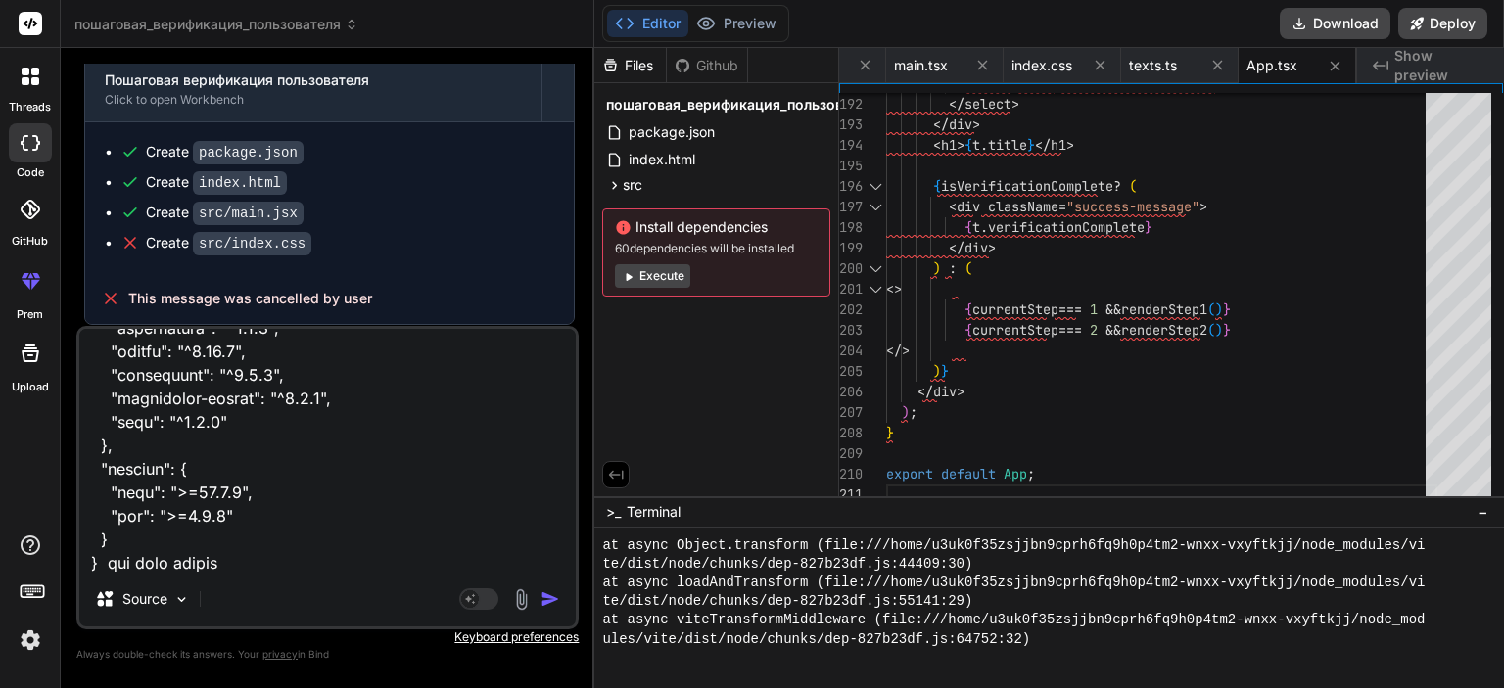
click at [755, 362] on div "Files [PERSON_NAME] пошаговая_верификация_пользователя package.json index.html …" at bounding box center [716, 272] width 245 height 448
click at [383, 399] on textarea at bounding box center [327, 450] width 496 height 243
click at [333, 494] on textarea at bounding box center [327, 450] width 496 height 243
drag, startPoint x: 290, startPoint y: 228, endPoint x: 197, endPoint y: 230, distance: 93.0
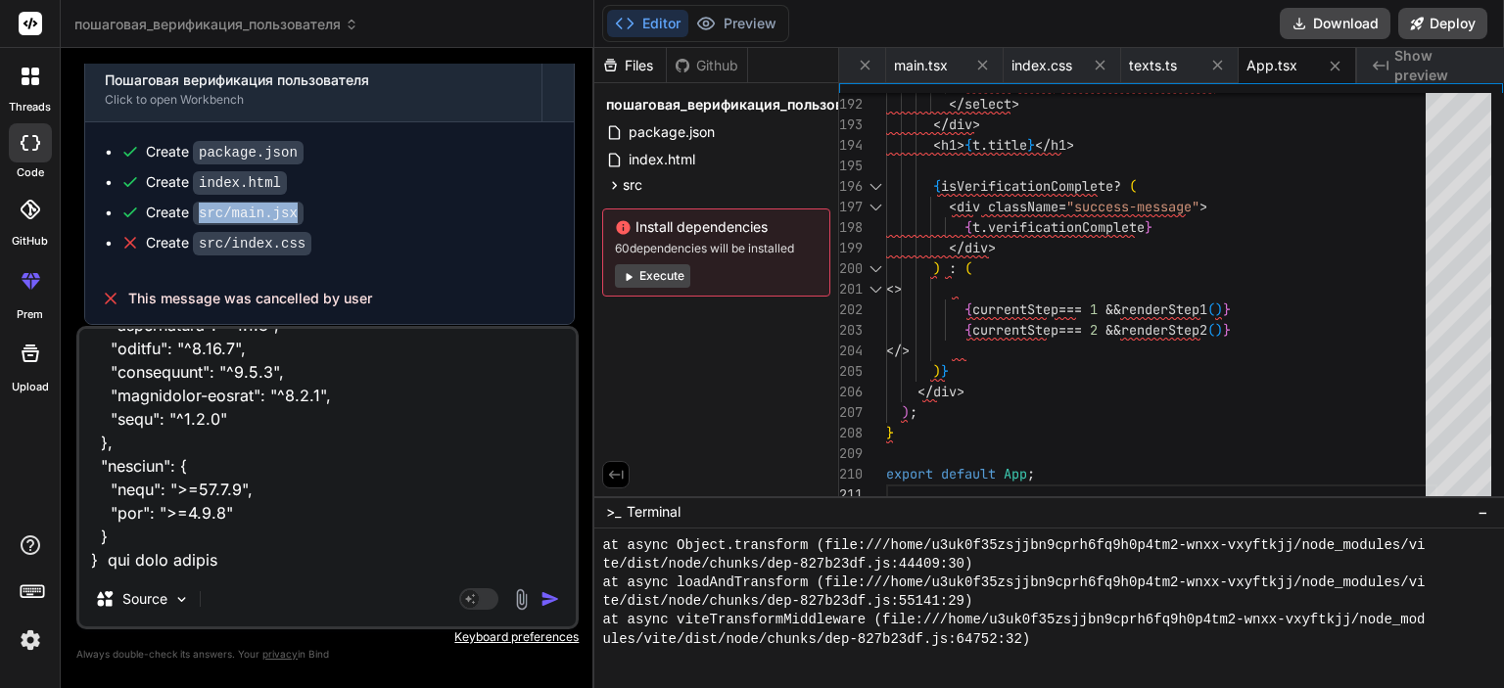
click at [197, 225] on code "src/main.jsx" at bounding box center [248, 214] width 111 height 24
copy code "src/main.jsx"
drag, startPoint x: 227, startPoint y: 261, endPoint x: 264, endPoint y: 270, distance: 38.2
click at [264, 256] on code "src/index.css" at bounding box center [252, 244] width 118 height 24
copy code "index"
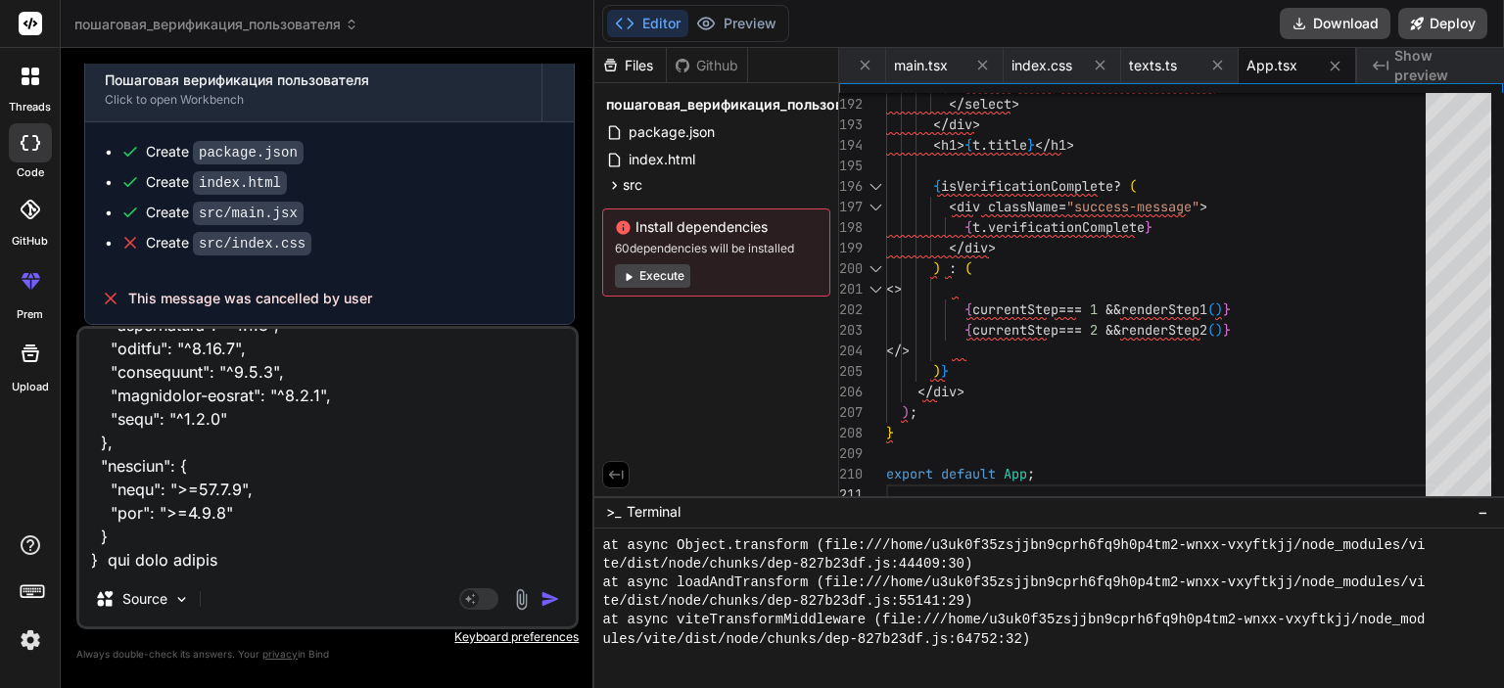
click at [281, 554] on textarea at bounding box center [327, 450] width 496 height 243
paste textarea "<!doctype html> <html lang="de"> <head> <meta charset="UTF-8" /> <link rel="ico…"
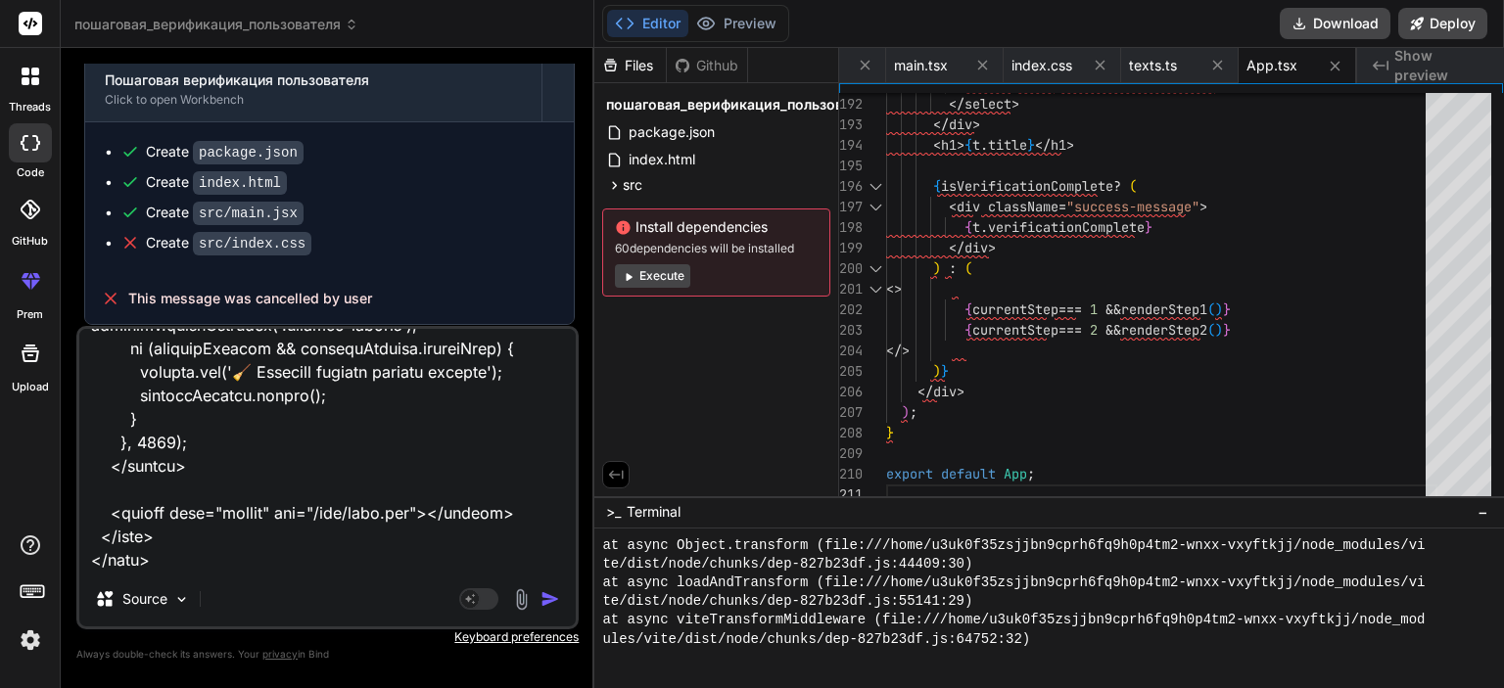
click at [551, 602] on img "button" at bounding box center [551, 599] width 20 height 20
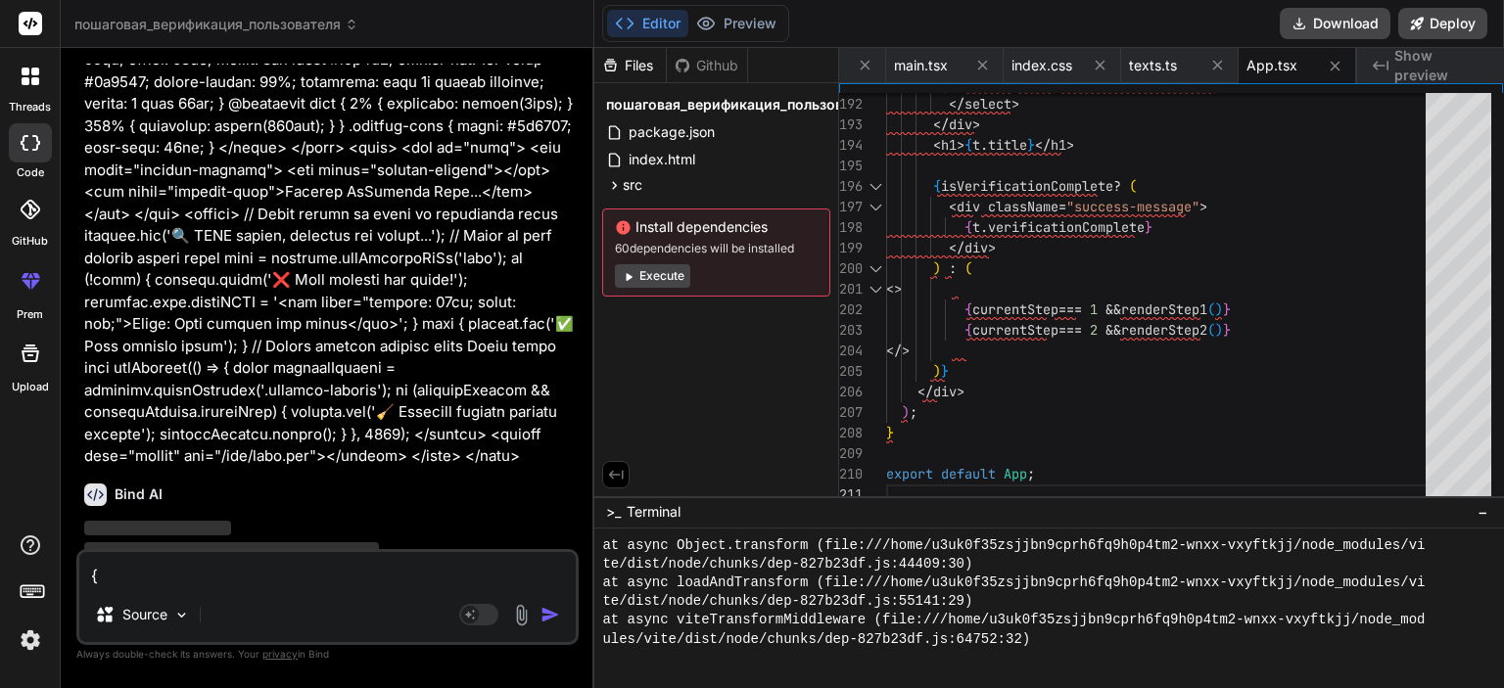
scroll to position [5157, 0]
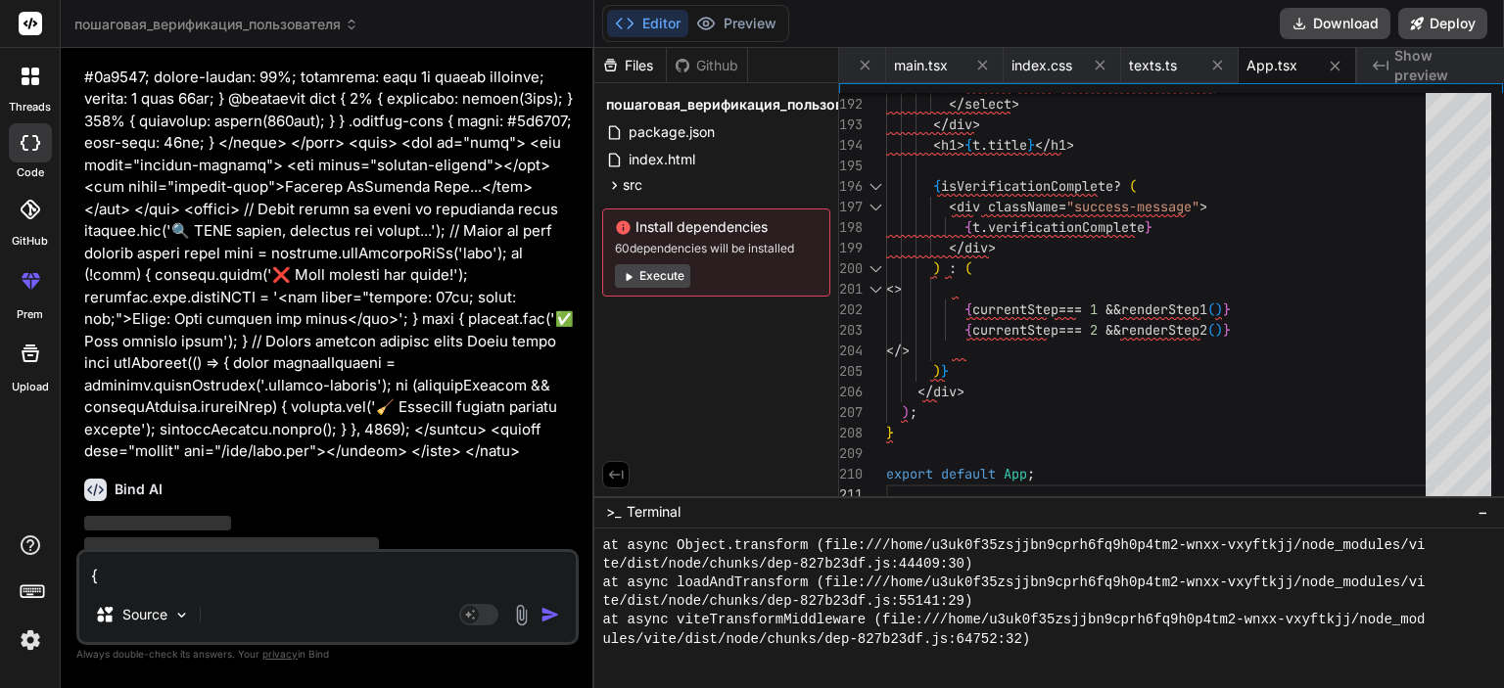
click at [383, 590] on div "Source Agent Mode. When this toggle is activated, AI automatically makes decisi…" at bounding box center [327, 597] width 502 height 96
click at [383, 583] on textarea at bounding box center [327, 569] width 496 height 35
click at [552, 622] on img "button" at bounding box center [551, 615] width 20 height 20
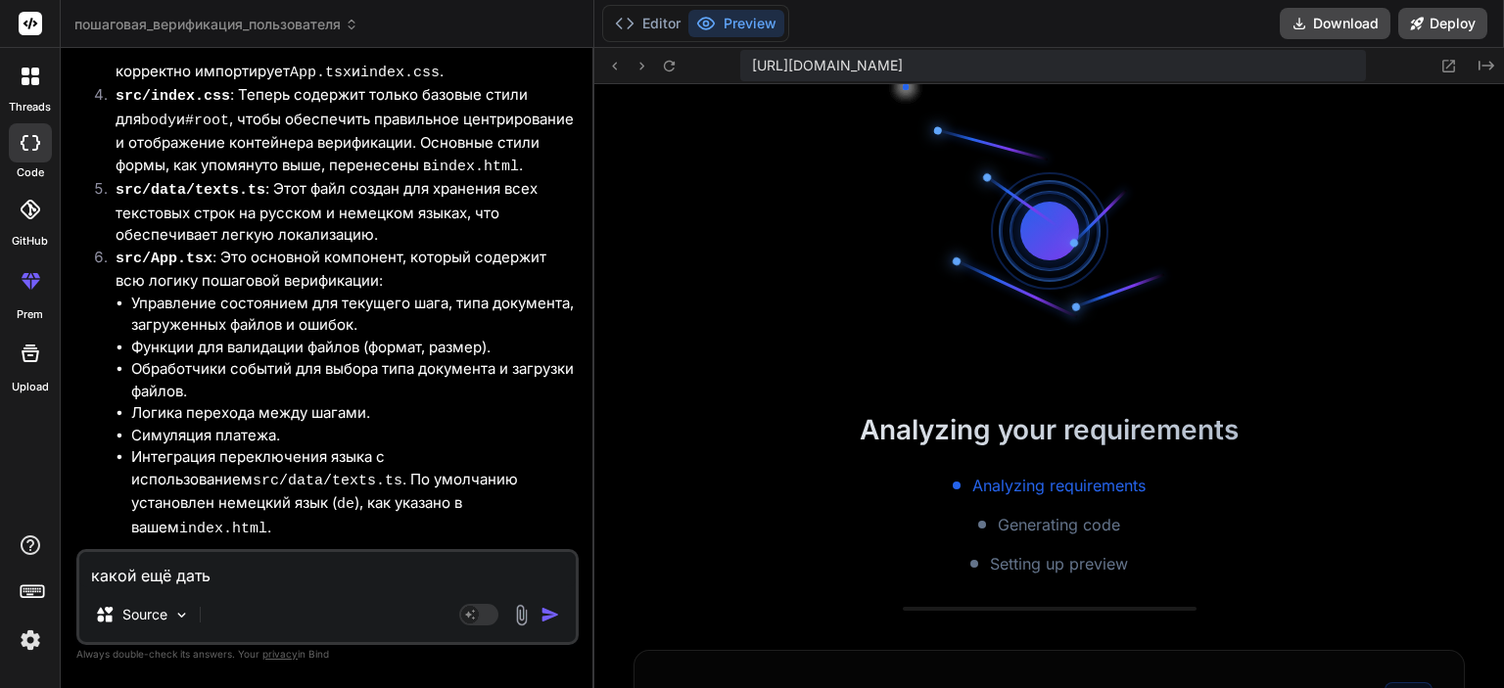
scroll to position [1447, 0]
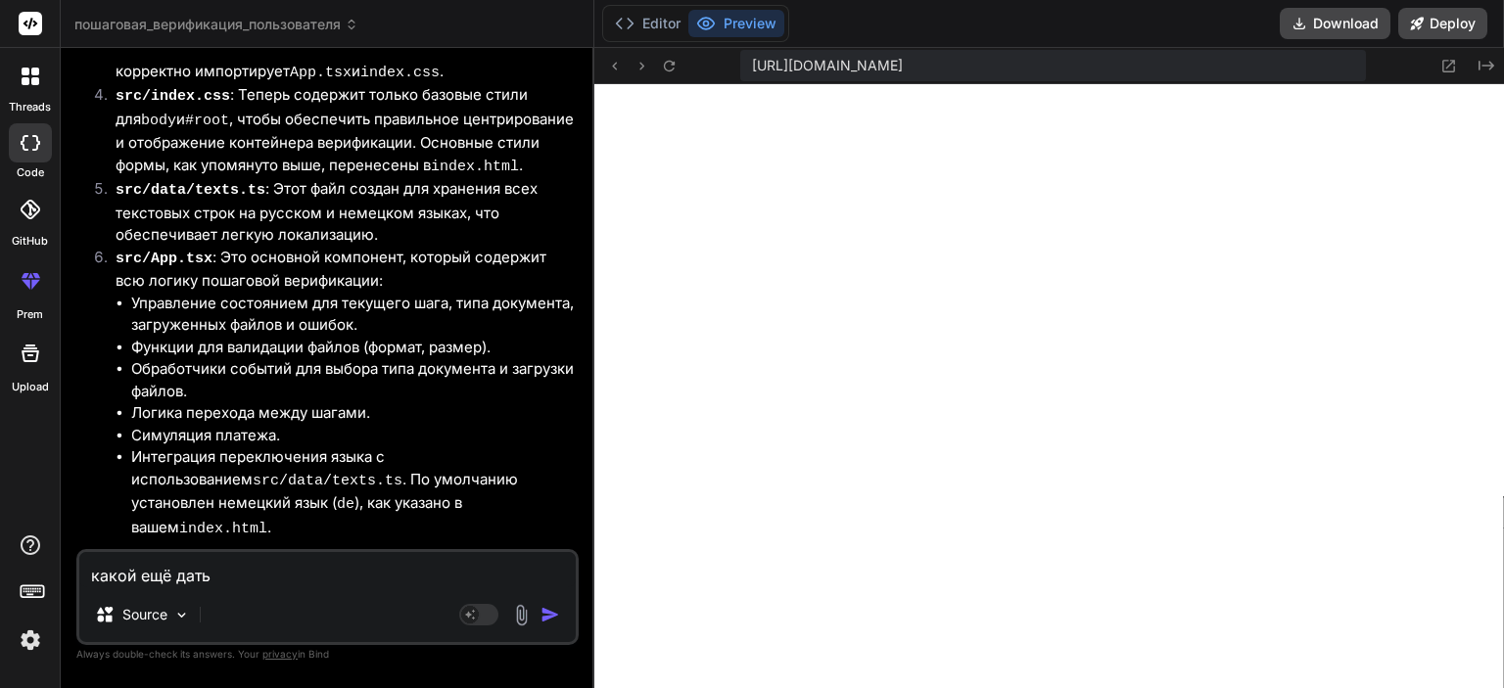
click at [344, 593] on div "какой ещё дать Source Agent Mode. When this toggle is activated, AI automatical…" at bounding box center [327, 597] width 502 height 96
click at [326, 576] on textarea "какой ещё дать" at bounding box center [327, 569] width 496 height 35
click at [312, 576] on textarea "какой ещё дать" at bounding box center [327, 569] width 496 height 35
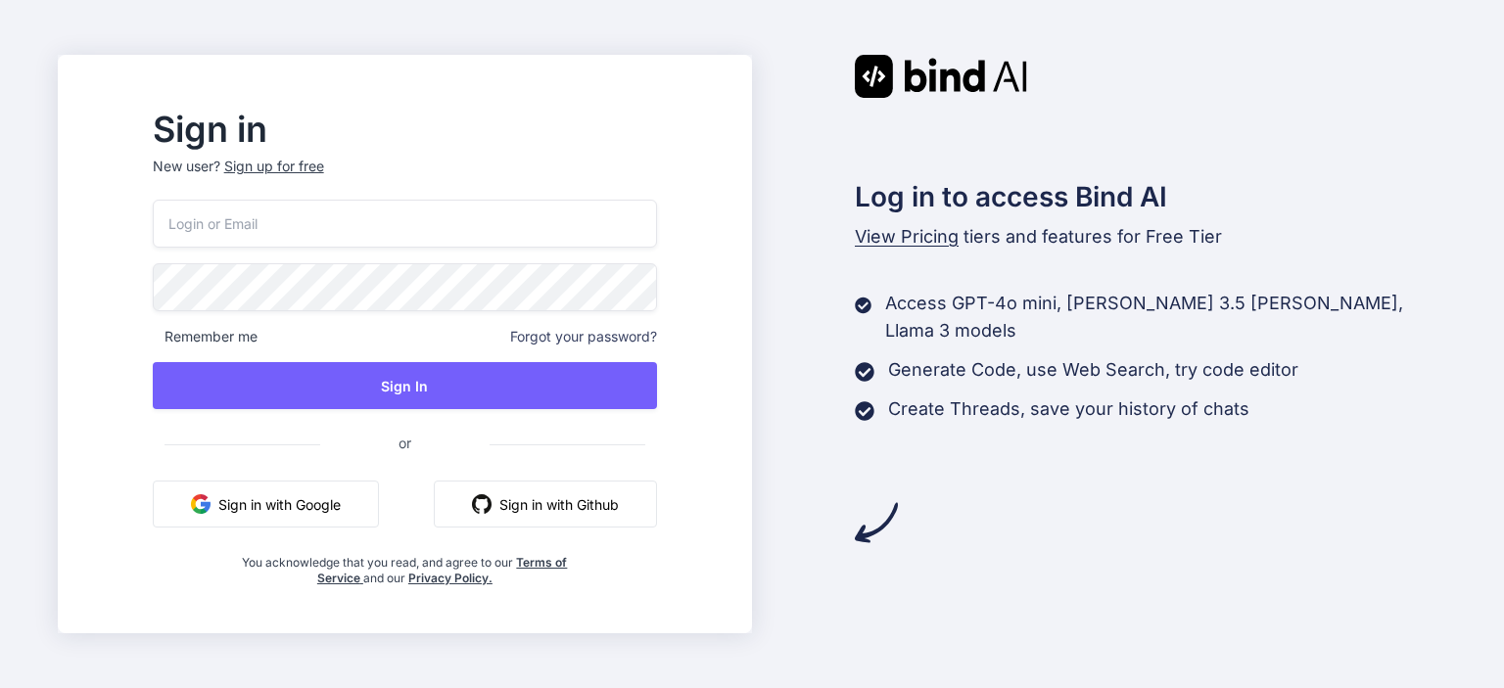
click at [366, 505] on button "Sign in with Google" at bounding box center [266, 504] width 226 height 47
